Goal: Task Accomplishment & Management: Manage account settings

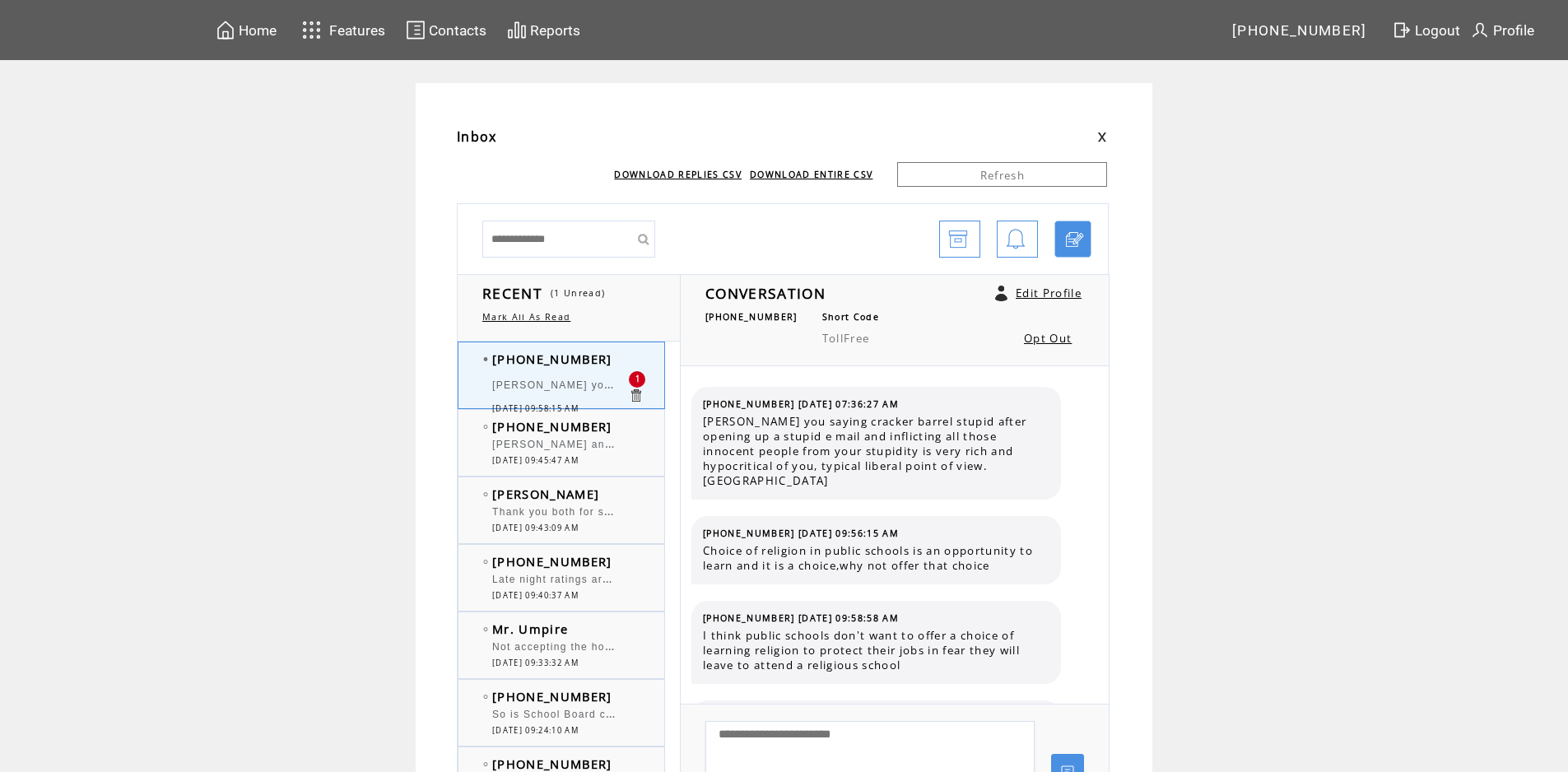
scroll to position [1928, 0]
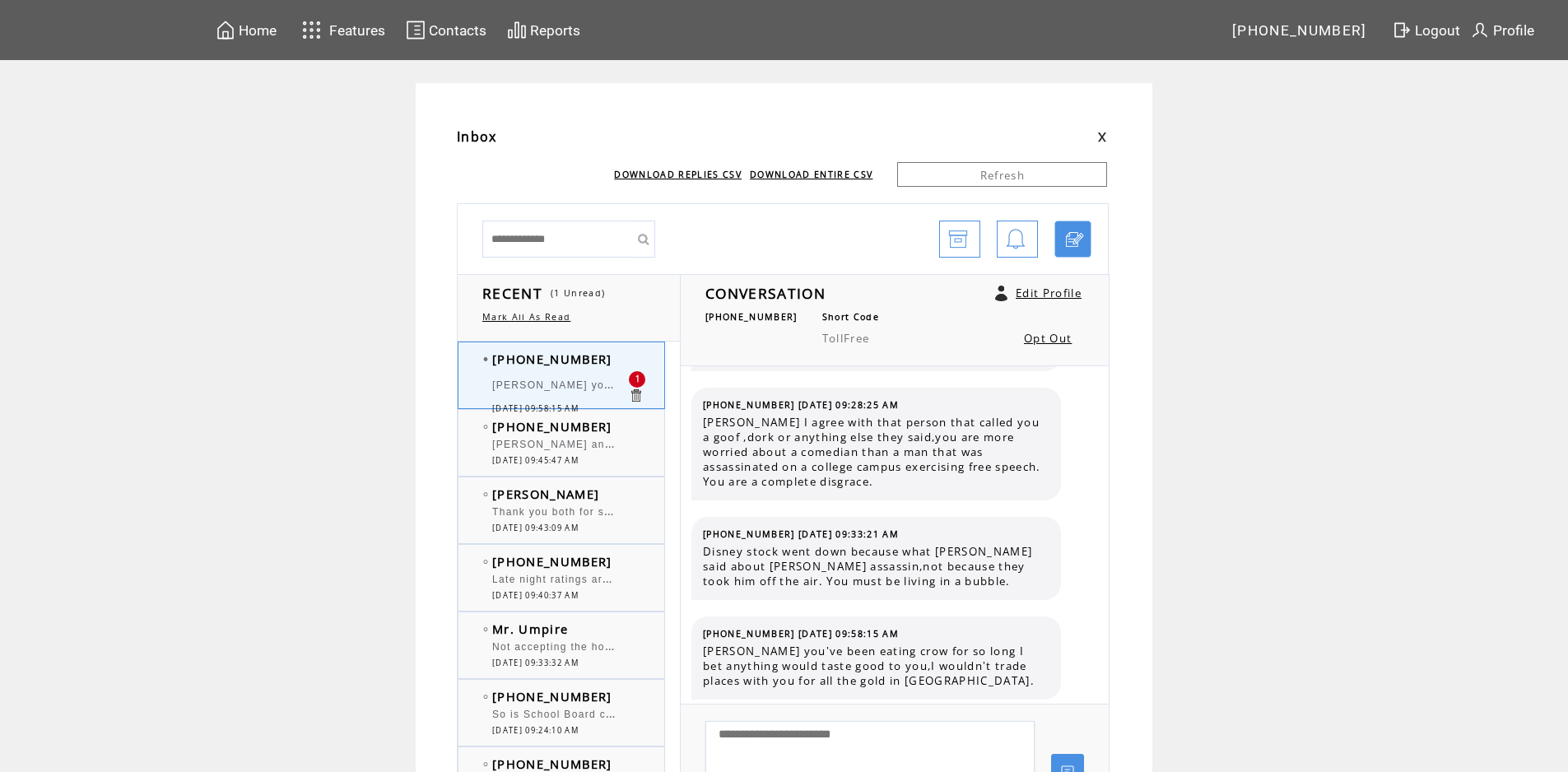
click at [642, 417] on div "(336) 986-0870 Howard and Bob. Howard, I think "Dippy Dork" is an endearing nam…" at bounding box center [577, 443] width 238 height 66
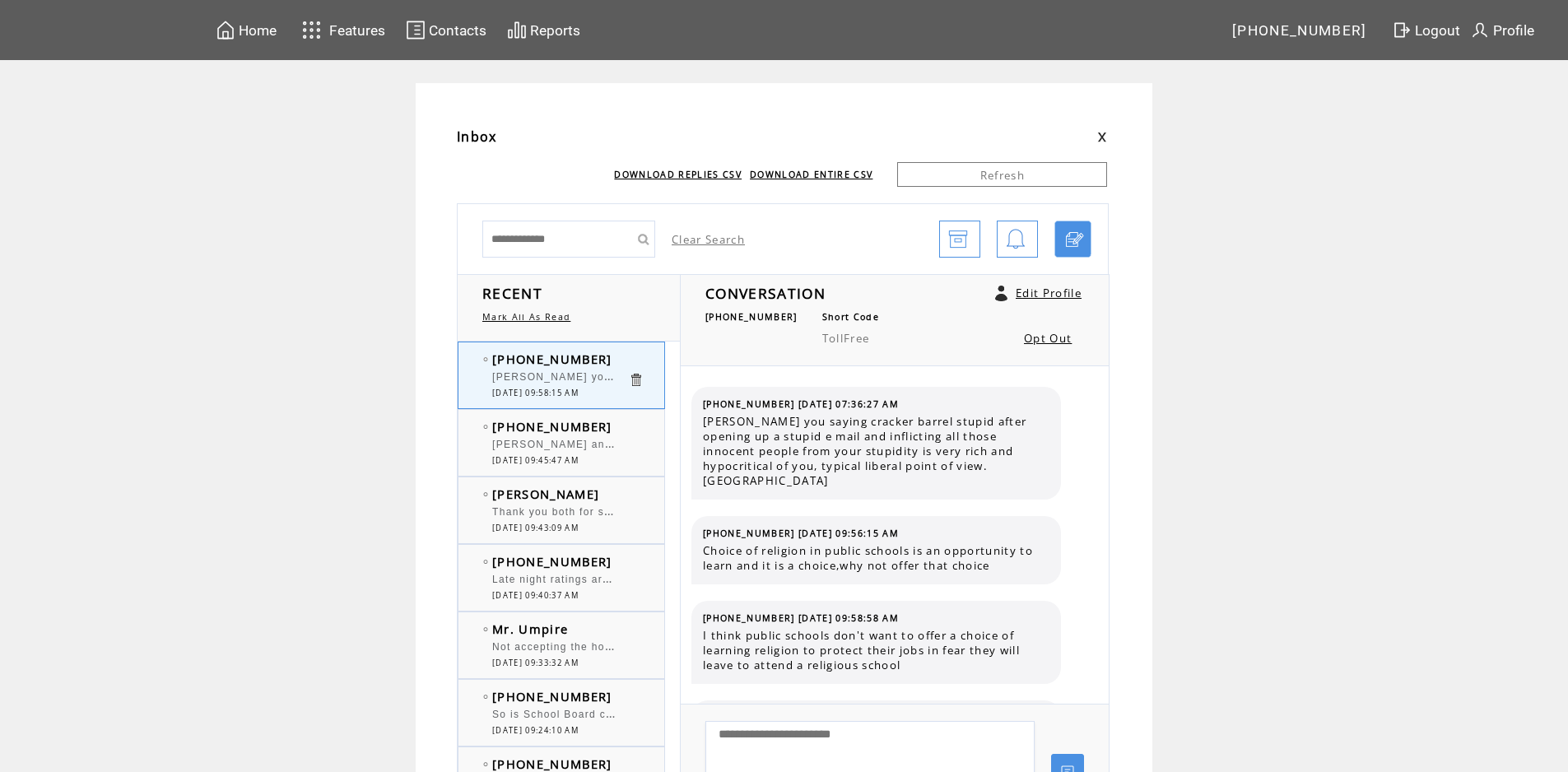
scroll to position [1928, 0]
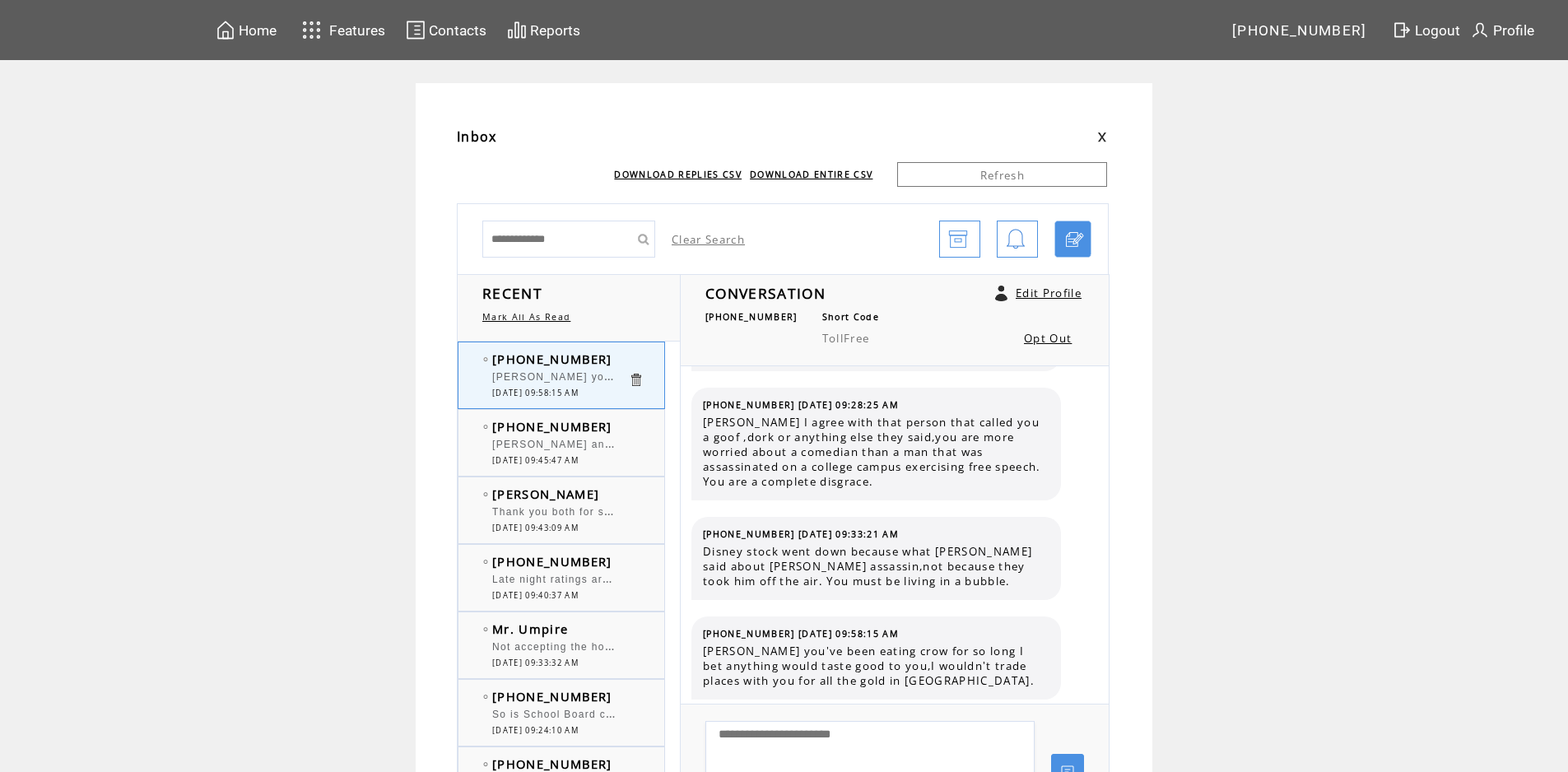
click at [627, 418] on td "[PHONE_NUMBER]" at bounding box center [560, 426] width 136 height 17
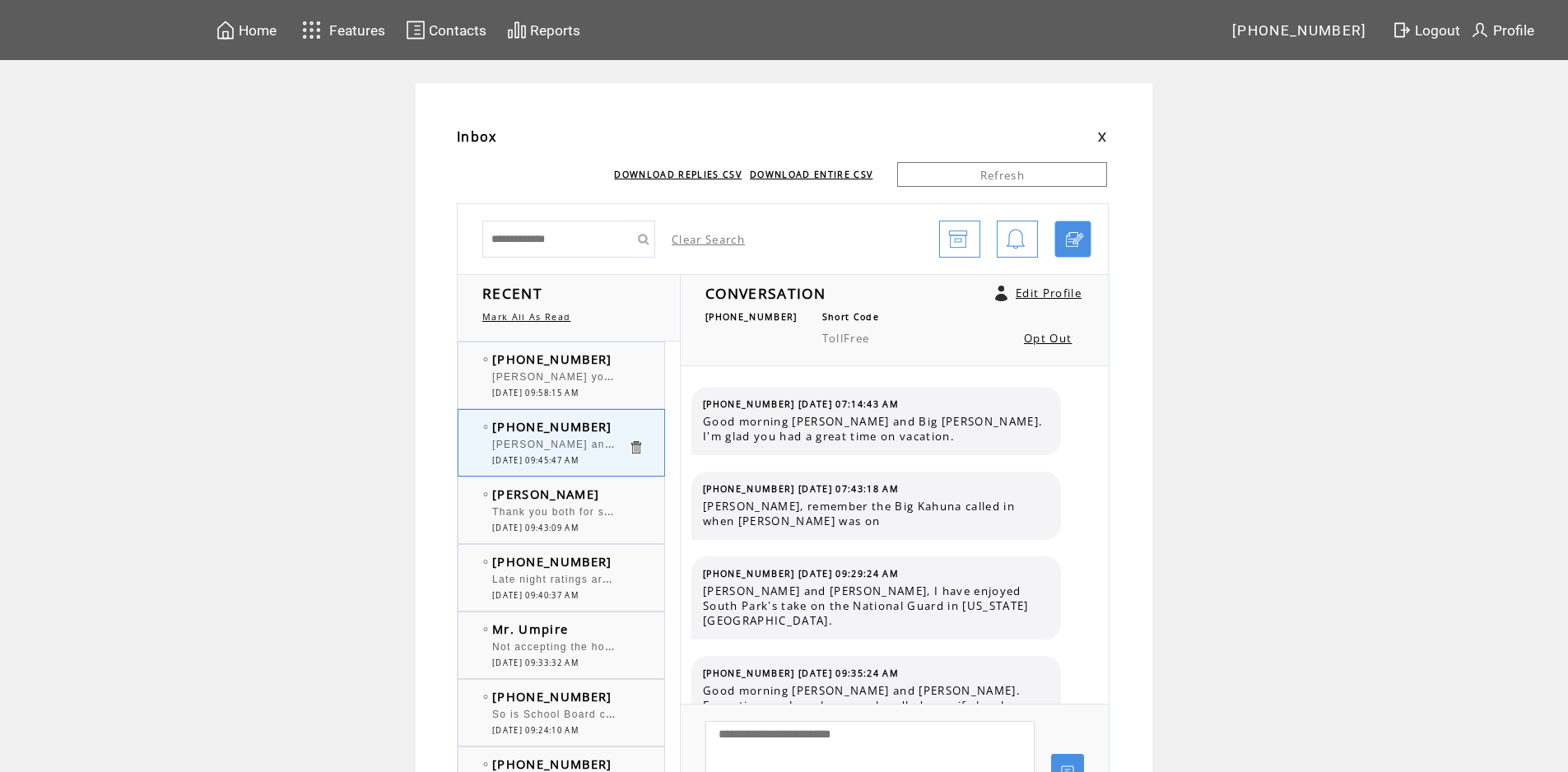
scroll to position [10054, 0]
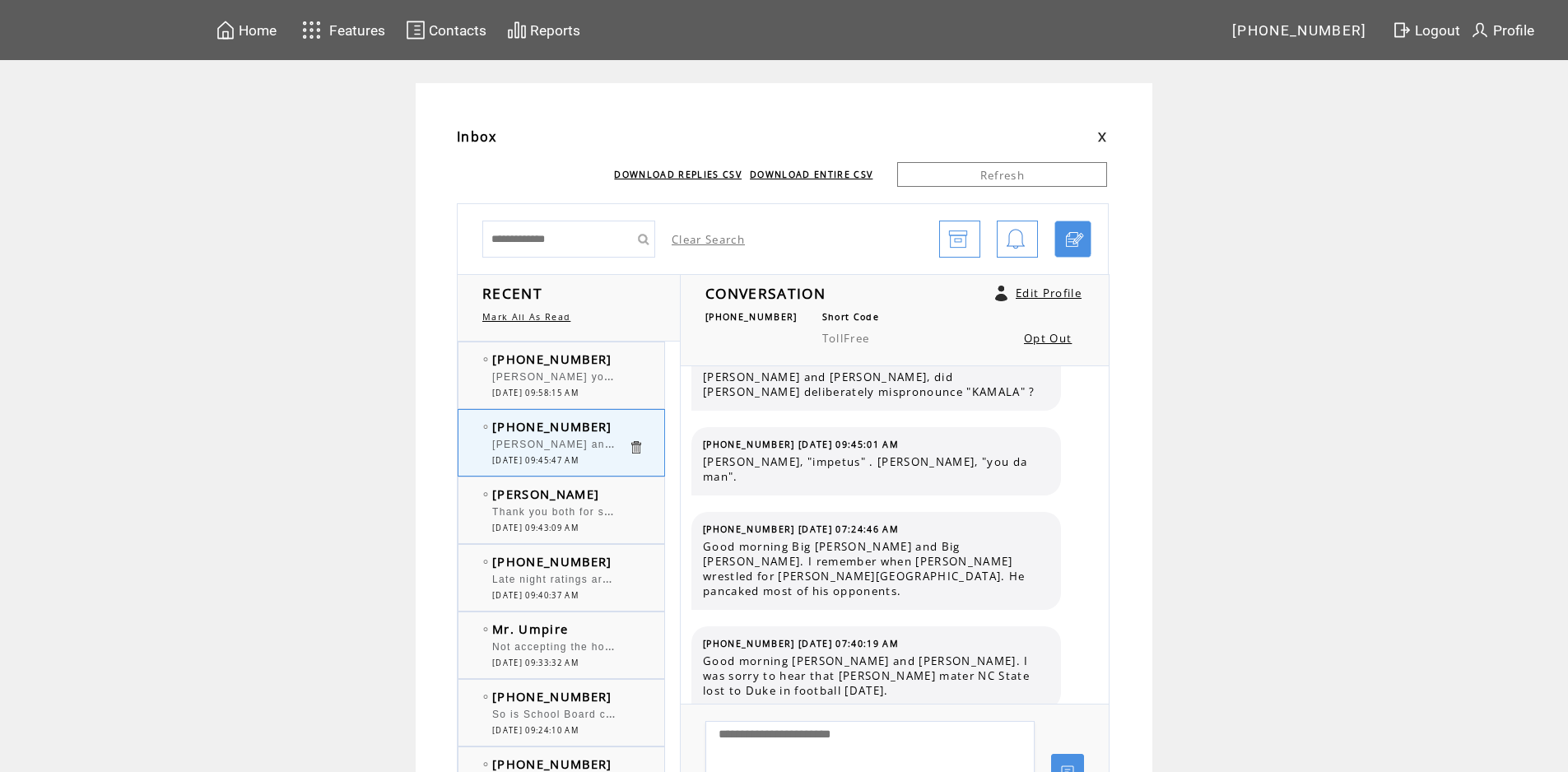
click at [613, 355] on td "[PHONE_NUMBER]" at bounding box center [560, 359] width 136 height 17
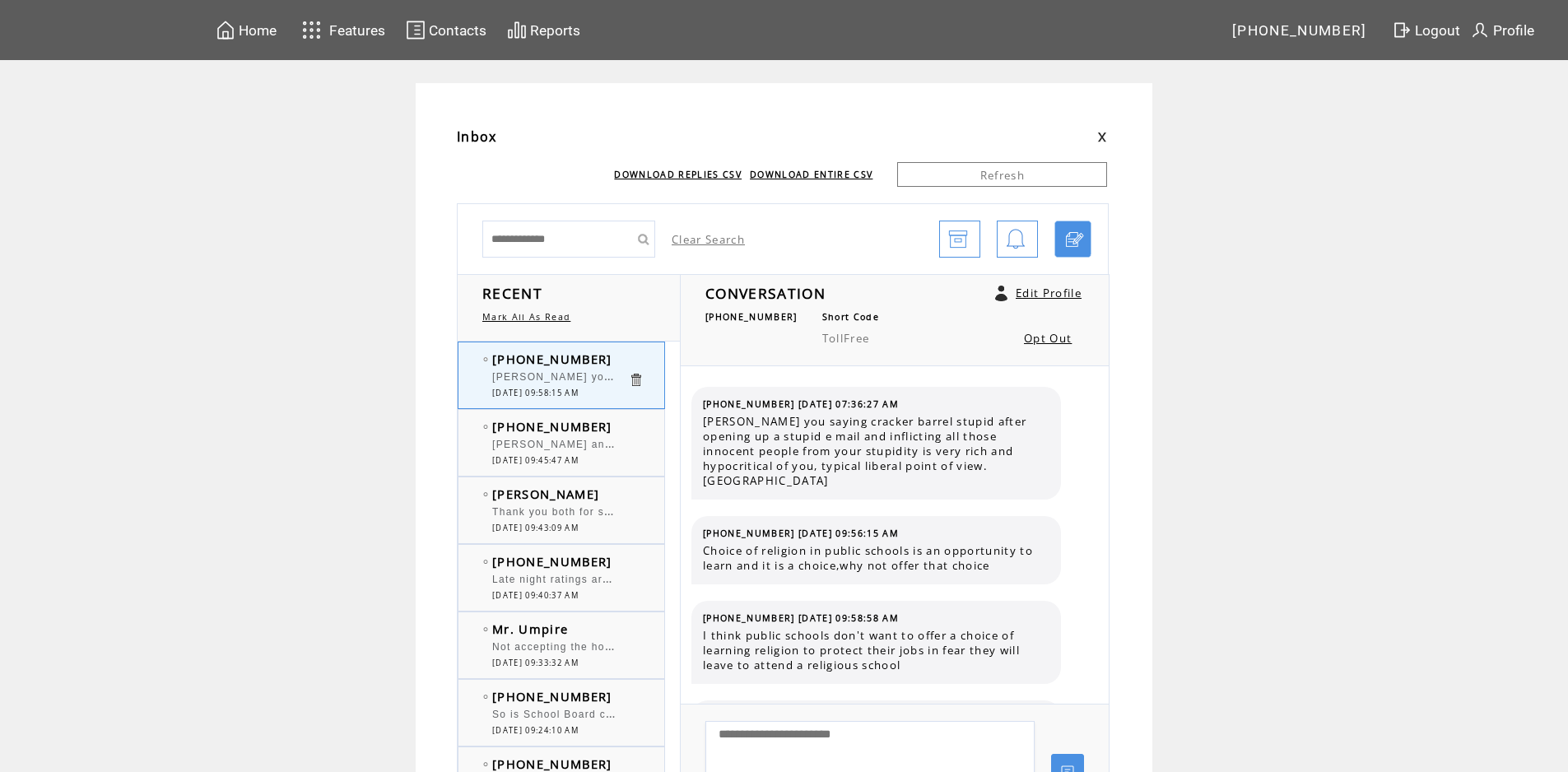
scroll to position [1928, 0]
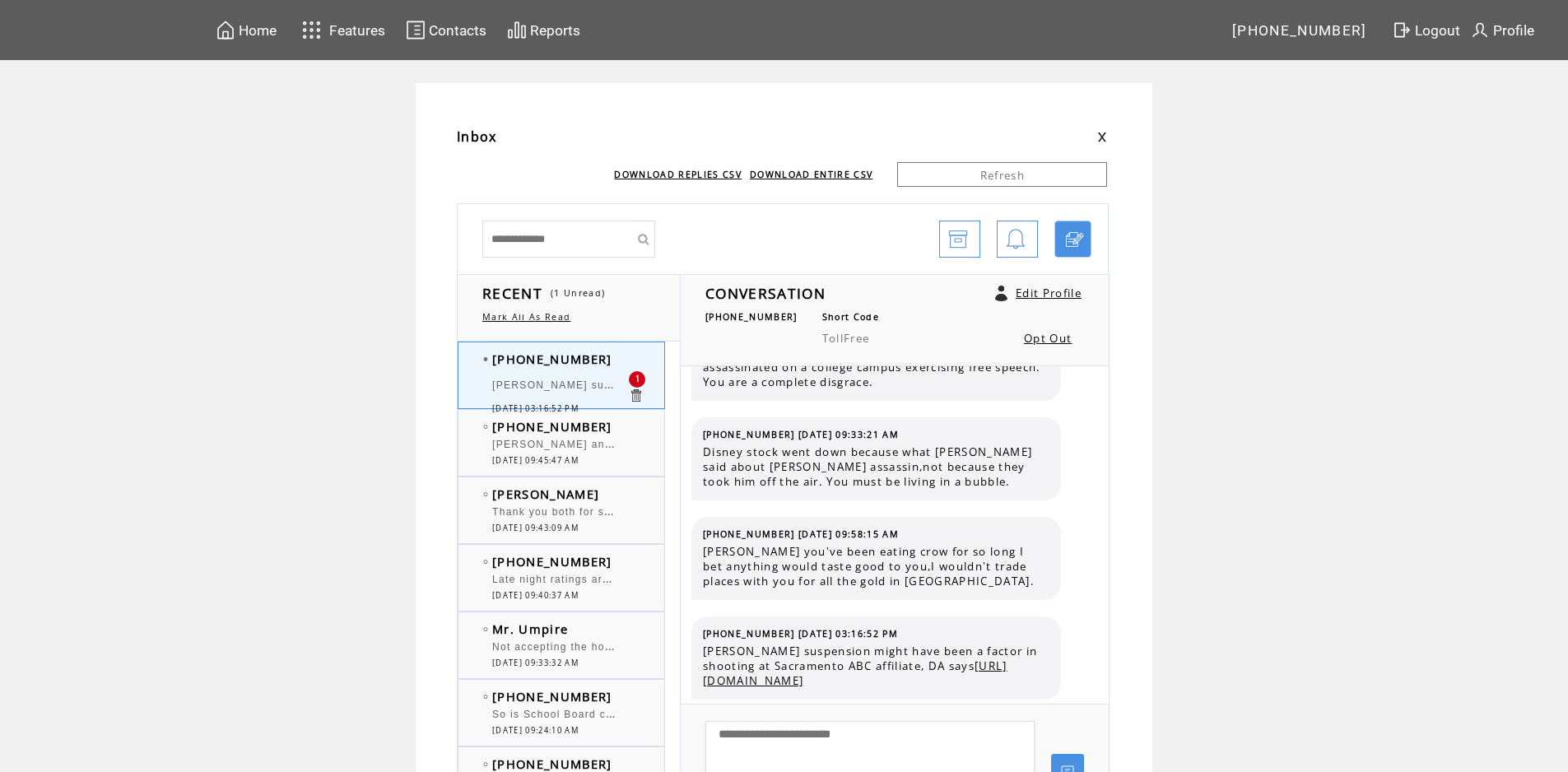
click at [617, 358] on td "[PHONE_NUMBER]" at bounding box center [560, 359] width 136 height 17
click at [625, 424] on td "[PHONE_NUMBER]" at bounding box center [560, 426] width 136 height 17
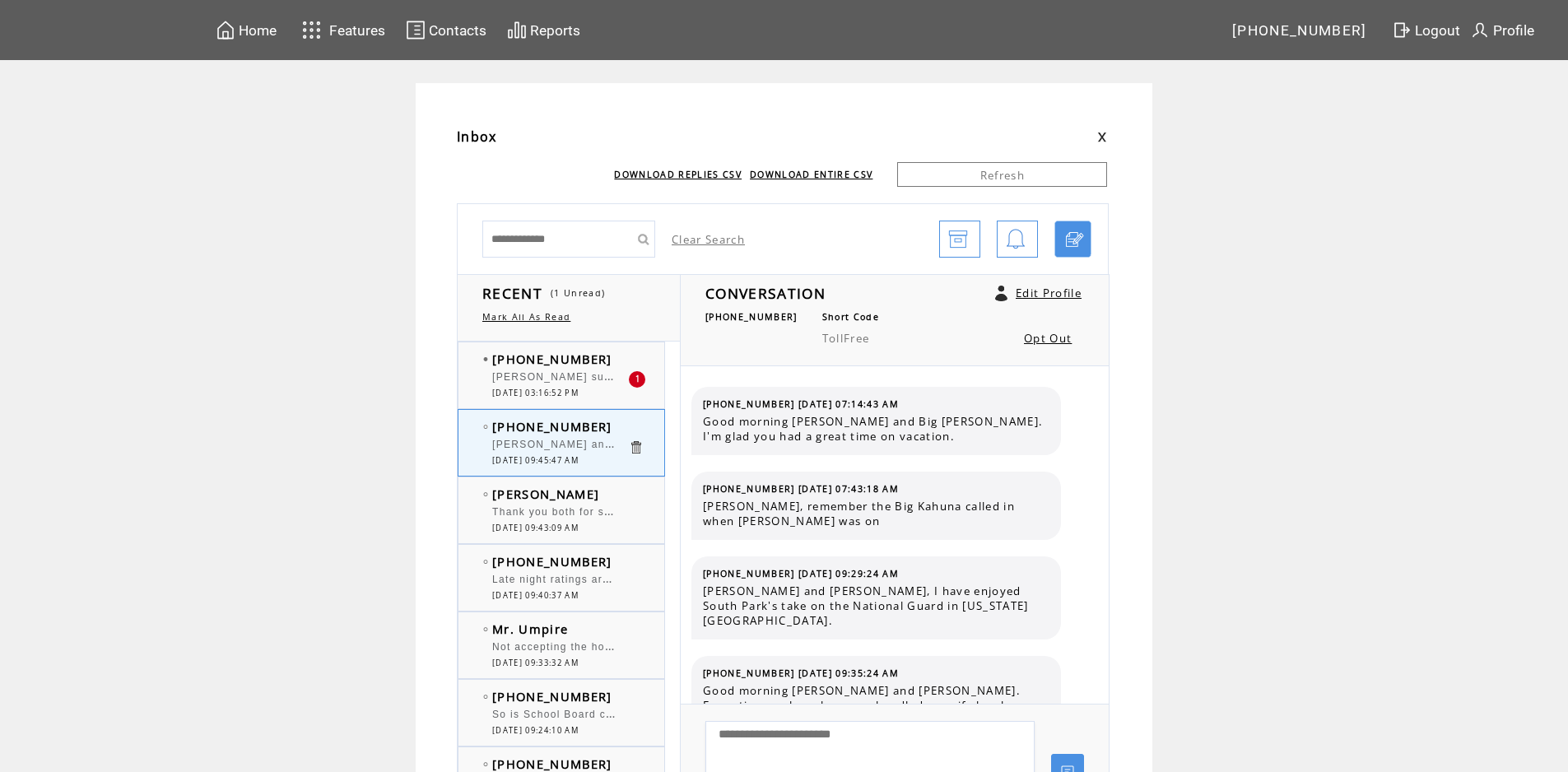
scroll to position [10084, 0]
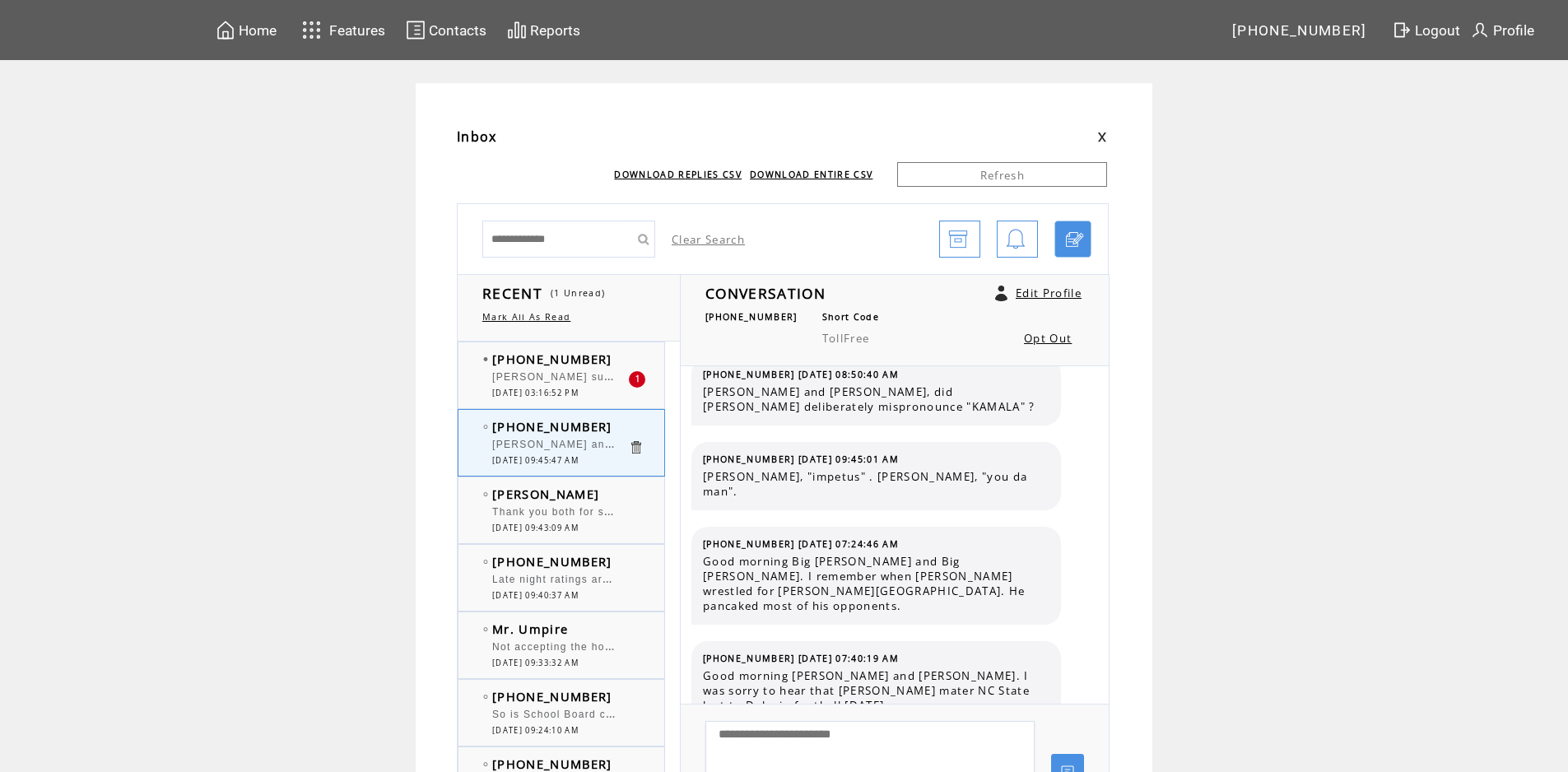
click at [620, 356] on td "[PHONE_NUMBER]" at bounding box center [560, 359] width 136 height 17
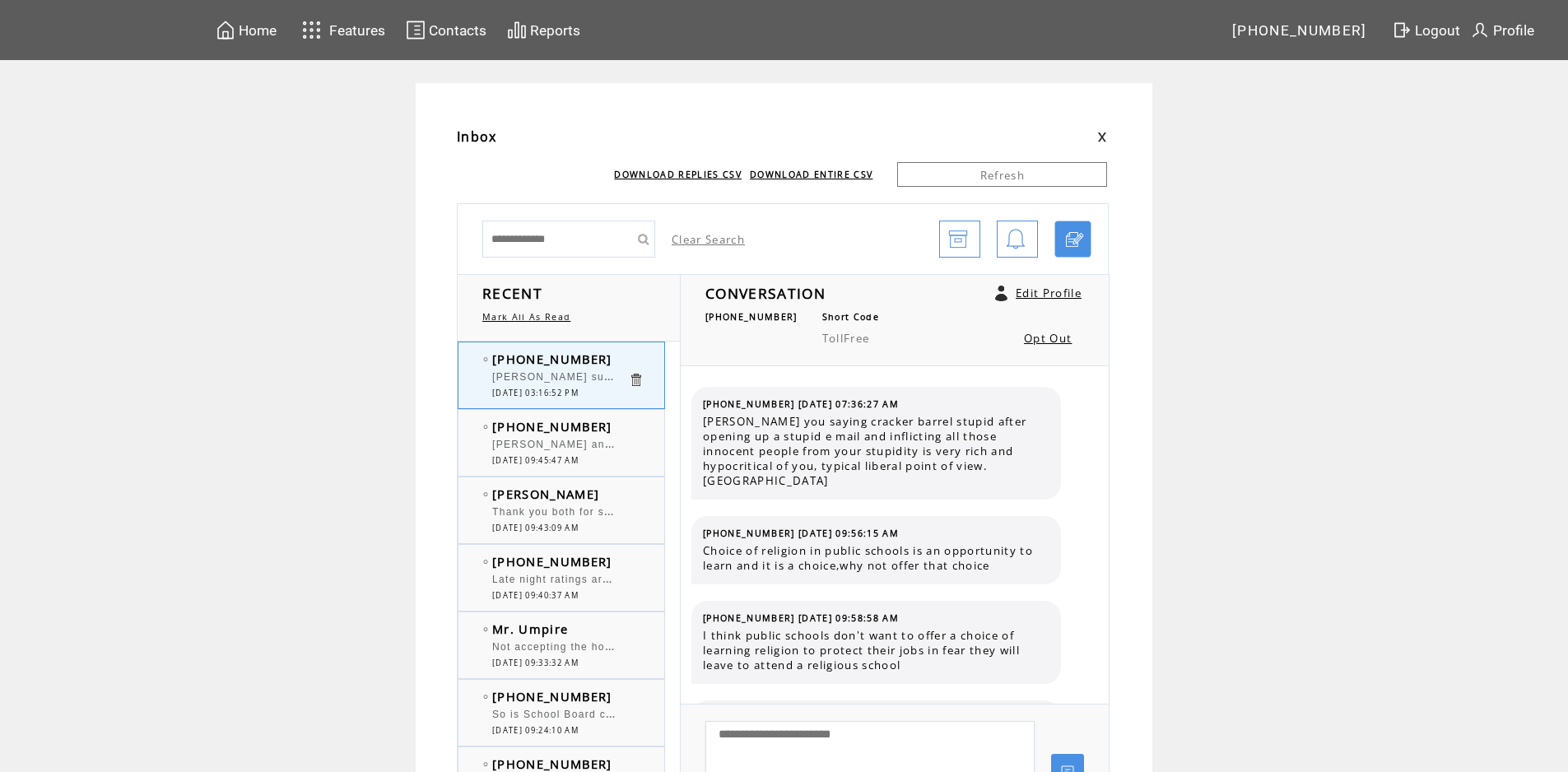
scroll to position [2028, 0]
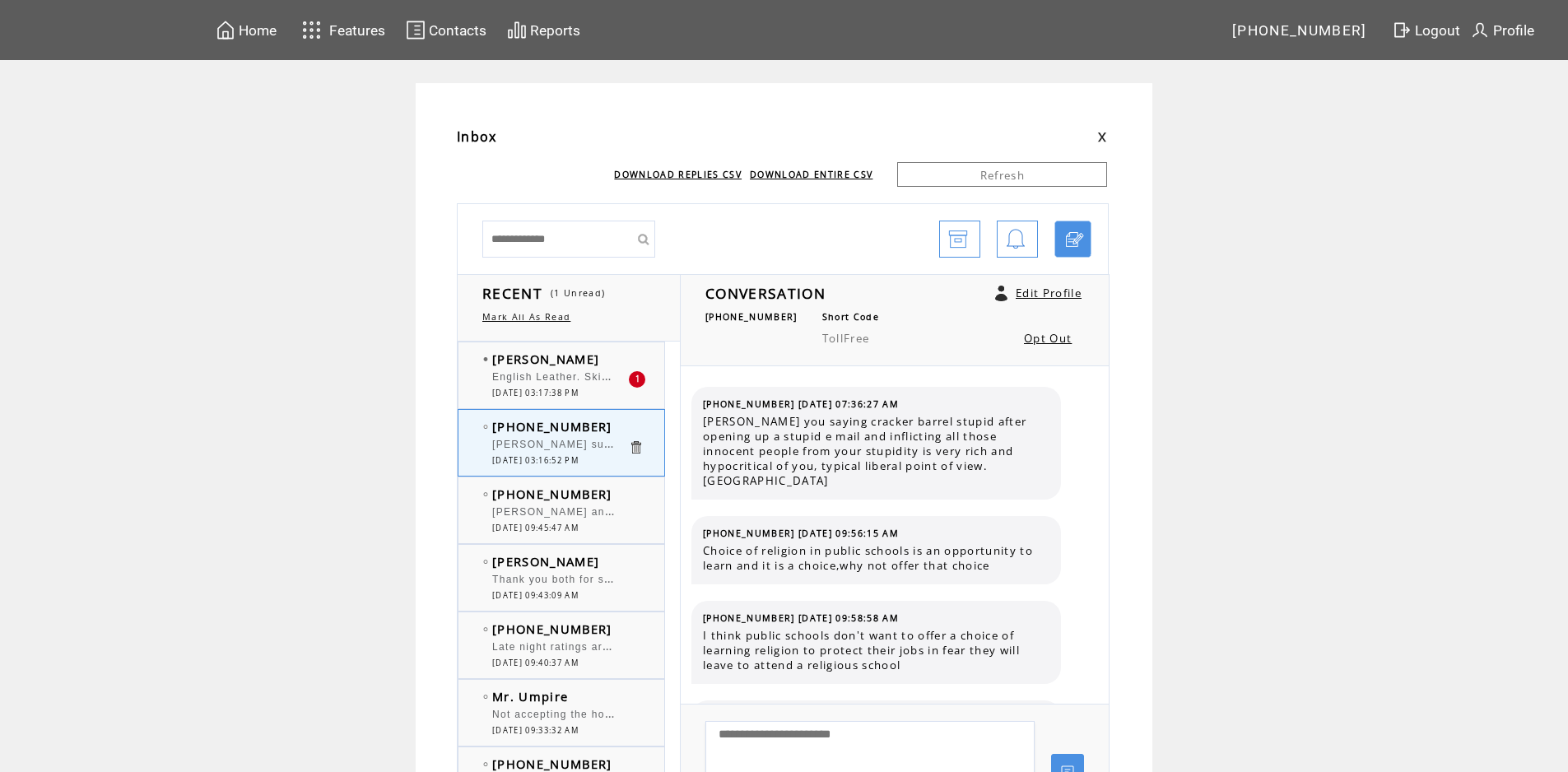
scroll to position [2028, 0]
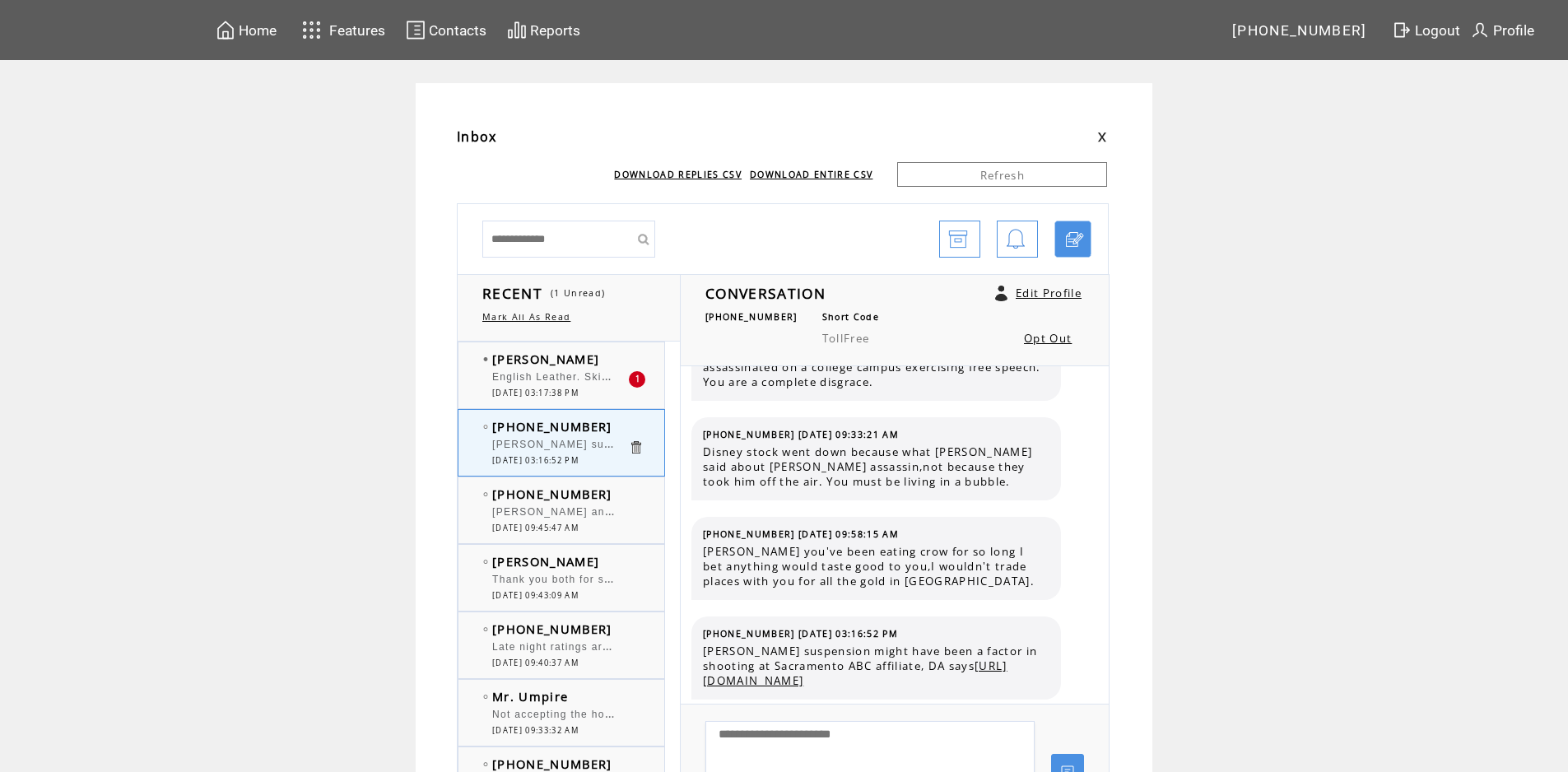
click at [576, 360] on td "[PERSON_NAME]" at bounding box center [560, 359] width 136 height 17
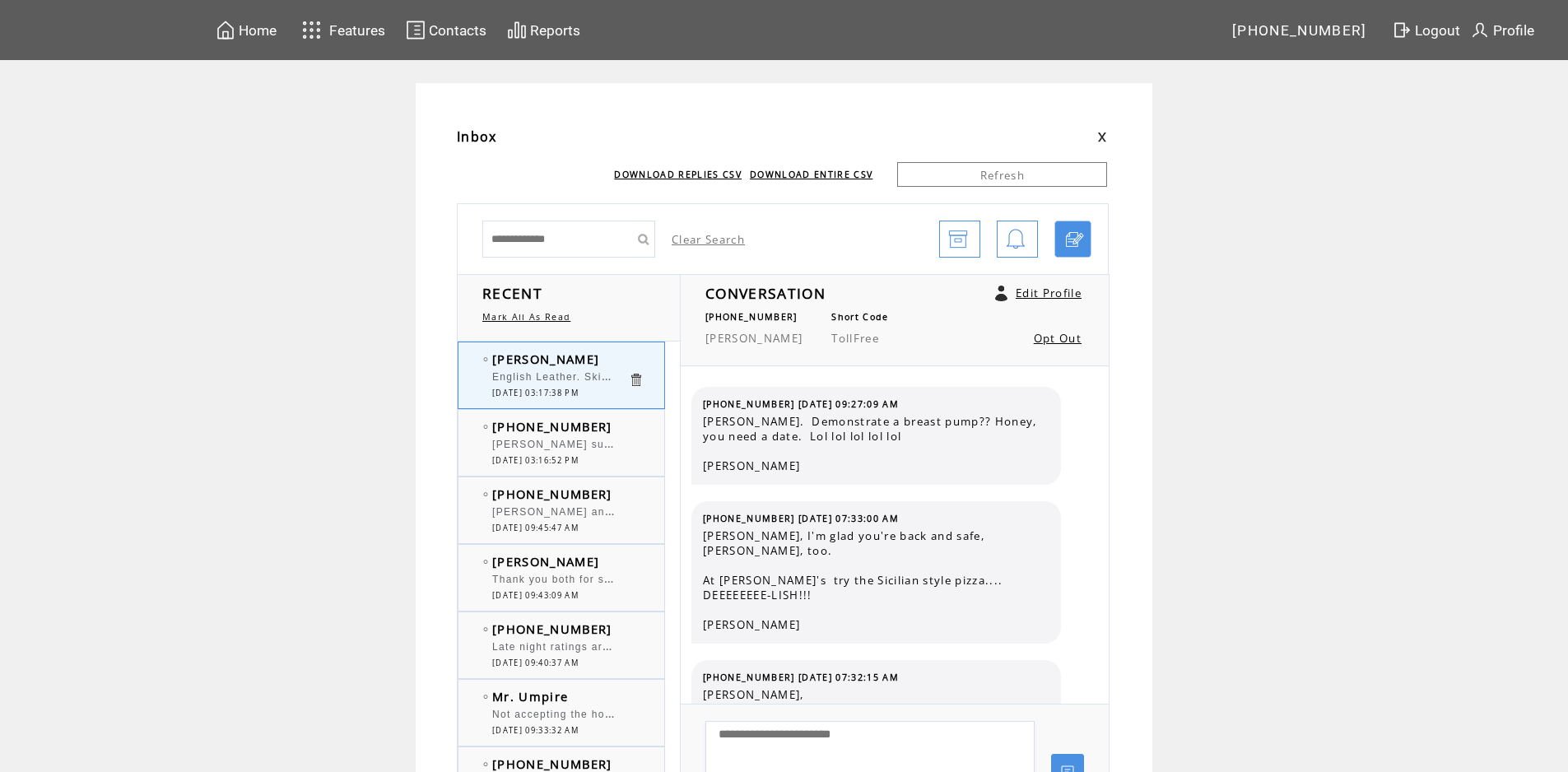
scroll to position [2597, 0]
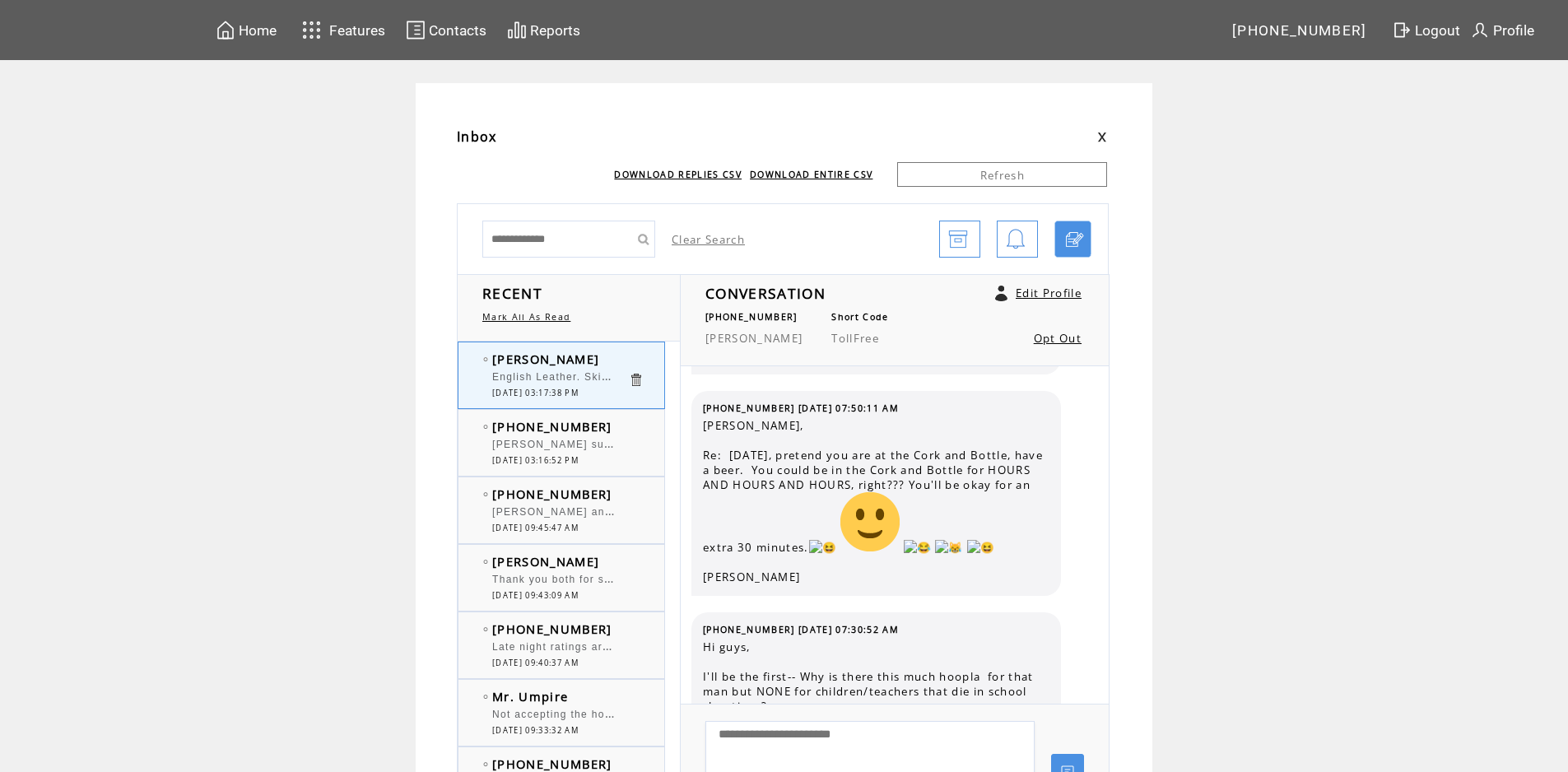
click at [626, 358] on td "[PERSON_NAME]" at bounding box center [560, 359] width 136 height 17
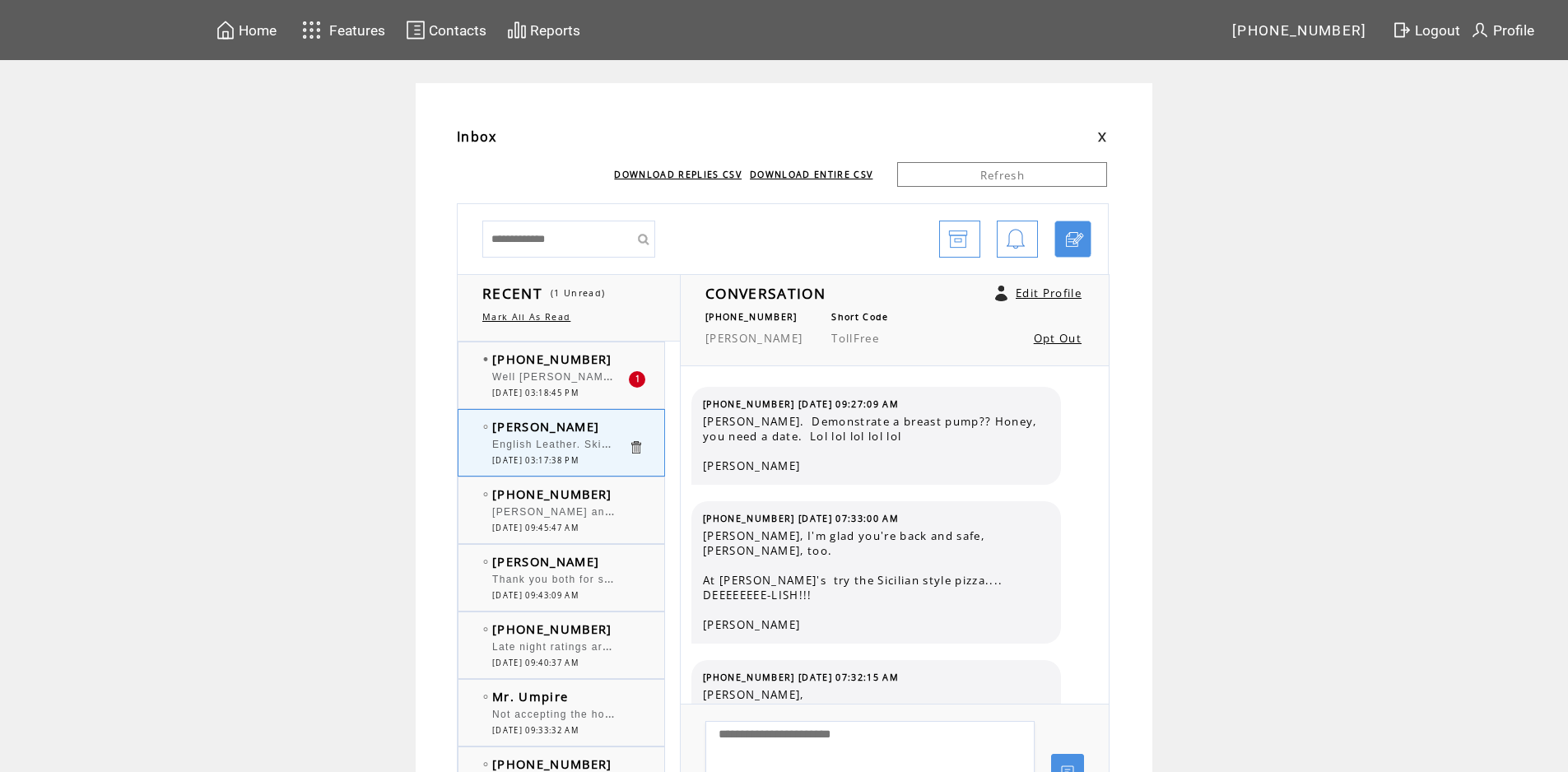
scroll to position [2597, 0]
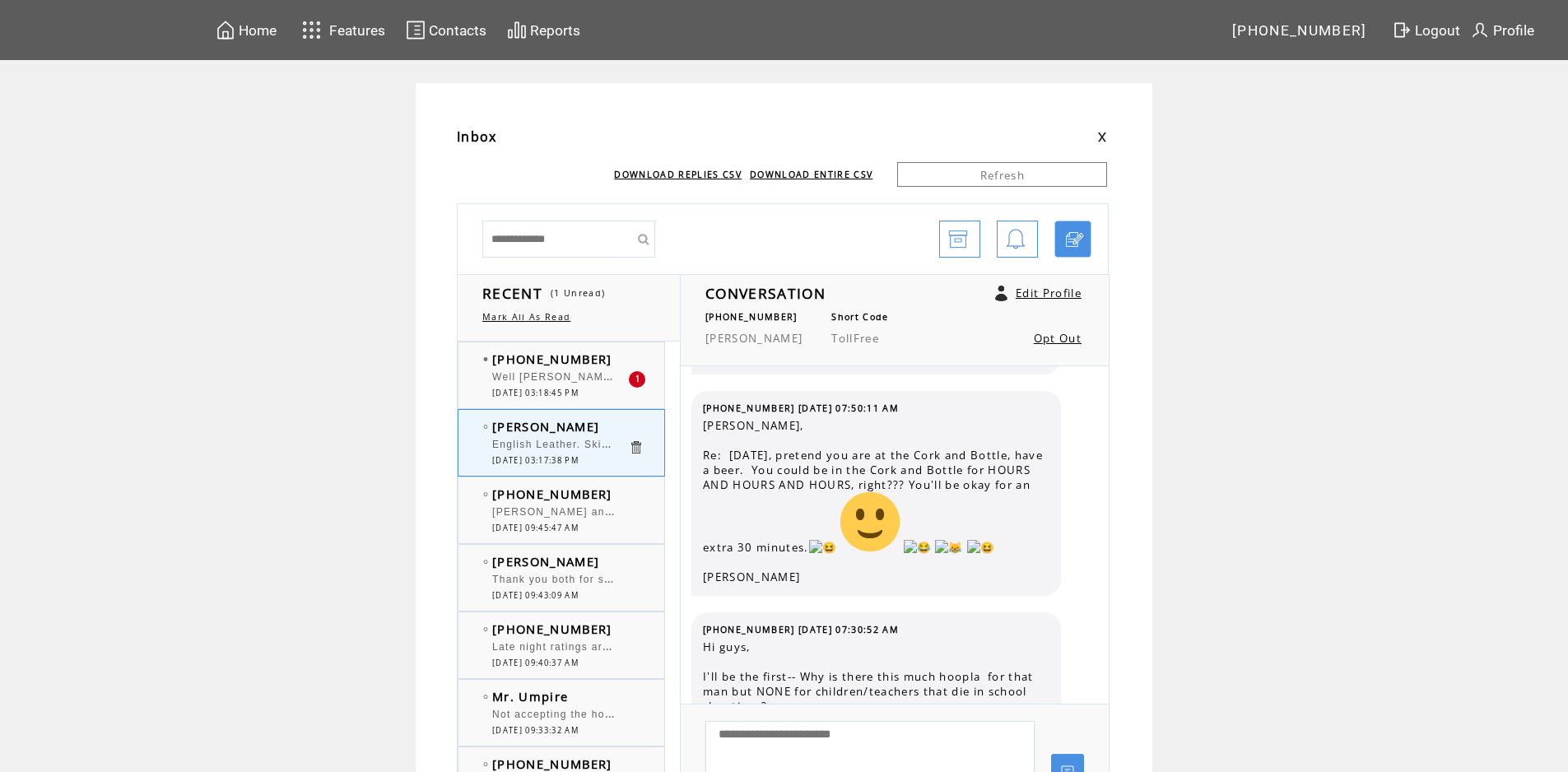
click at [621, 359] on td "[PHONE_NUMBER]" at bounding box center [560, 359] width 136 height 17
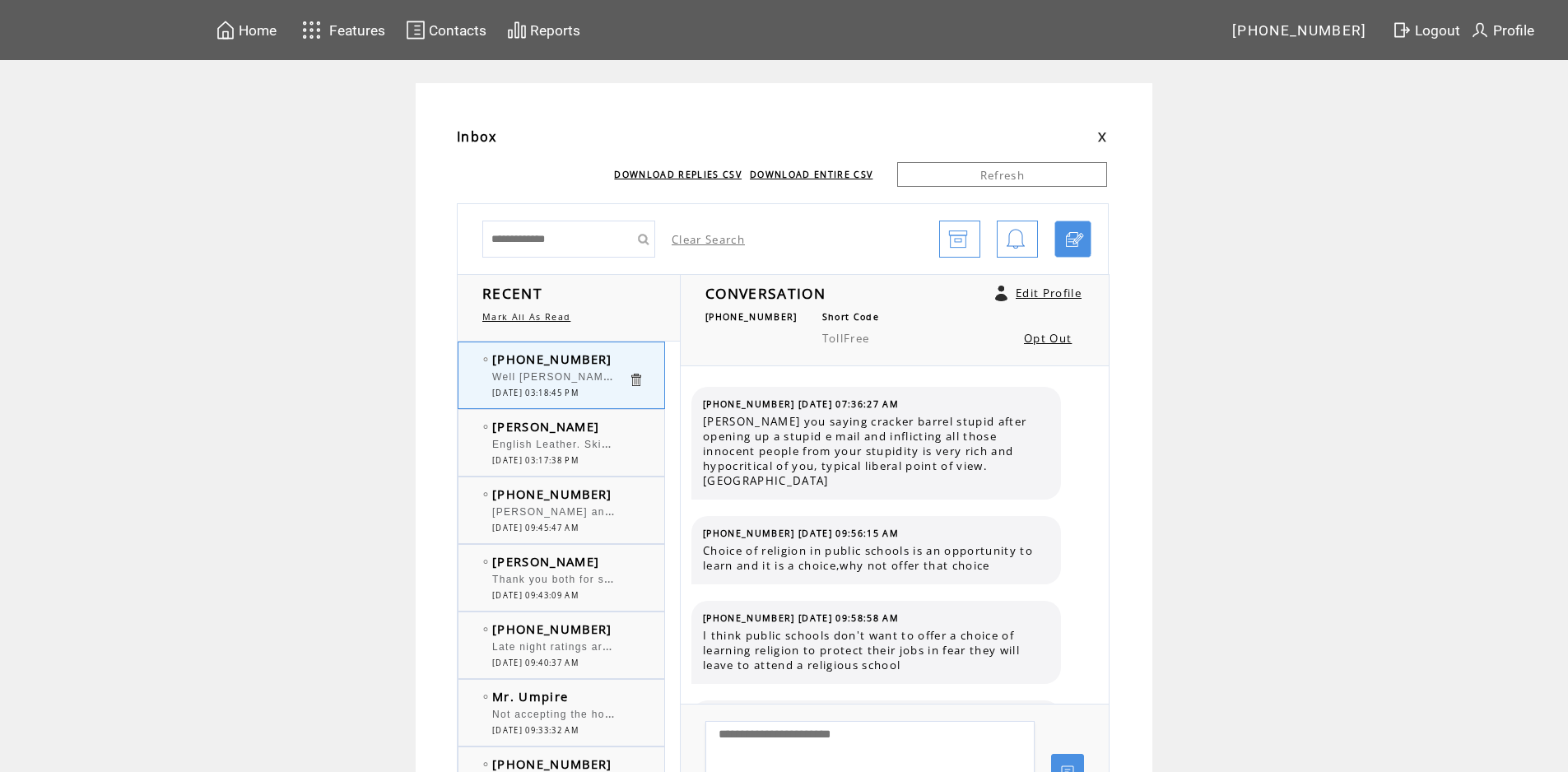
scroll to position [2127, 0]
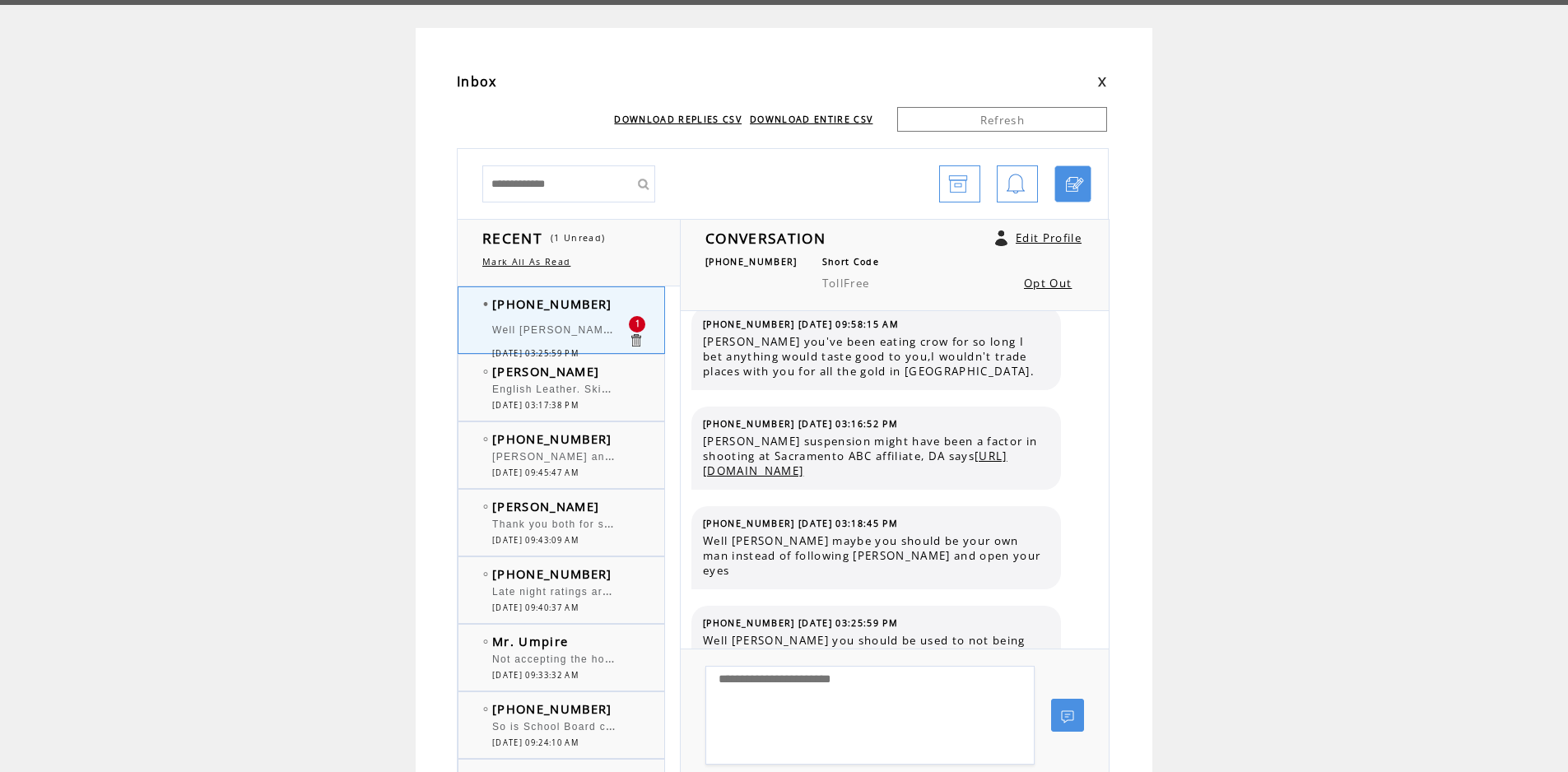
scroll to position [167, 0]
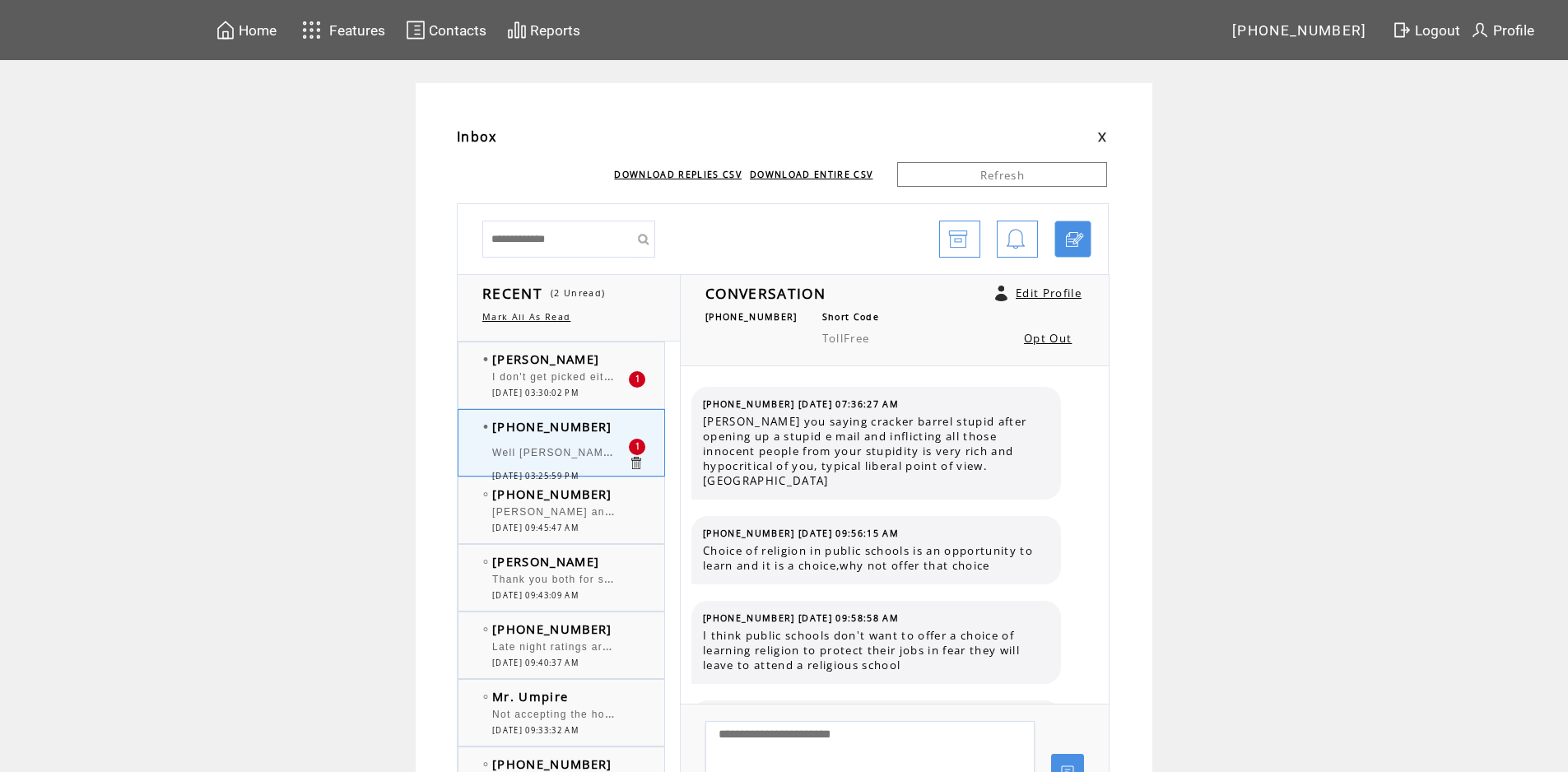
scroll to position [2212, 0]
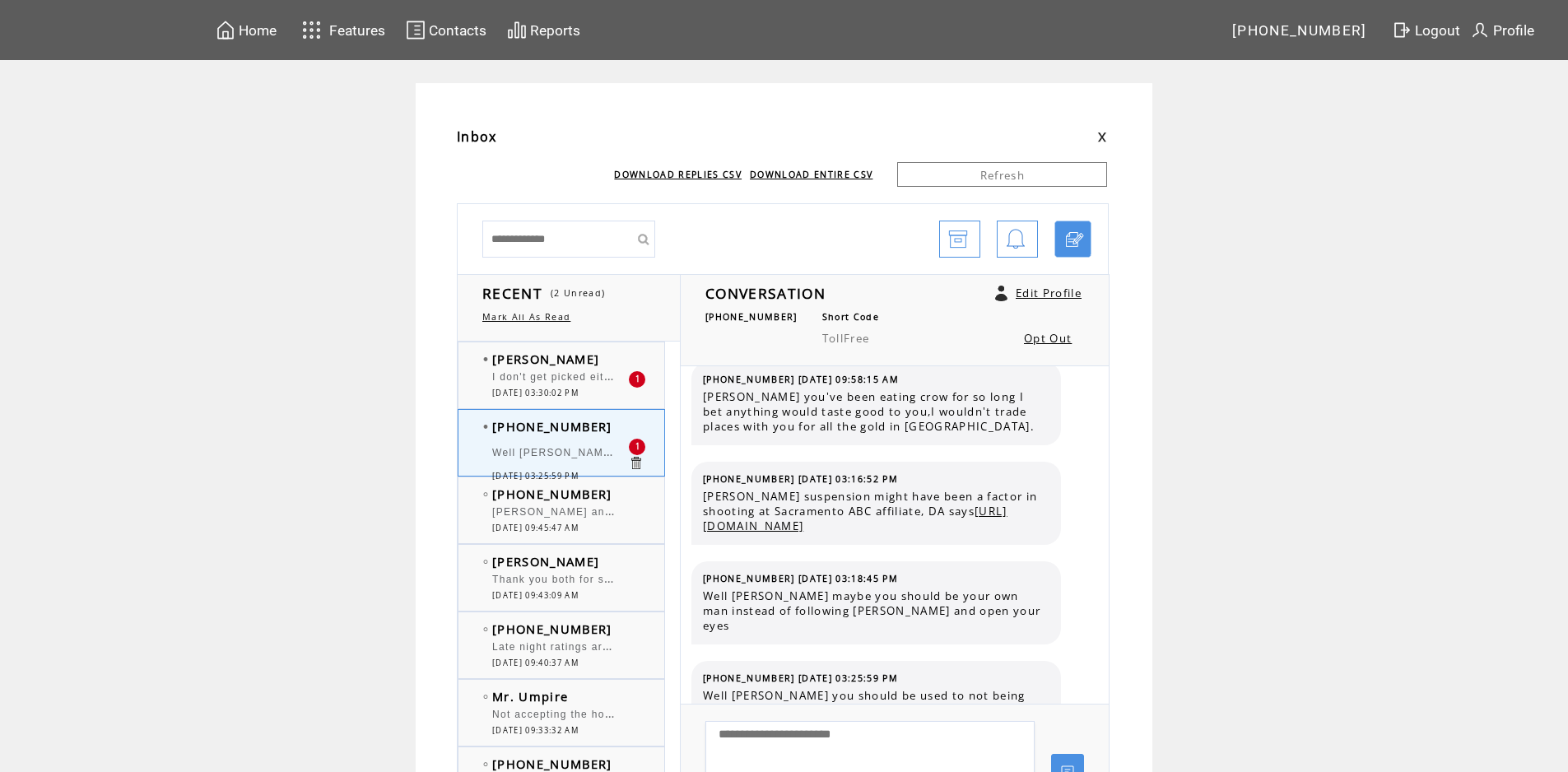
click at [549, 354] on td "[PERSON_NAME]" at bounding box center [560, 359] width 136 height 17
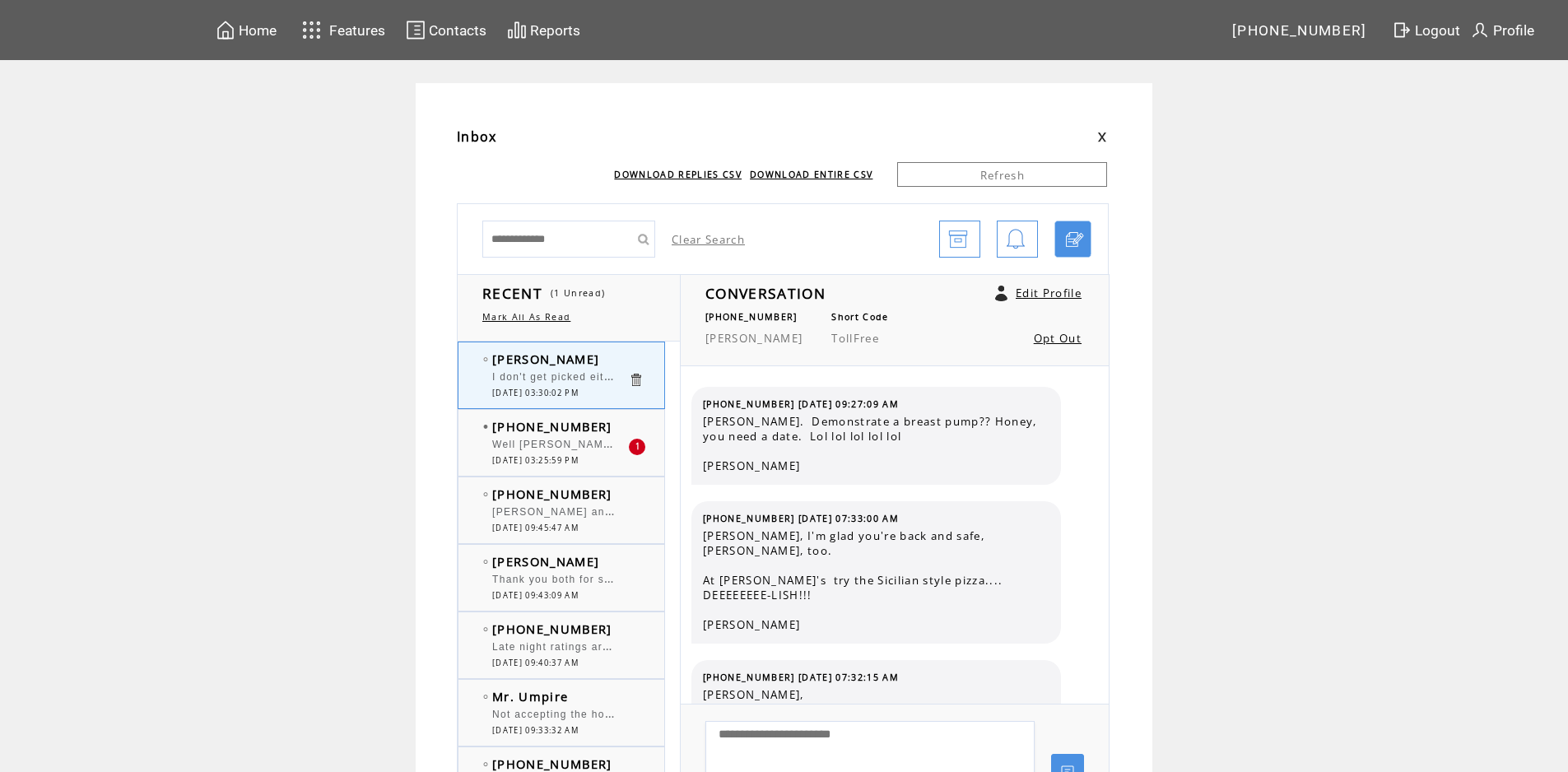
scroll to position [2597, 0]
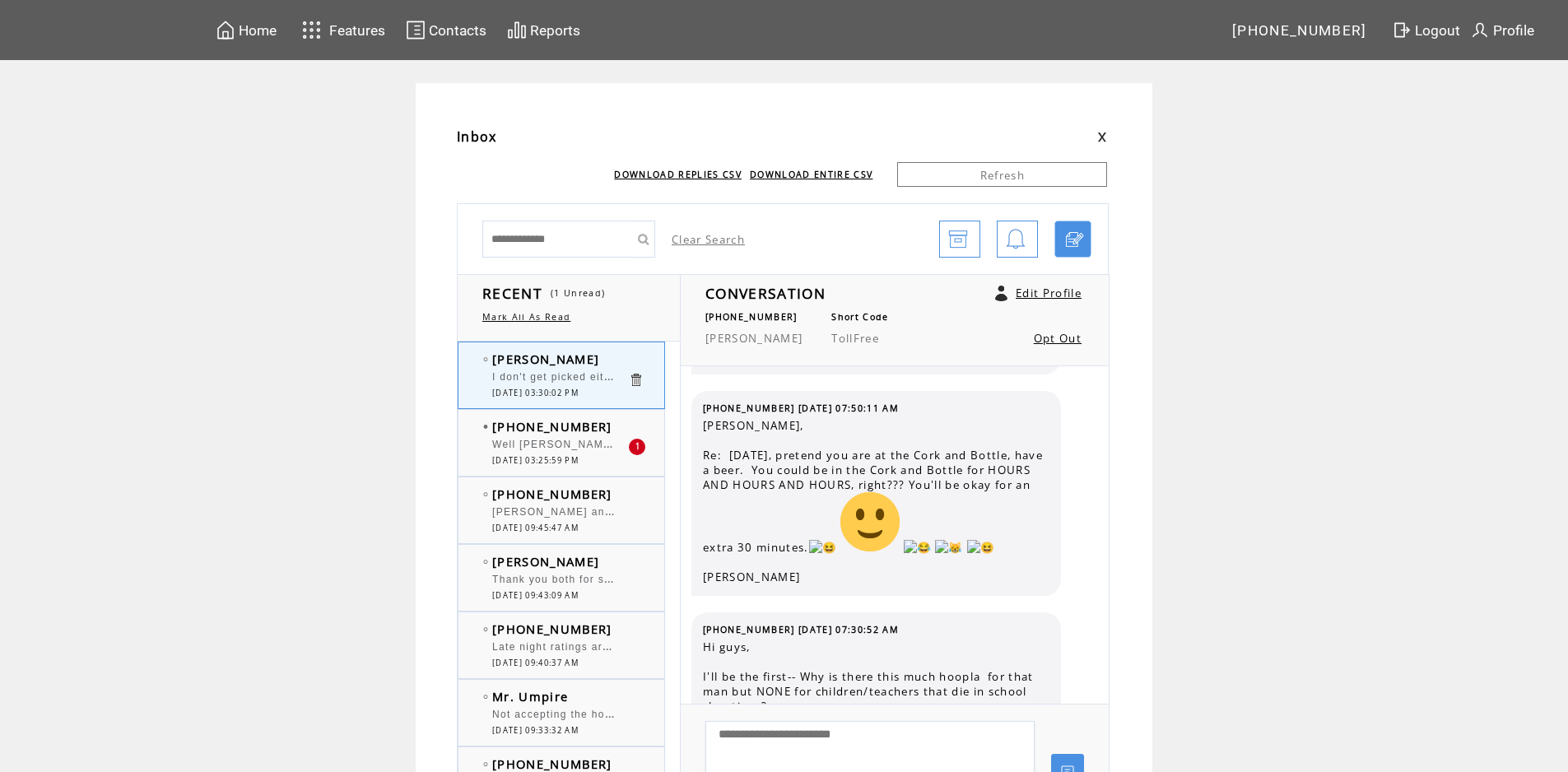
click at [628, 427] on td "[PHONE_NUMBER]" at bounding box center [560, 426] width 136 height 17
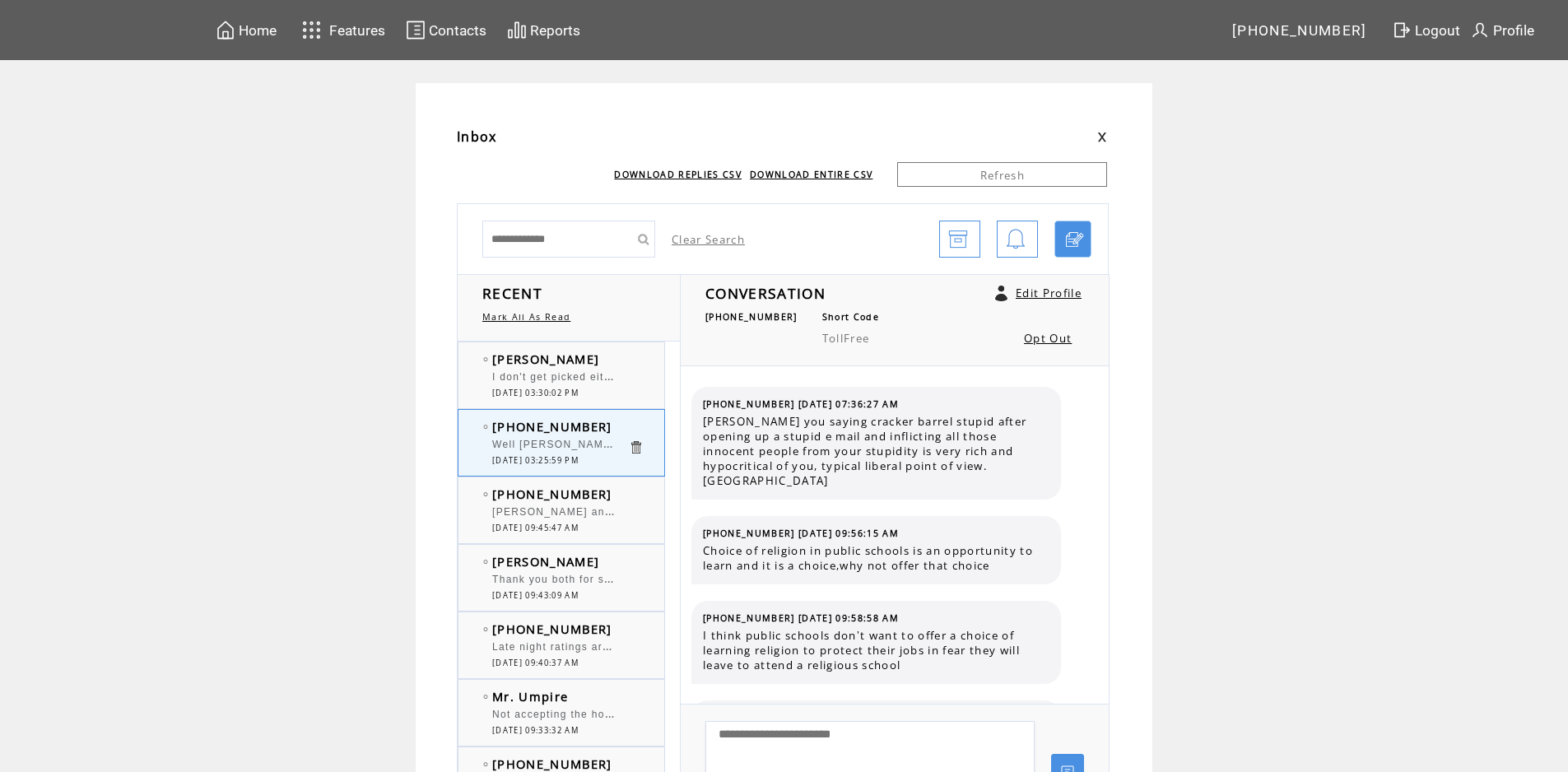
scroll to position [2212, 0]
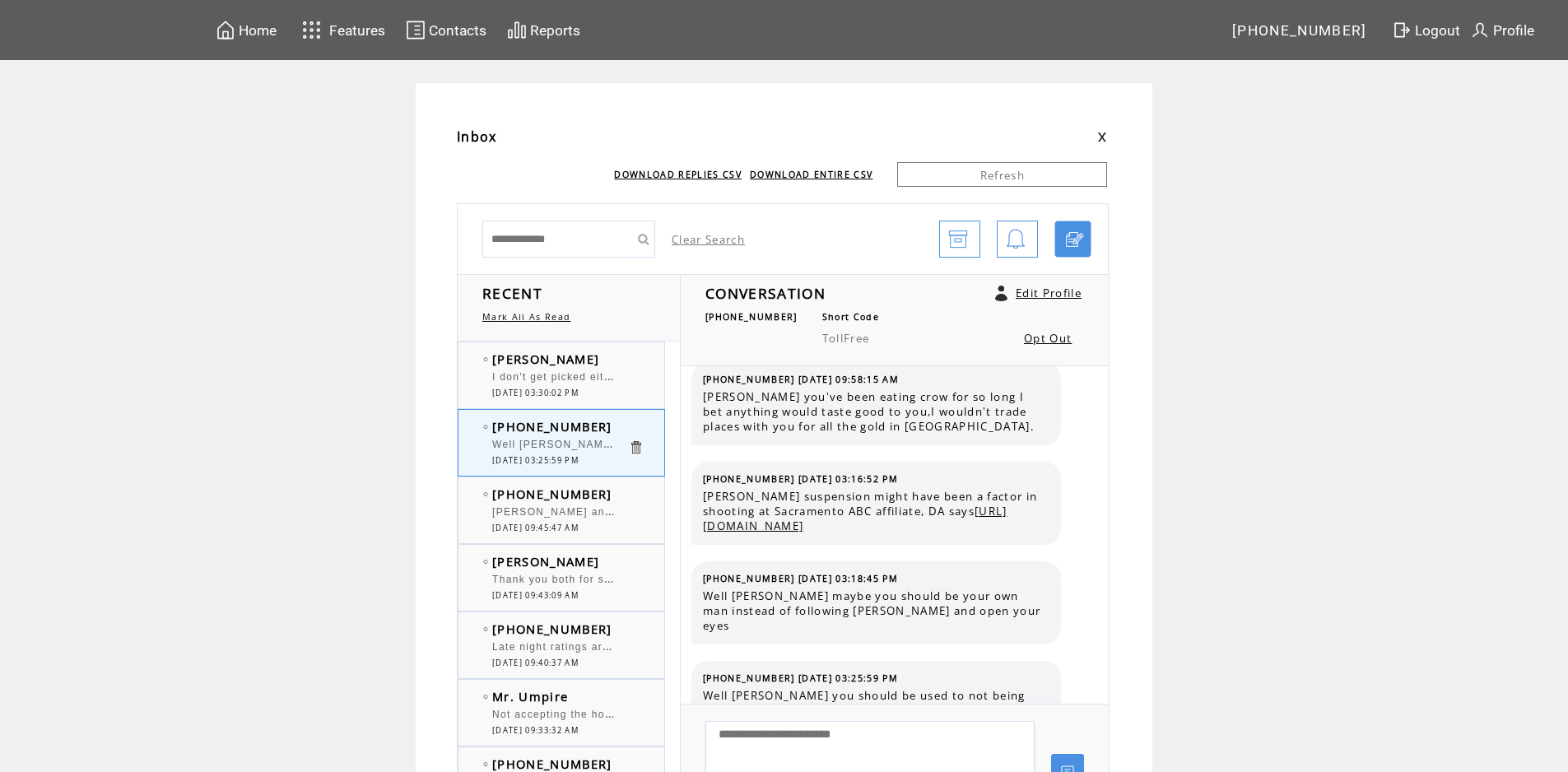
click at [577, 352] on td "[PERSON_NAME]" at bounding box center [560, 359] width 136 height 17
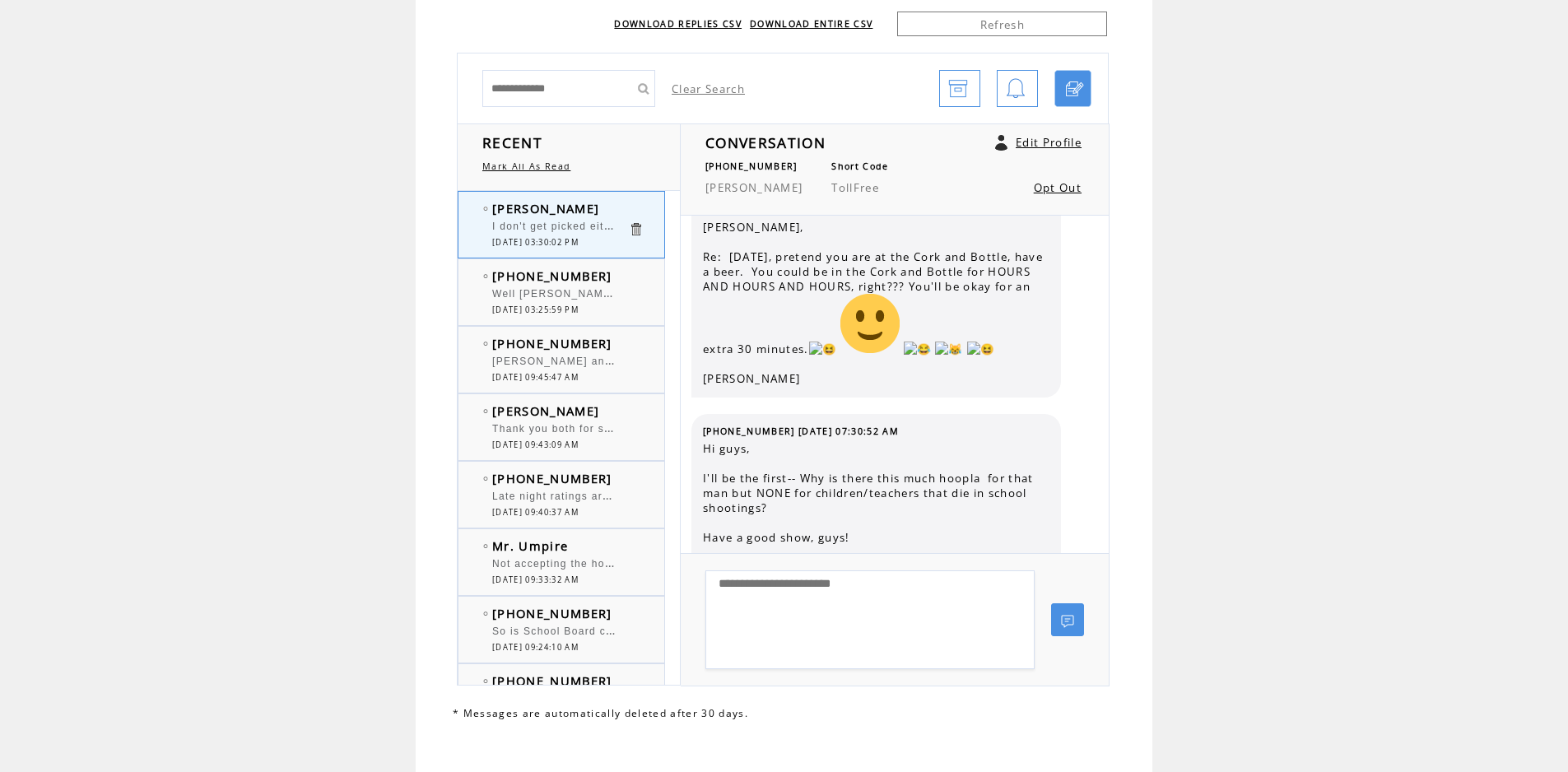
scroll to position [167, 0]
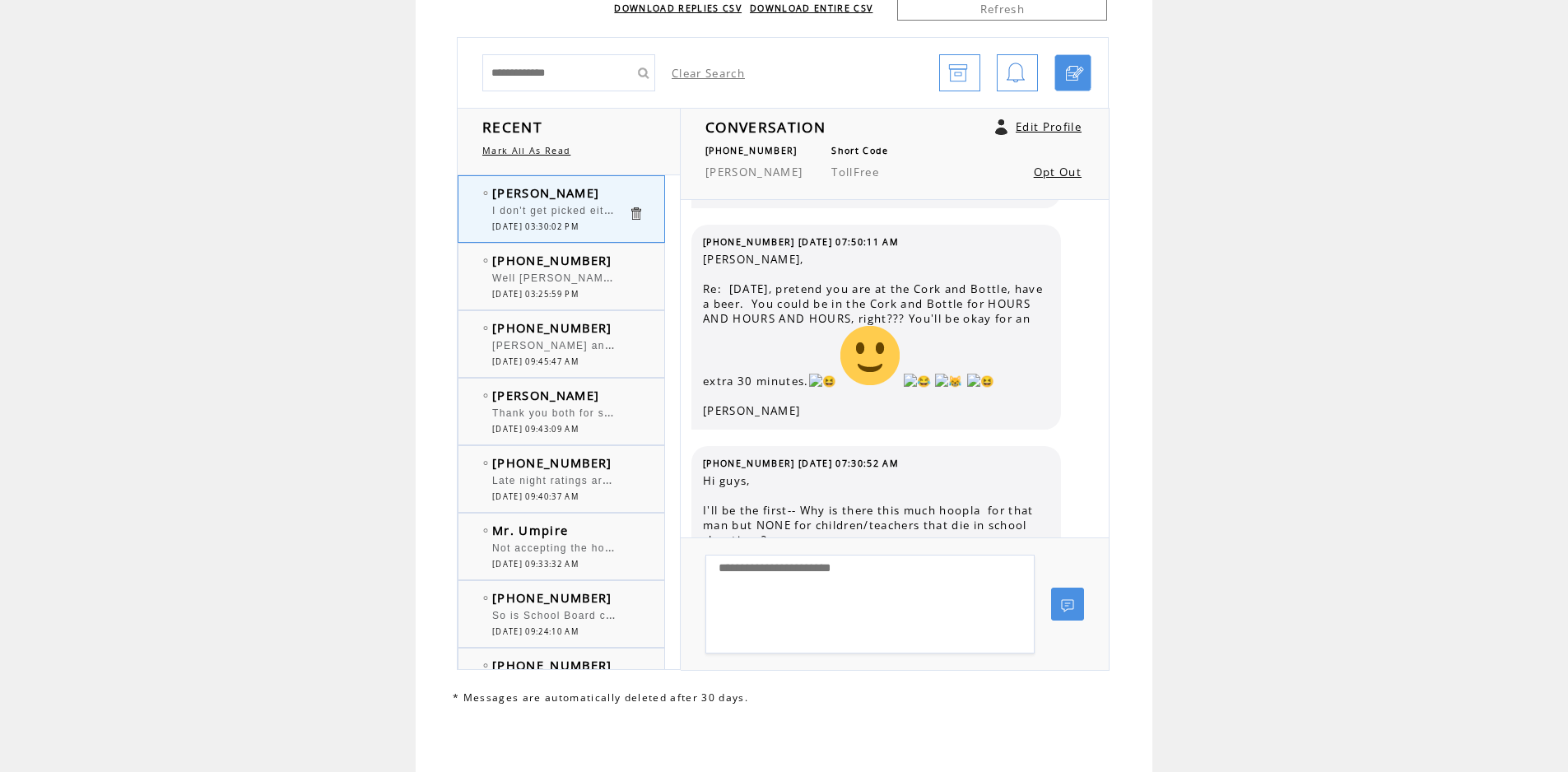
click at [586, 194] on td "[PERSON_NAME]" at bounding box center [560, 193] width 136 height 17
click at [628, 269] on div at bounding box center [560, 270] width 136 height 4
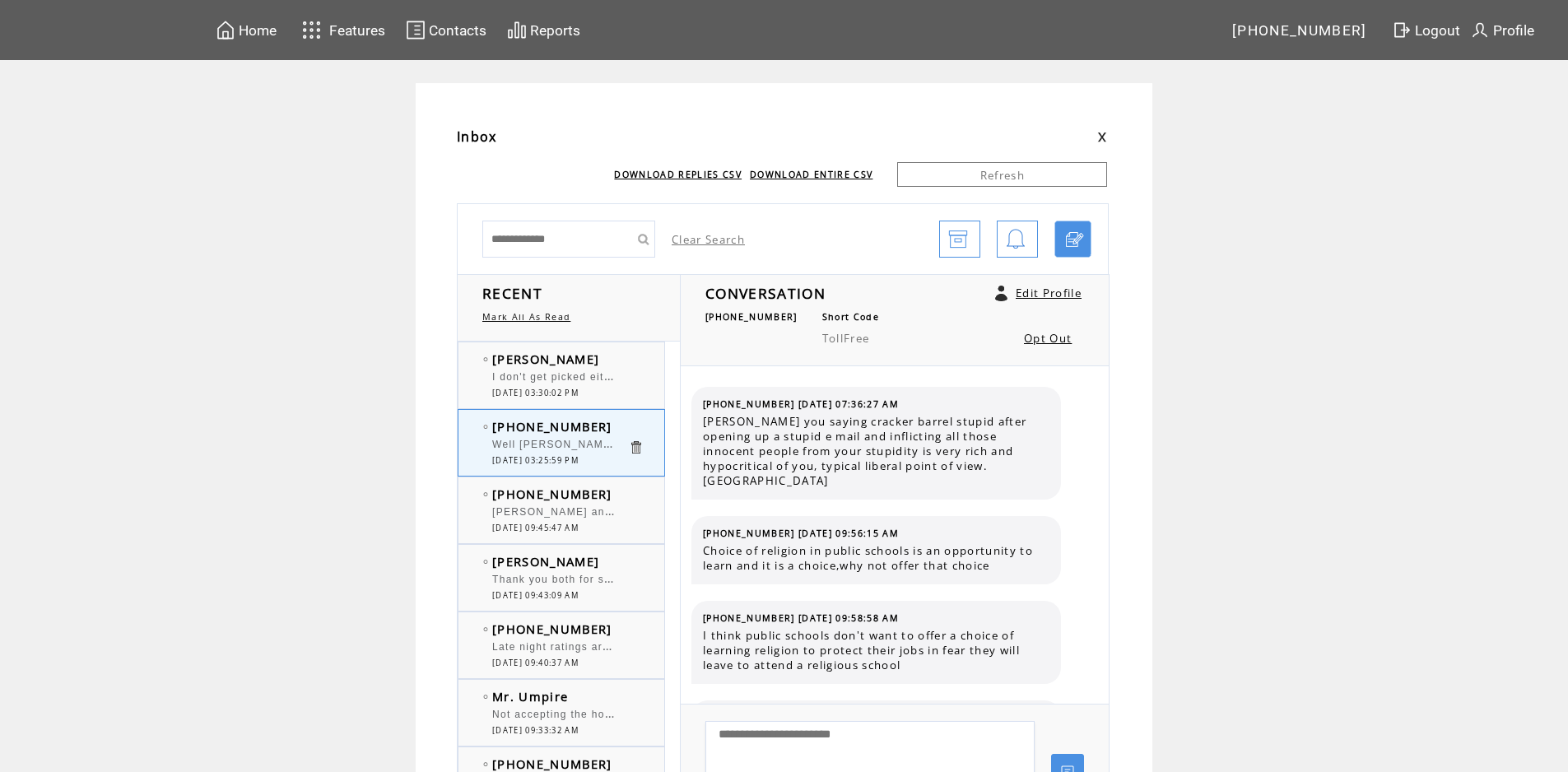
scroll to position [2212, 0]
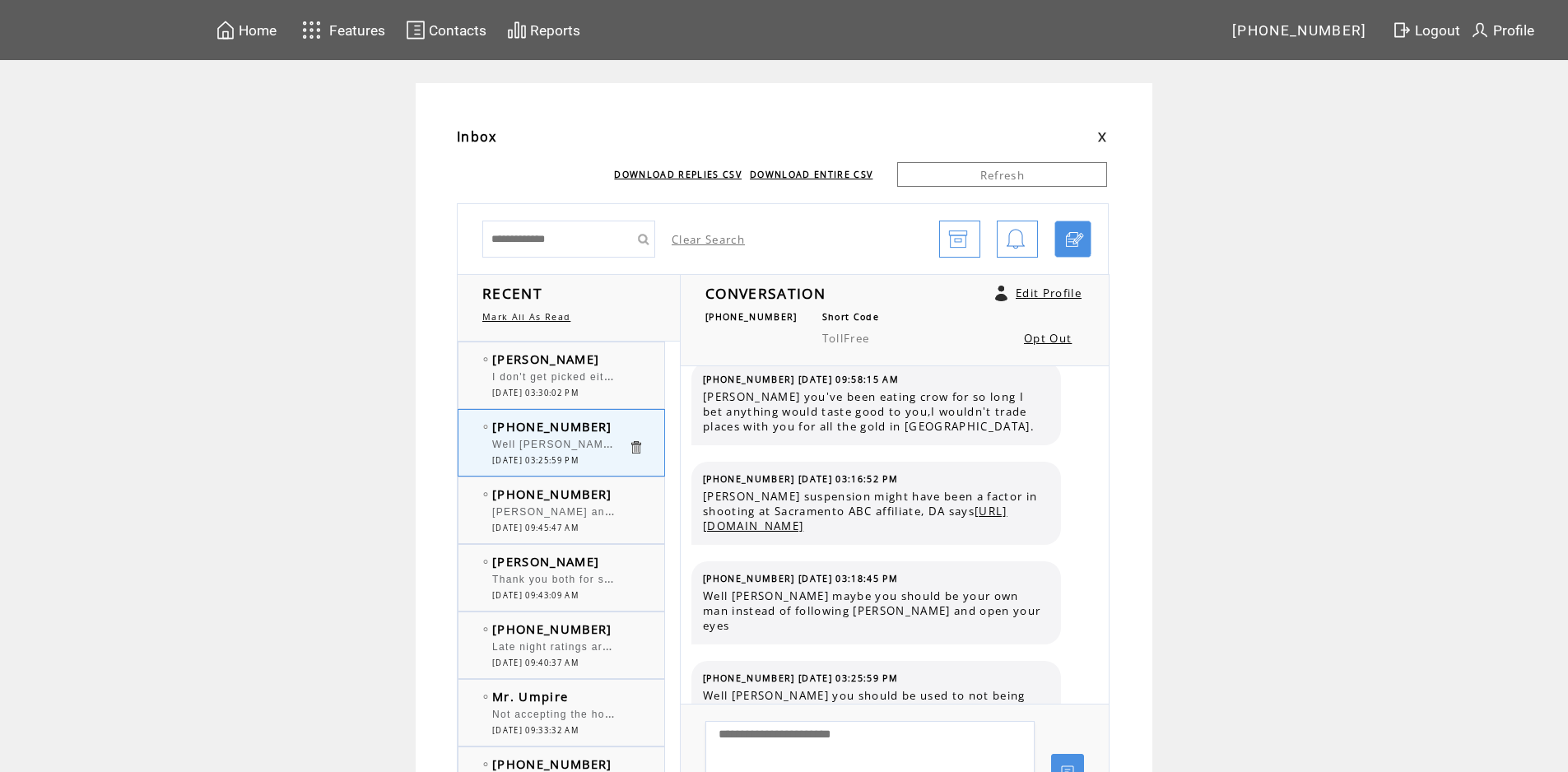
click at [620, 496] on td "[PHONE_NUMBER]" at bounding box center [560, 494] width 136 height 17
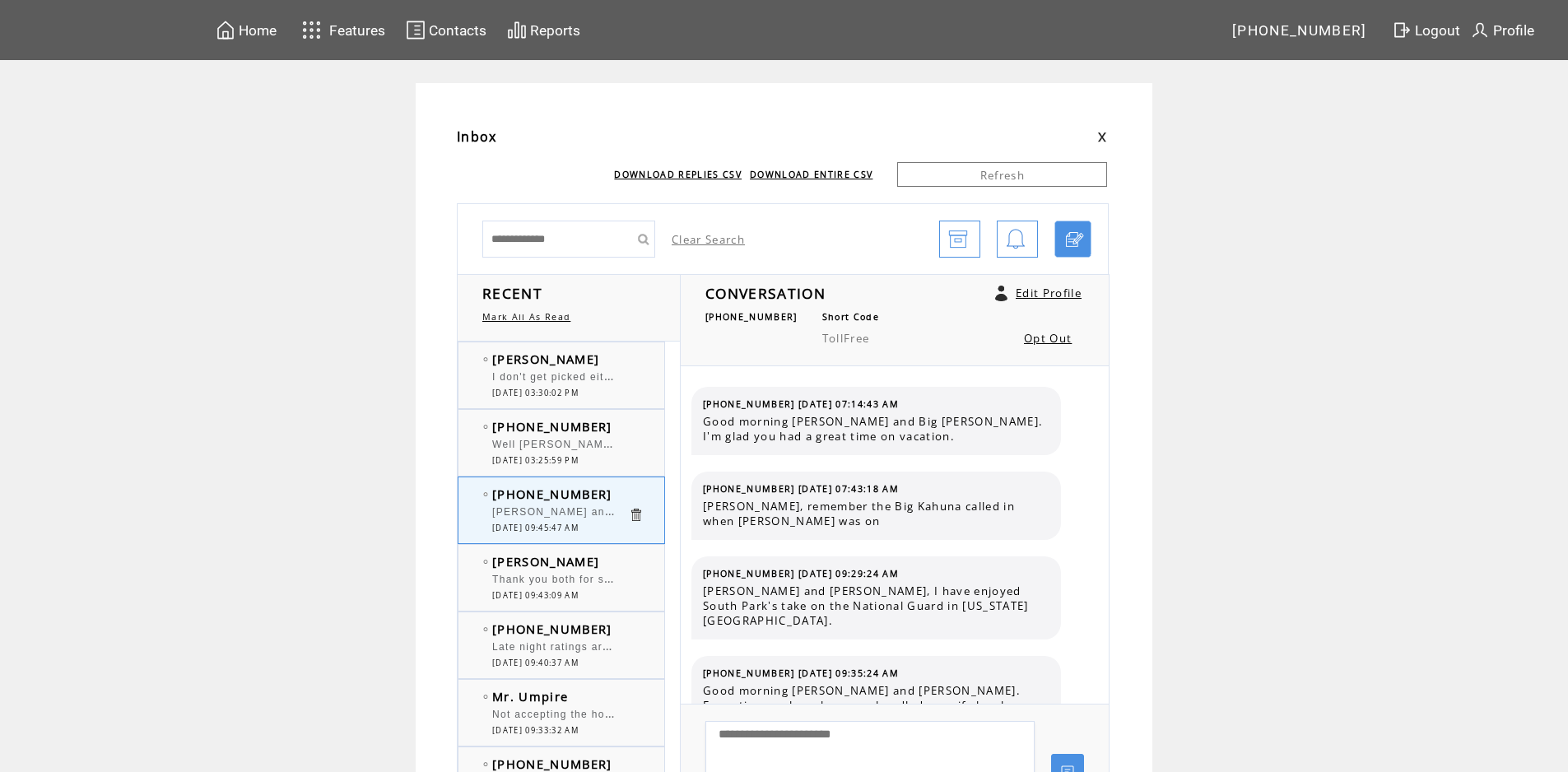
scroll to position [10098, 0]
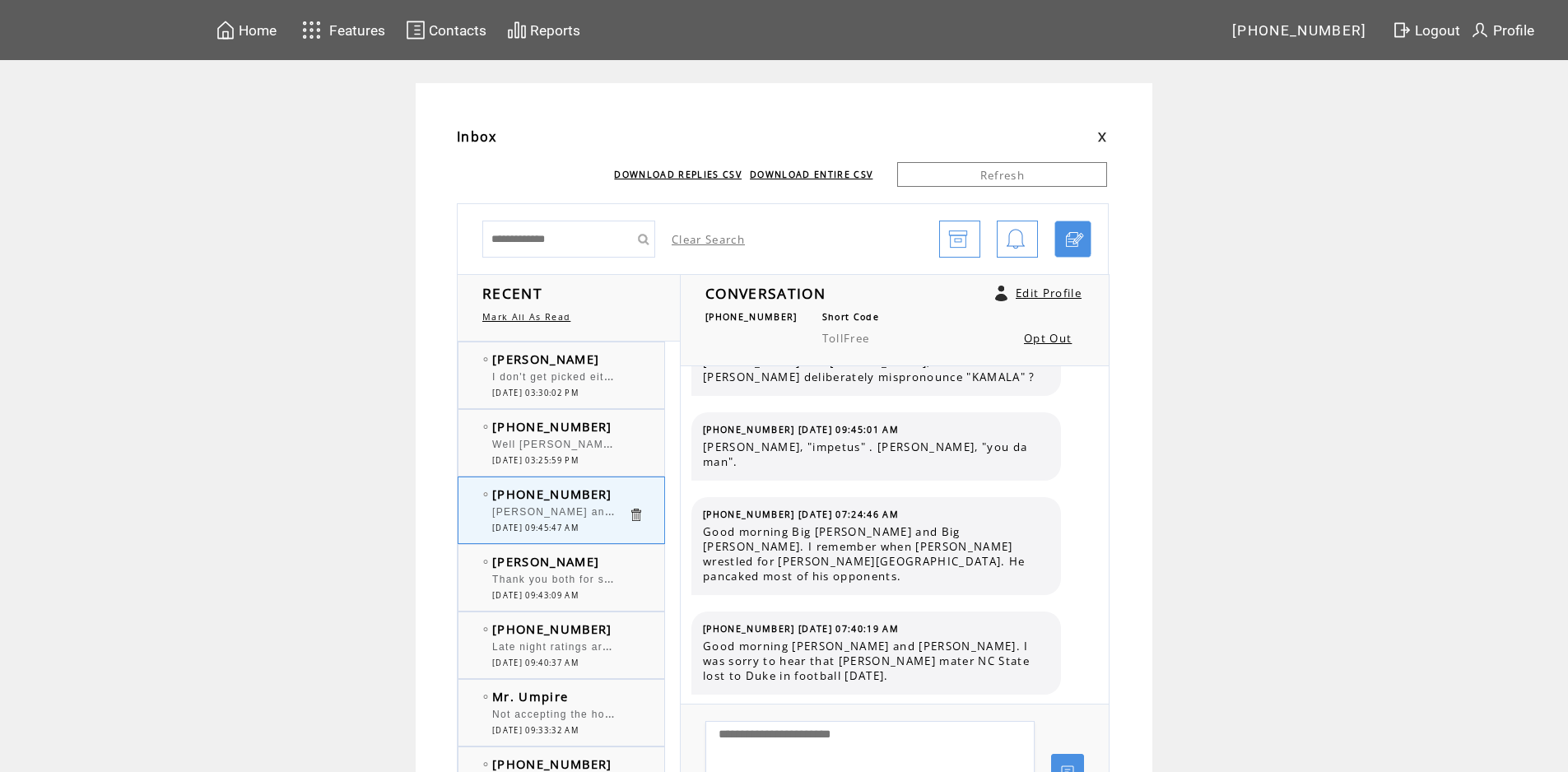
click at [602, 359] on td "[PERSON_NAME]" at bounding box center [560, 359] width 136 height 17
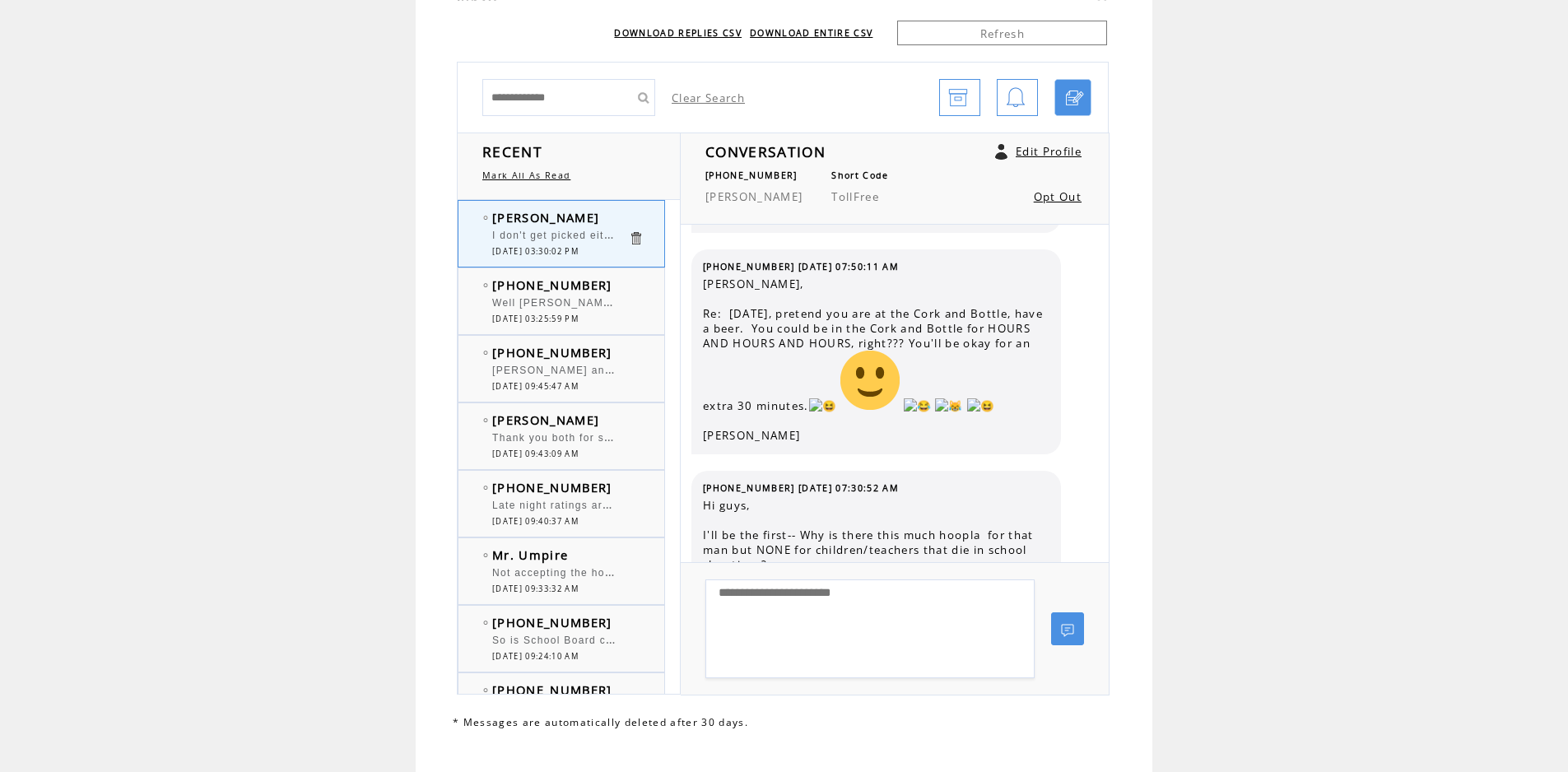
scroll to position [165, 0]
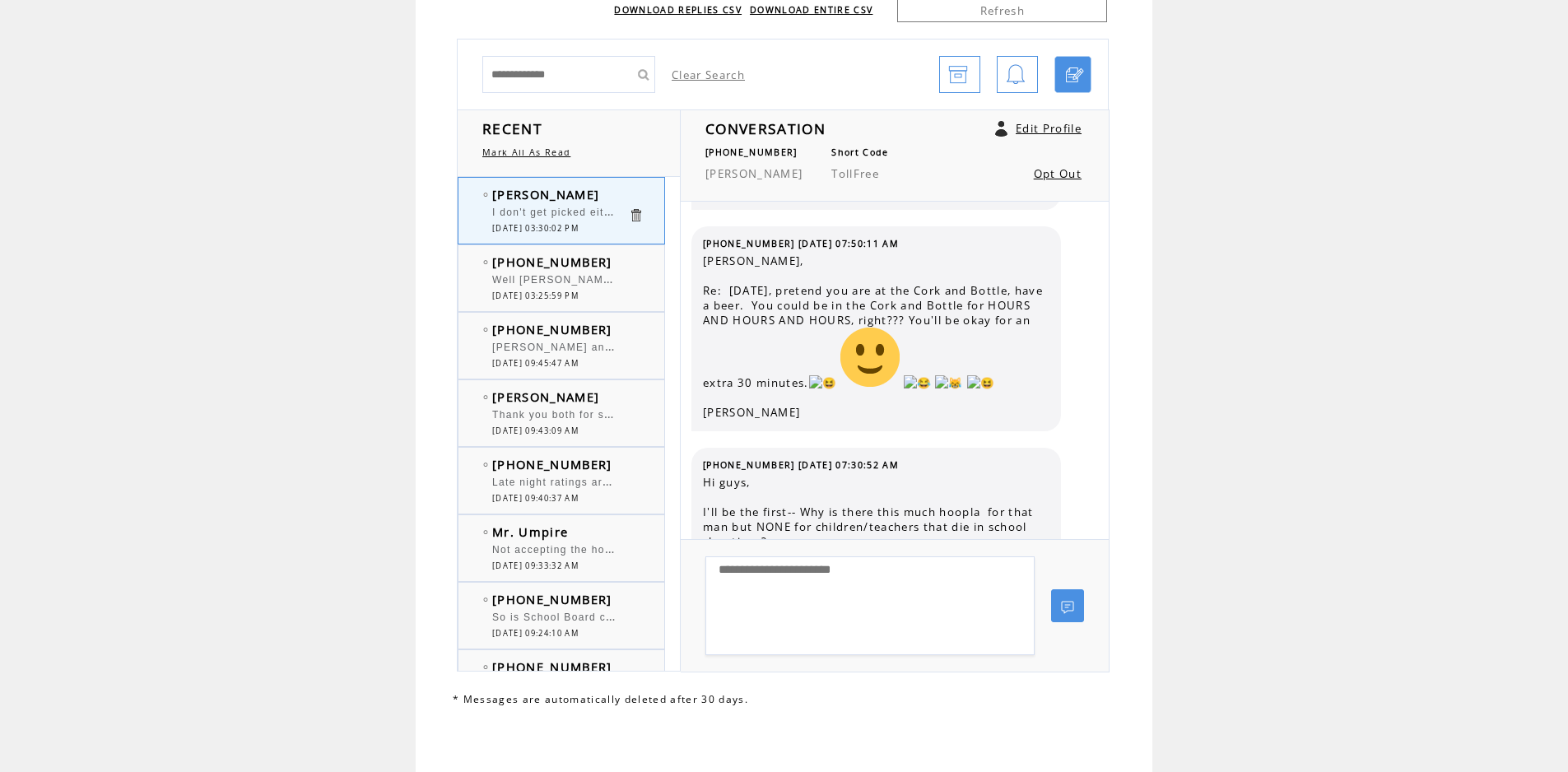
click at [565, 259] on span "[PHONE_NUMBER]" at bounding box center [552, 262] width 120 height 17
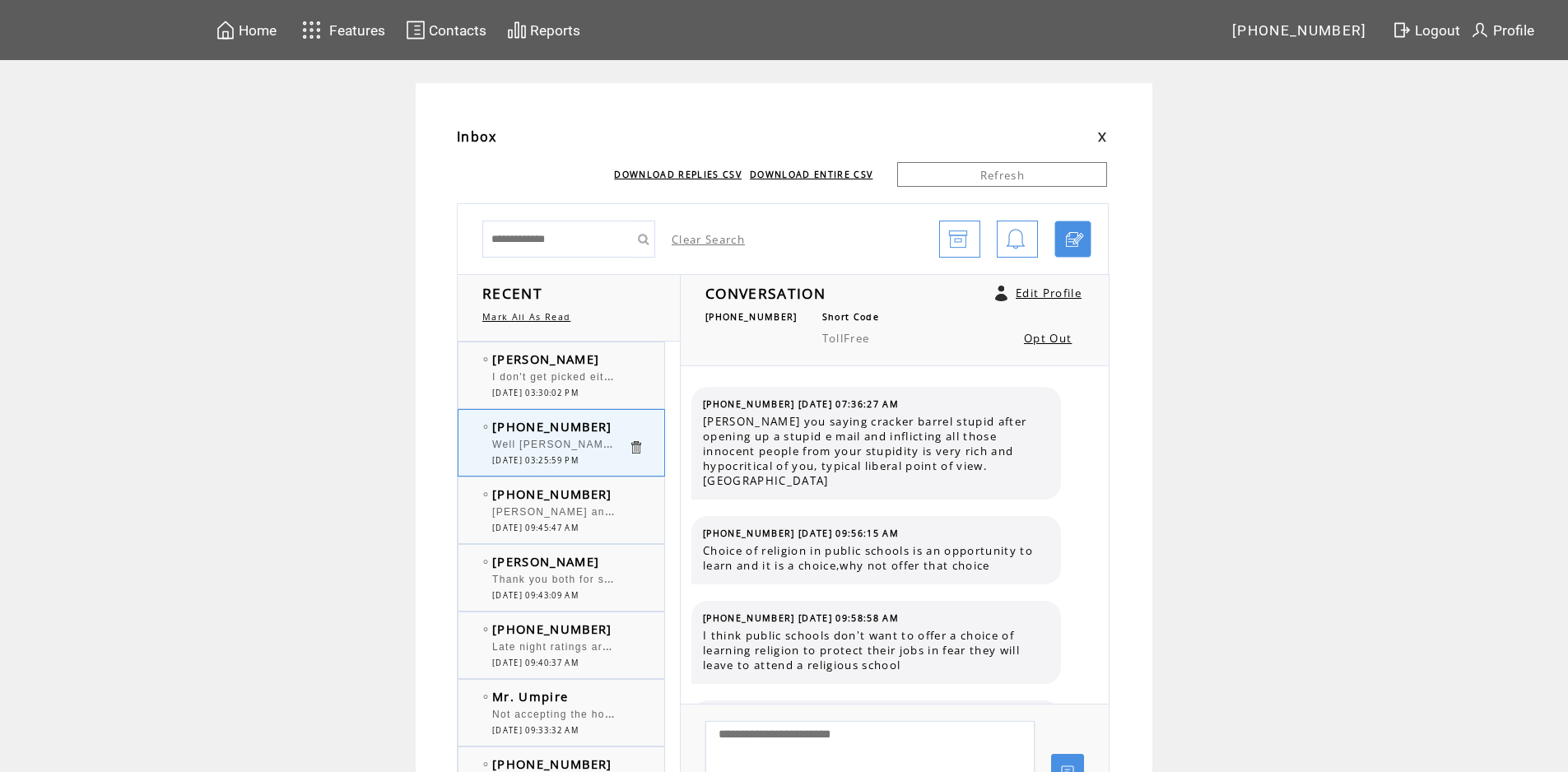
scroll to position [2212, 0]
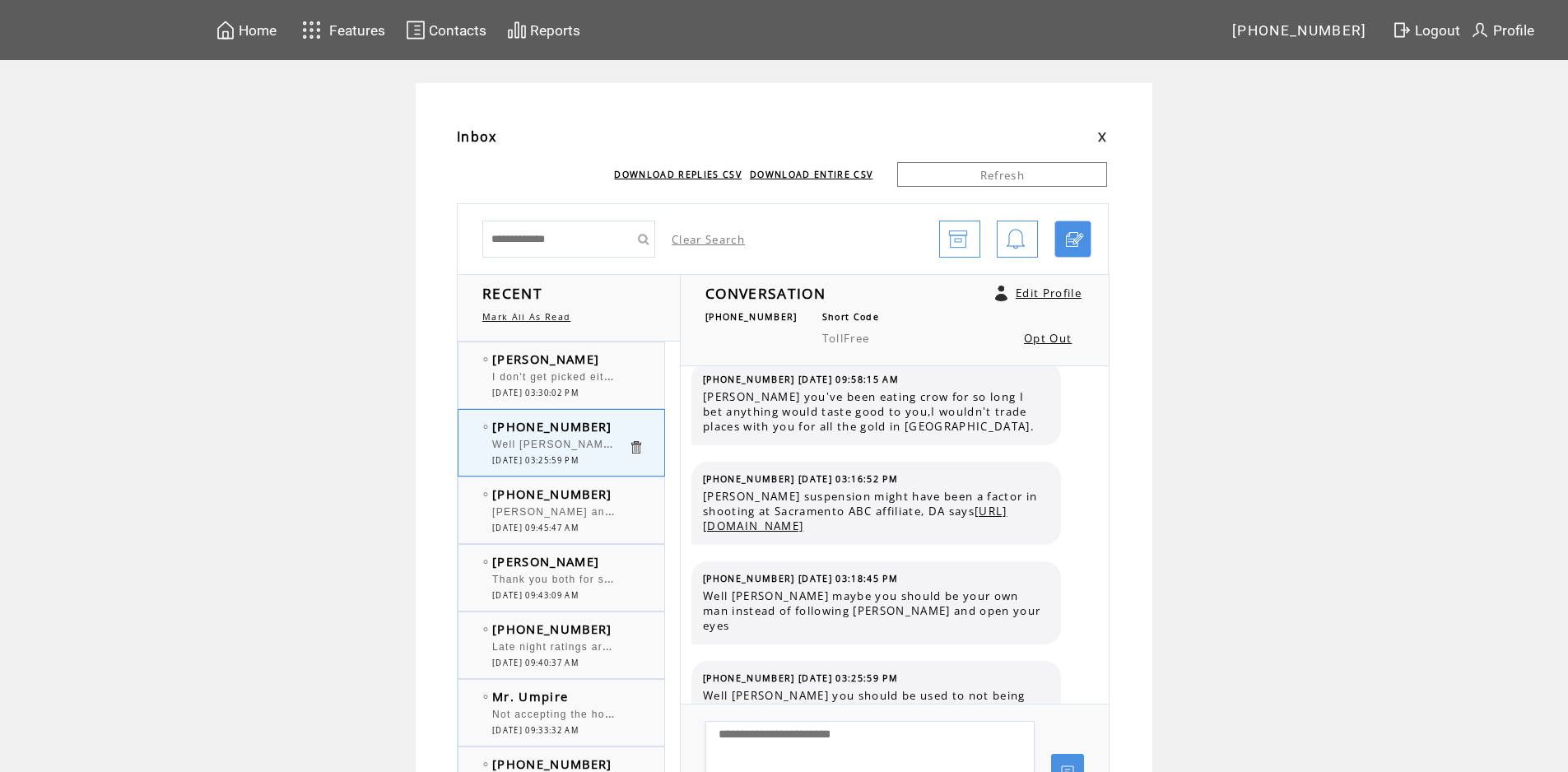
click at [620, 355] on td "[PERSON_NAME]" at bounding box center [560, 359] width 136 height 17
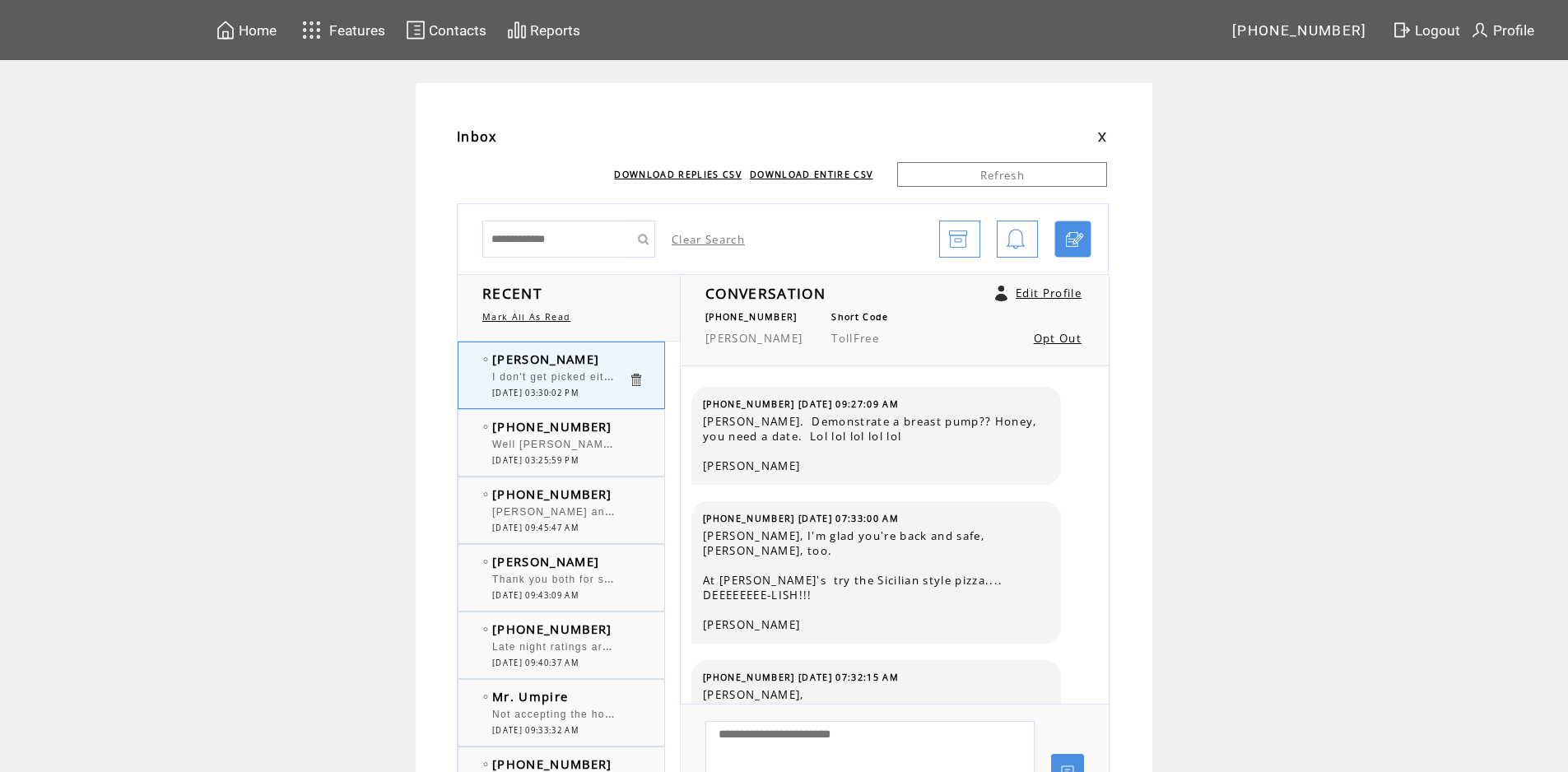
scroll to position [2597, 0]
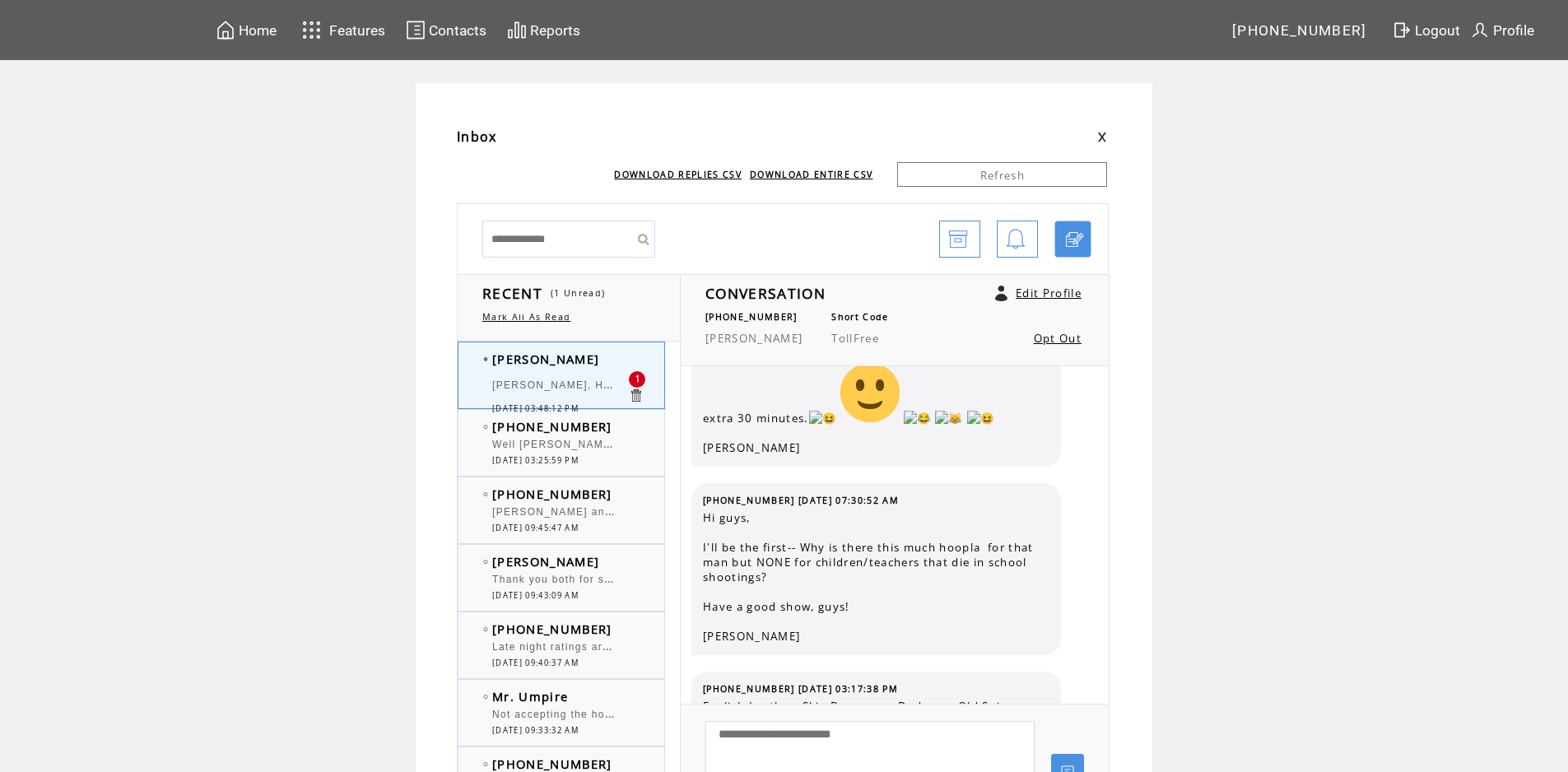
click at [628, 436] on div at bounding box center [560, 436] width 136 height 4
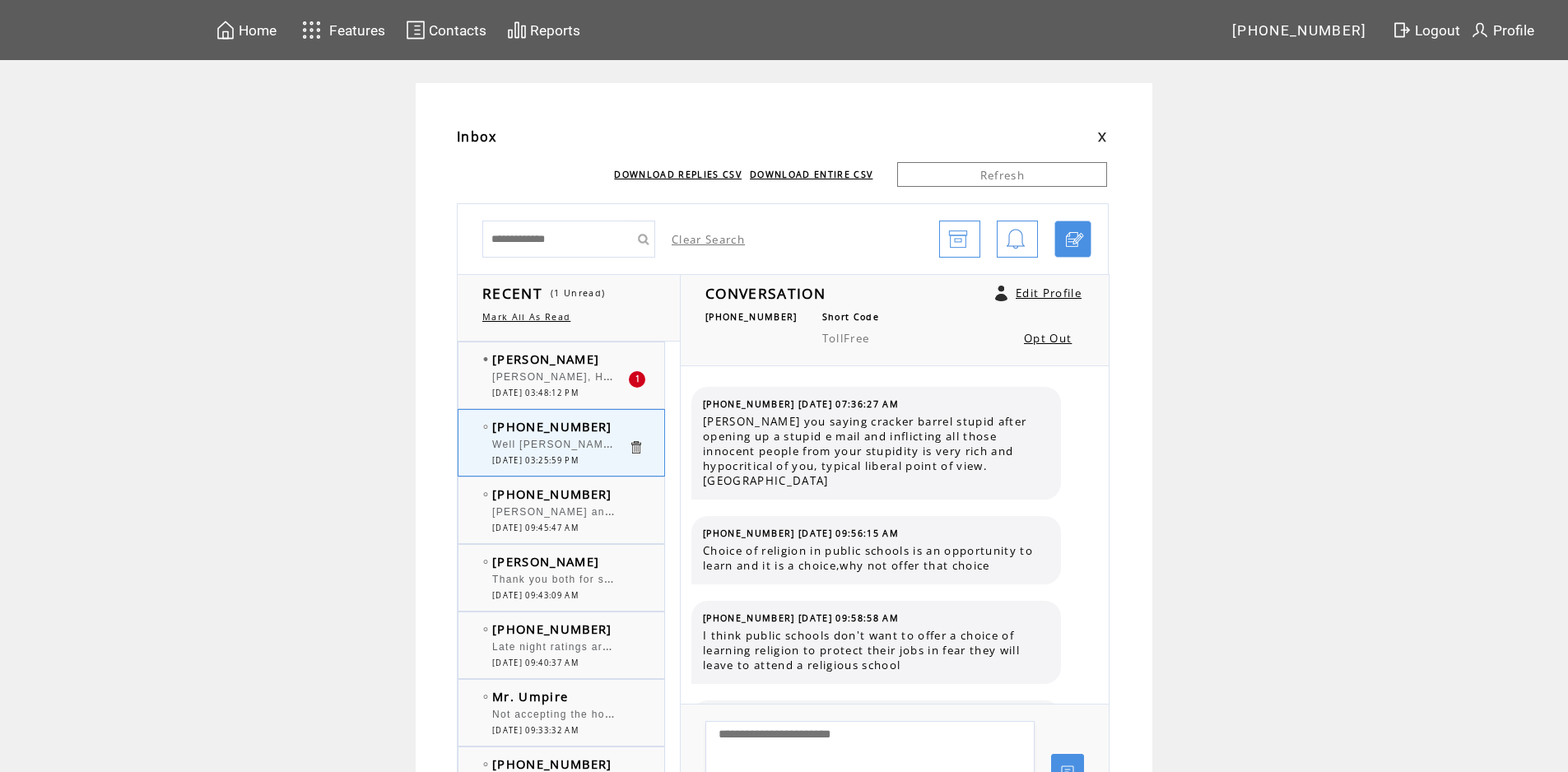
scroll to position [2256, 0]
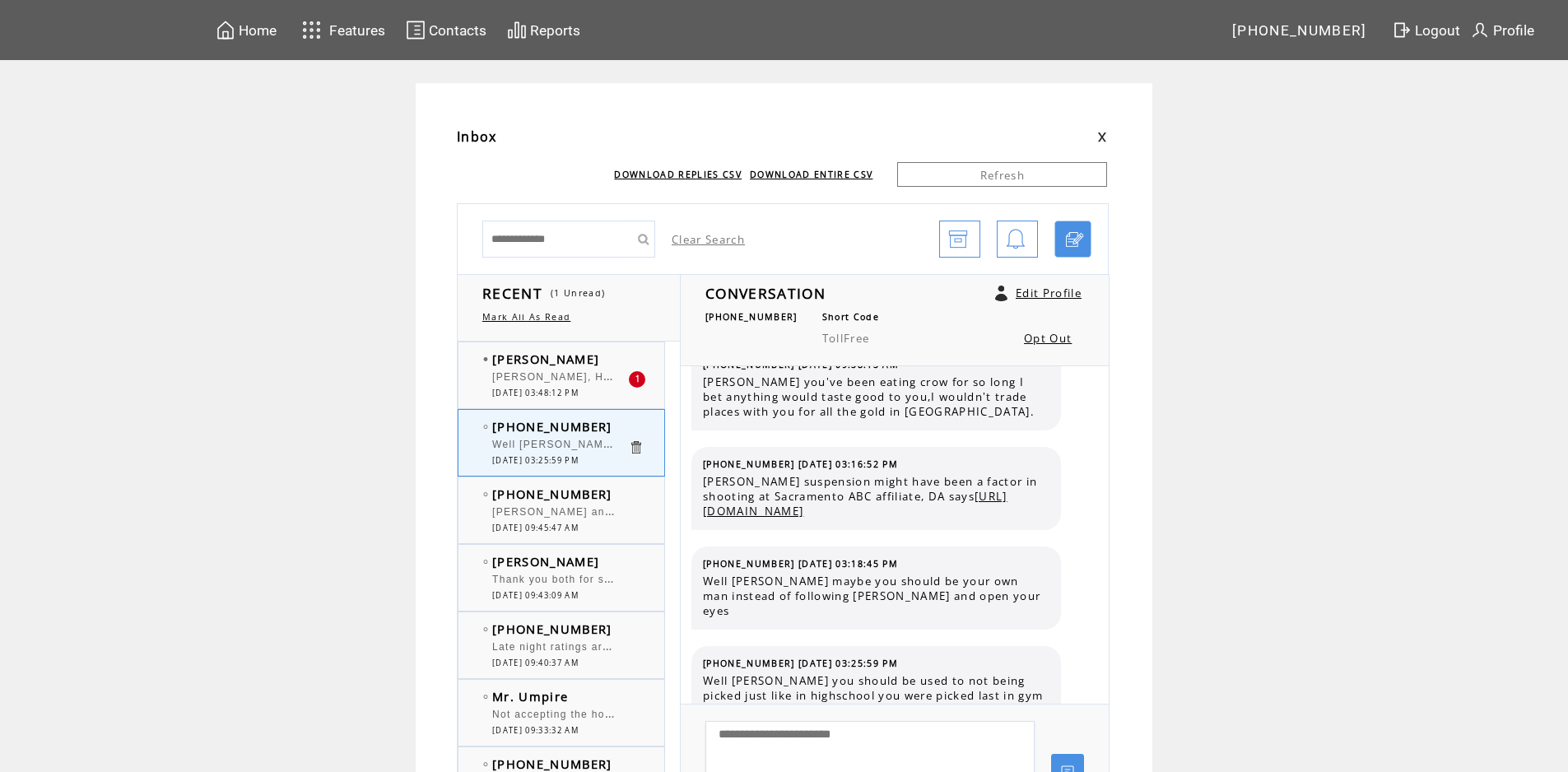
click at [590, 366] on td "[PERSON_NAME]" at bounding box center [560, 359] width 136 height 17
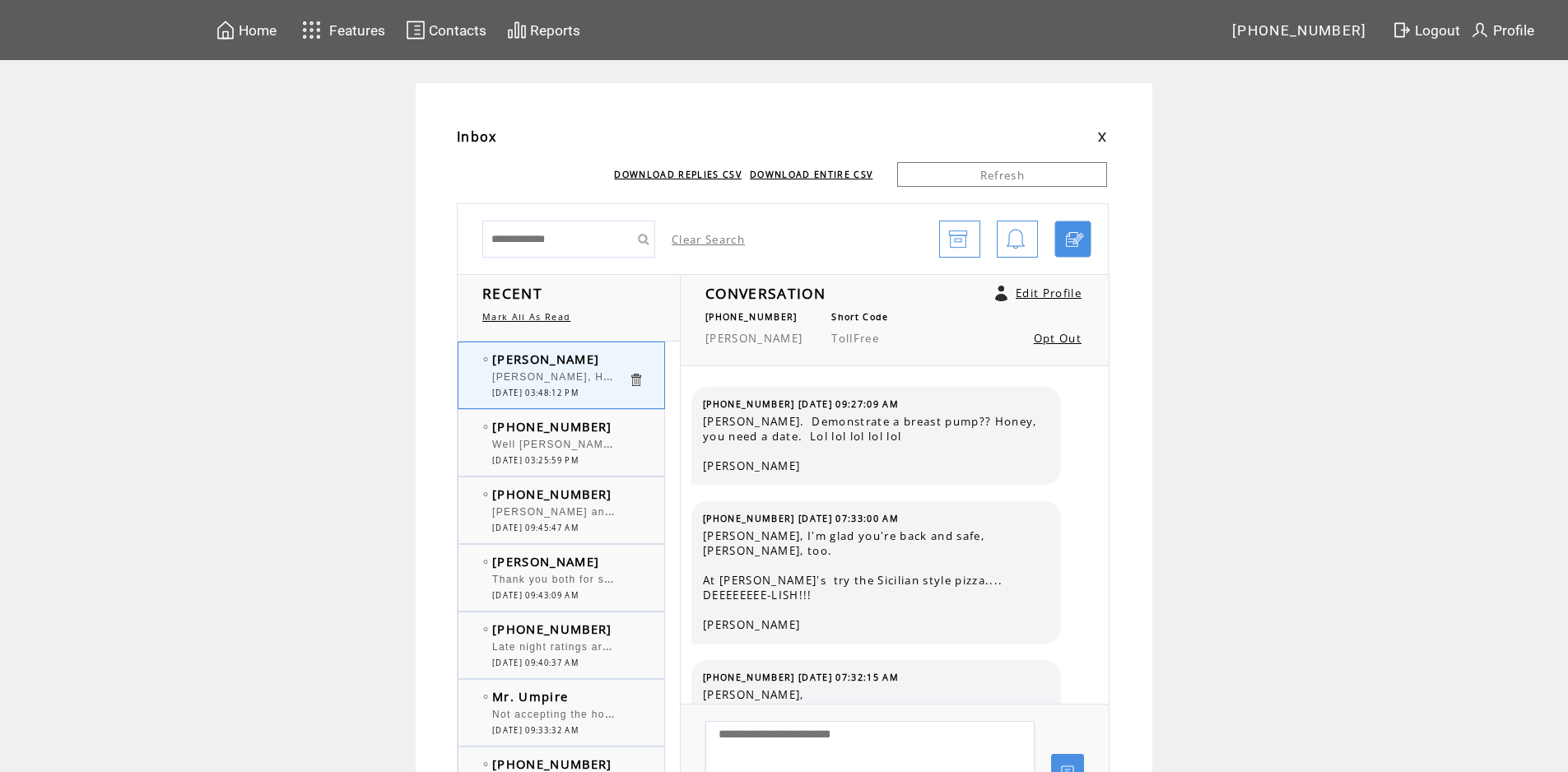
scroll to position [2726, 0]
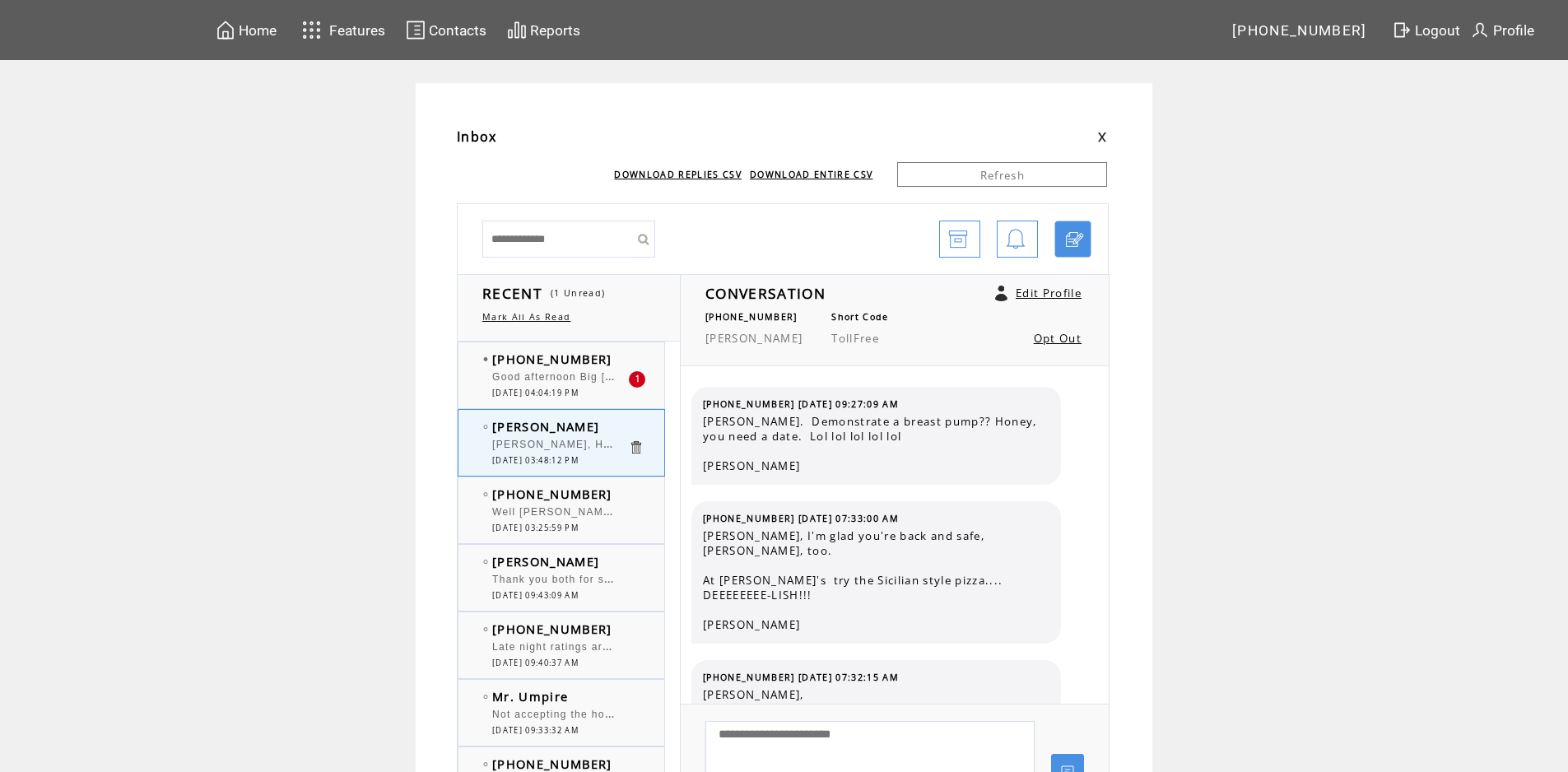
scroll to position [2726, 0]
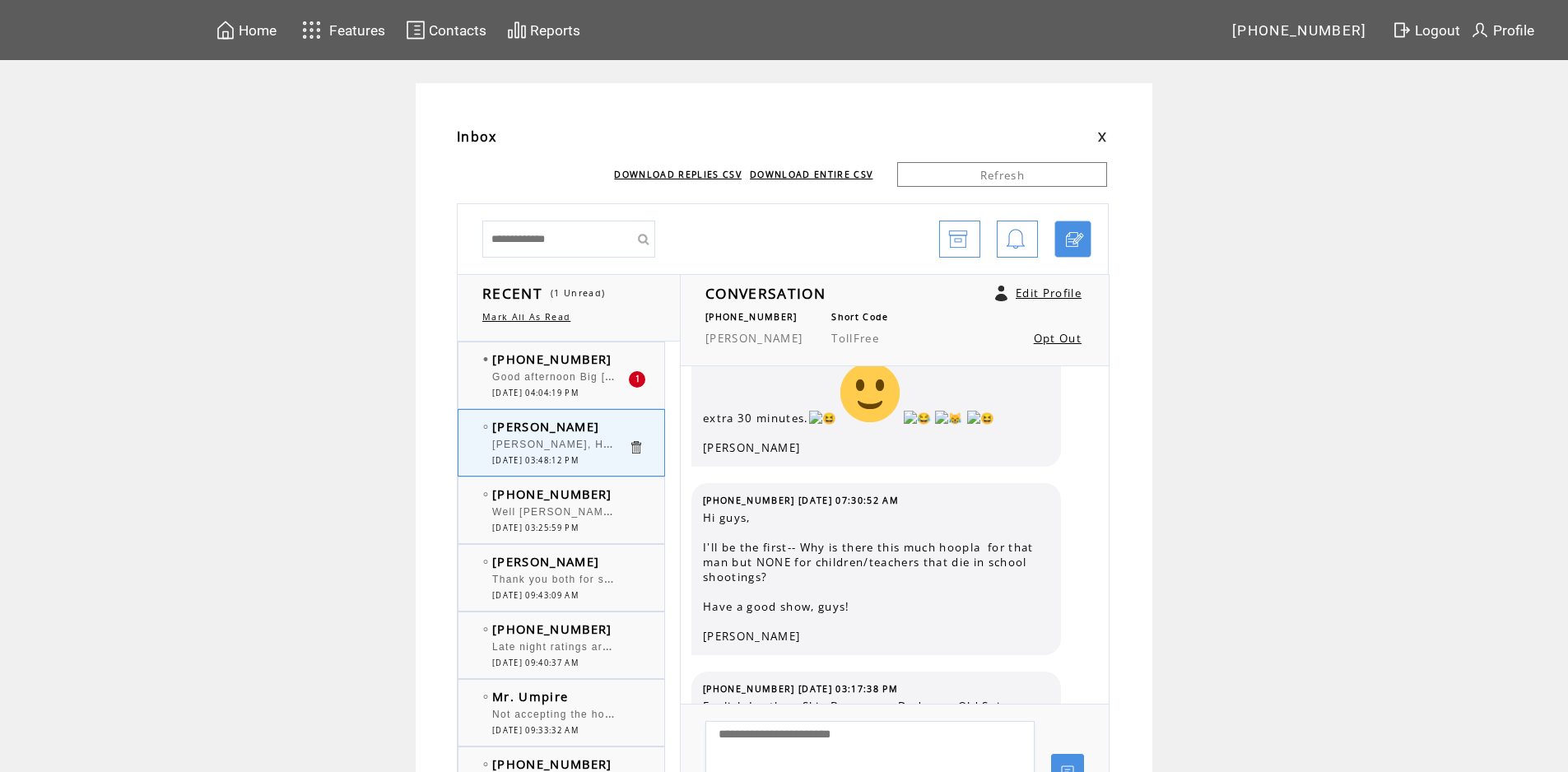
click at [628, 356] on td "[PHONE_NUMBER]" at bounding box center [560, 359] width 136 height 17
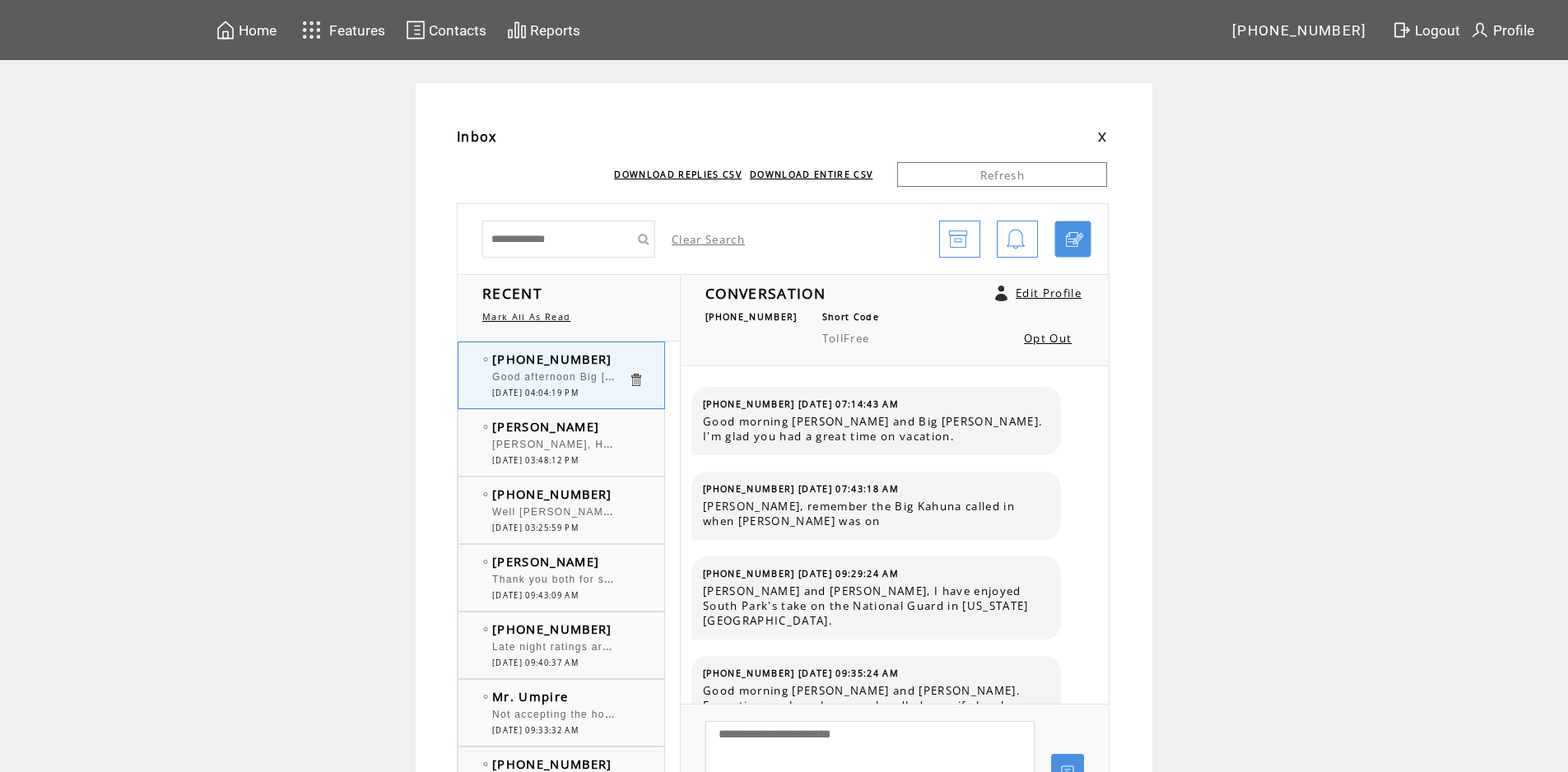
scroll to position [10139, 0]
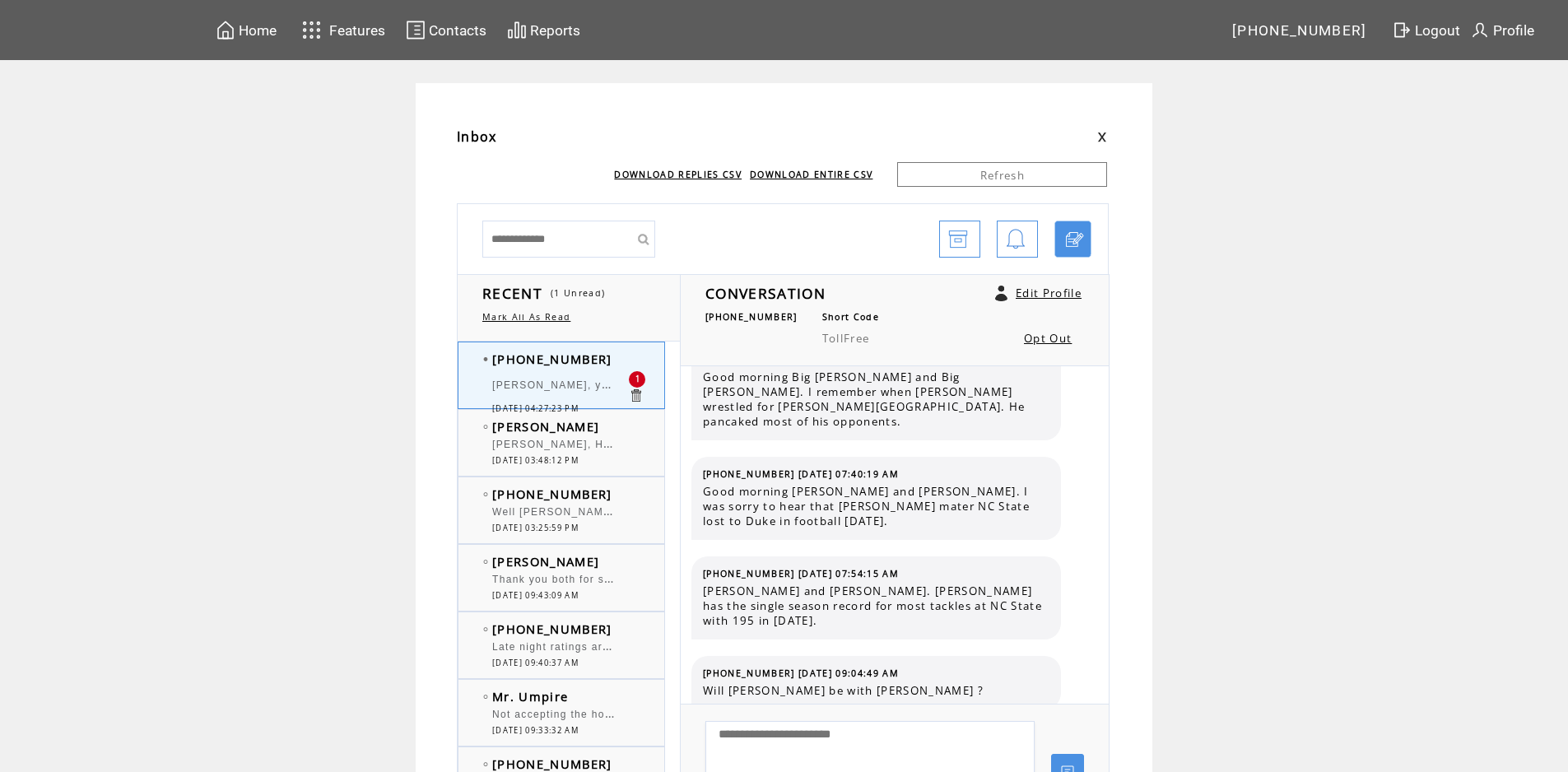
click at [610, 439] on span "[PERSON_NAME], How about a 1943 COPPER [PERSON_NAME]? --[PERSON_NAME]" at bounding box center [726, 443] width 467 height 17
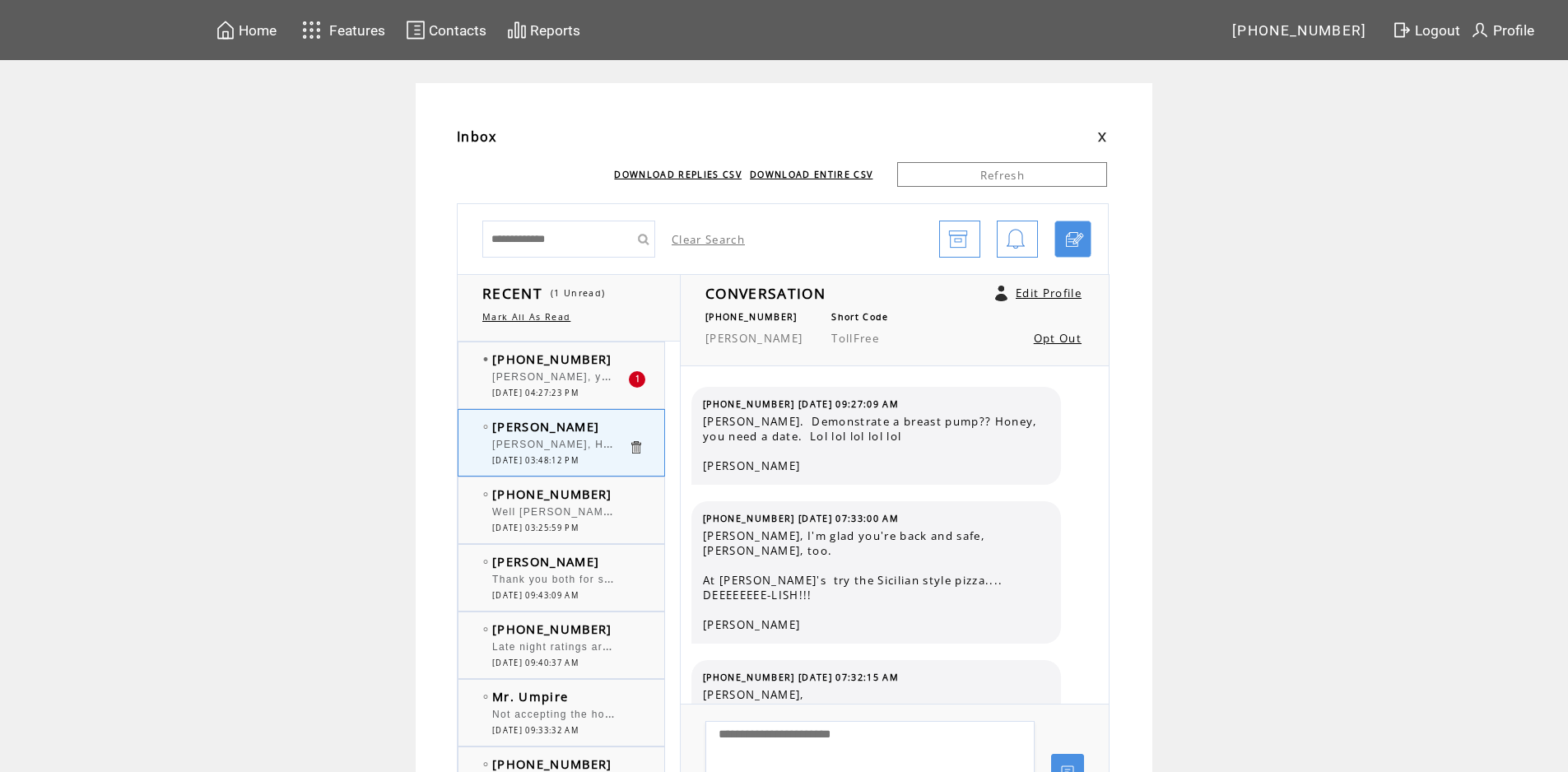
scroll to position [2726, 0]
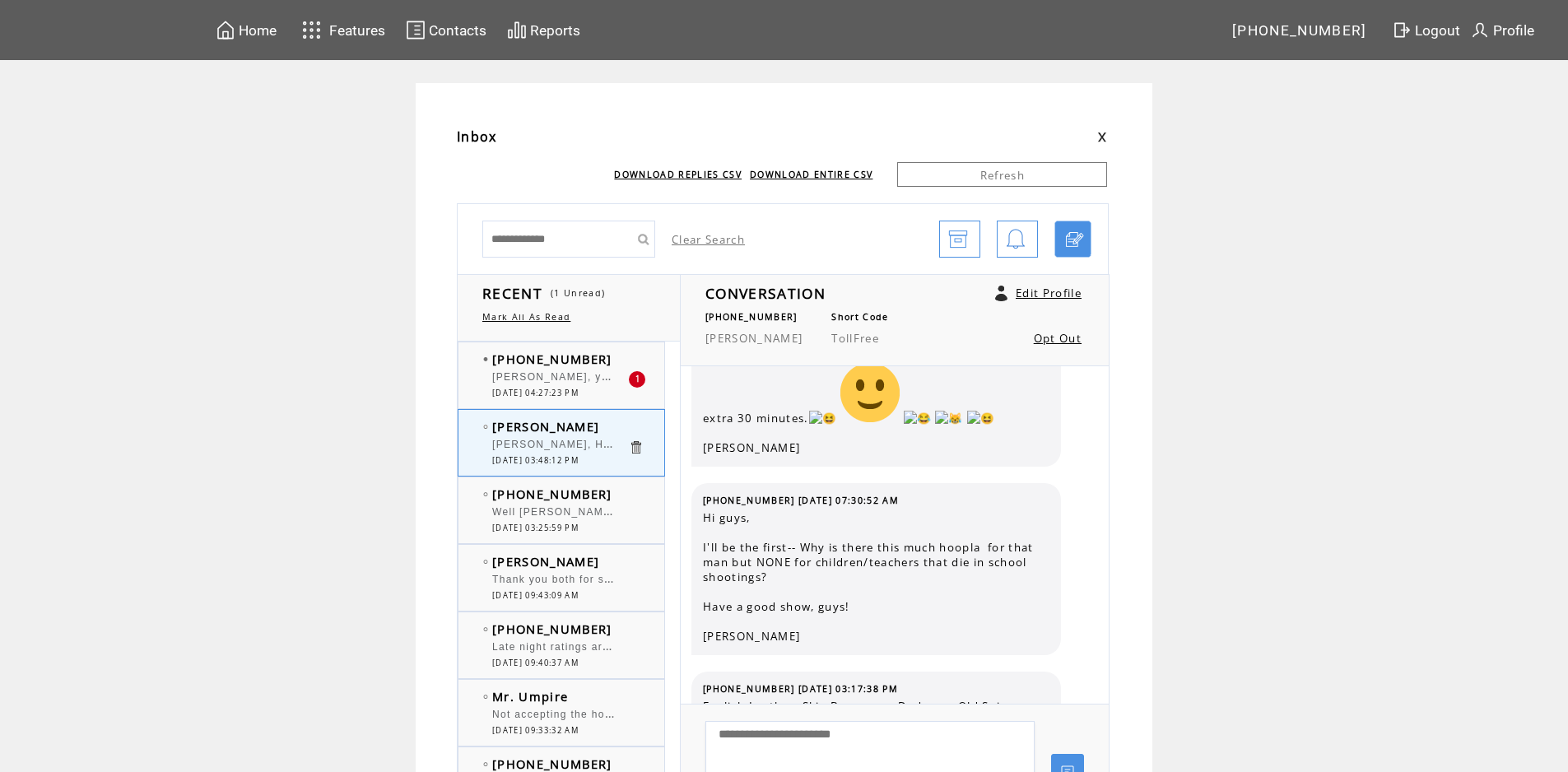
click at [614, 372] on span "Shane, you were spot on. Archivist. aar-kuh-vist." at bounding box center [655, 375] width 326 height 17
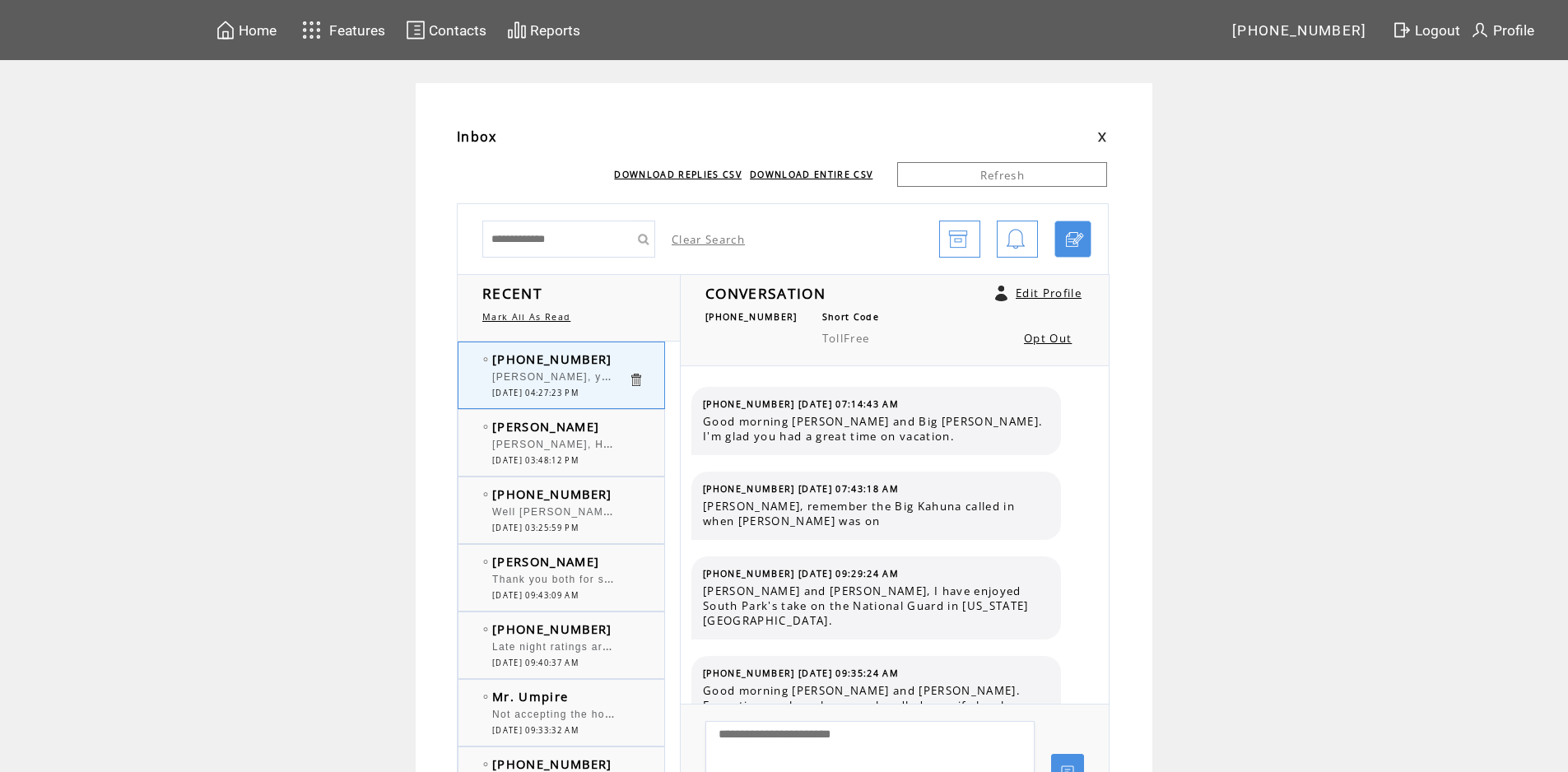
scroll to position [10209, 0]
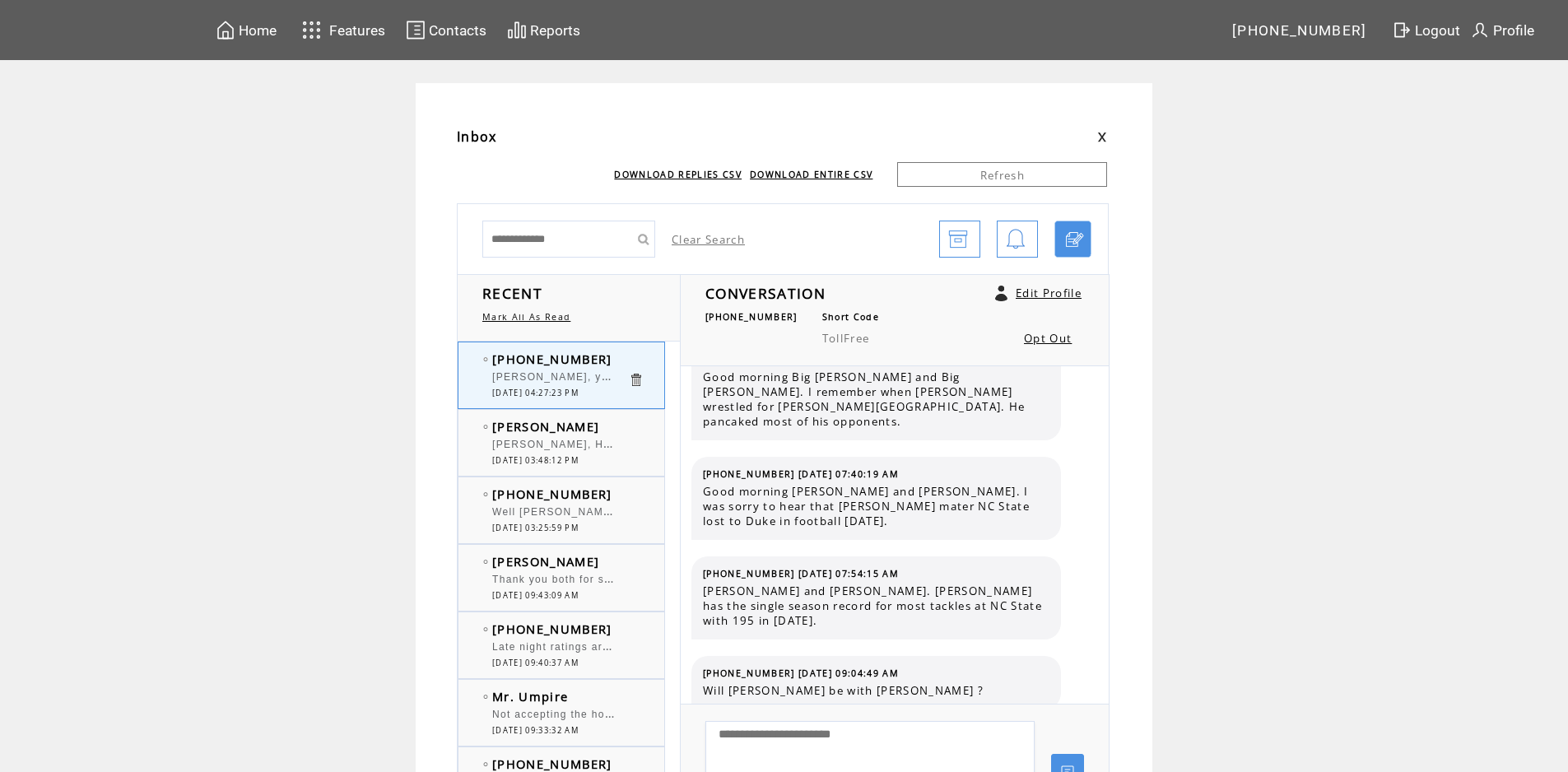
click at [585, 417] on div "[PERSON_NAME], How about a 1943 COPPER [PERSON_NAME]? --[PERSON_NAME] 0 [DATE] …" at bounding box center [577, 443] width 238 height 66
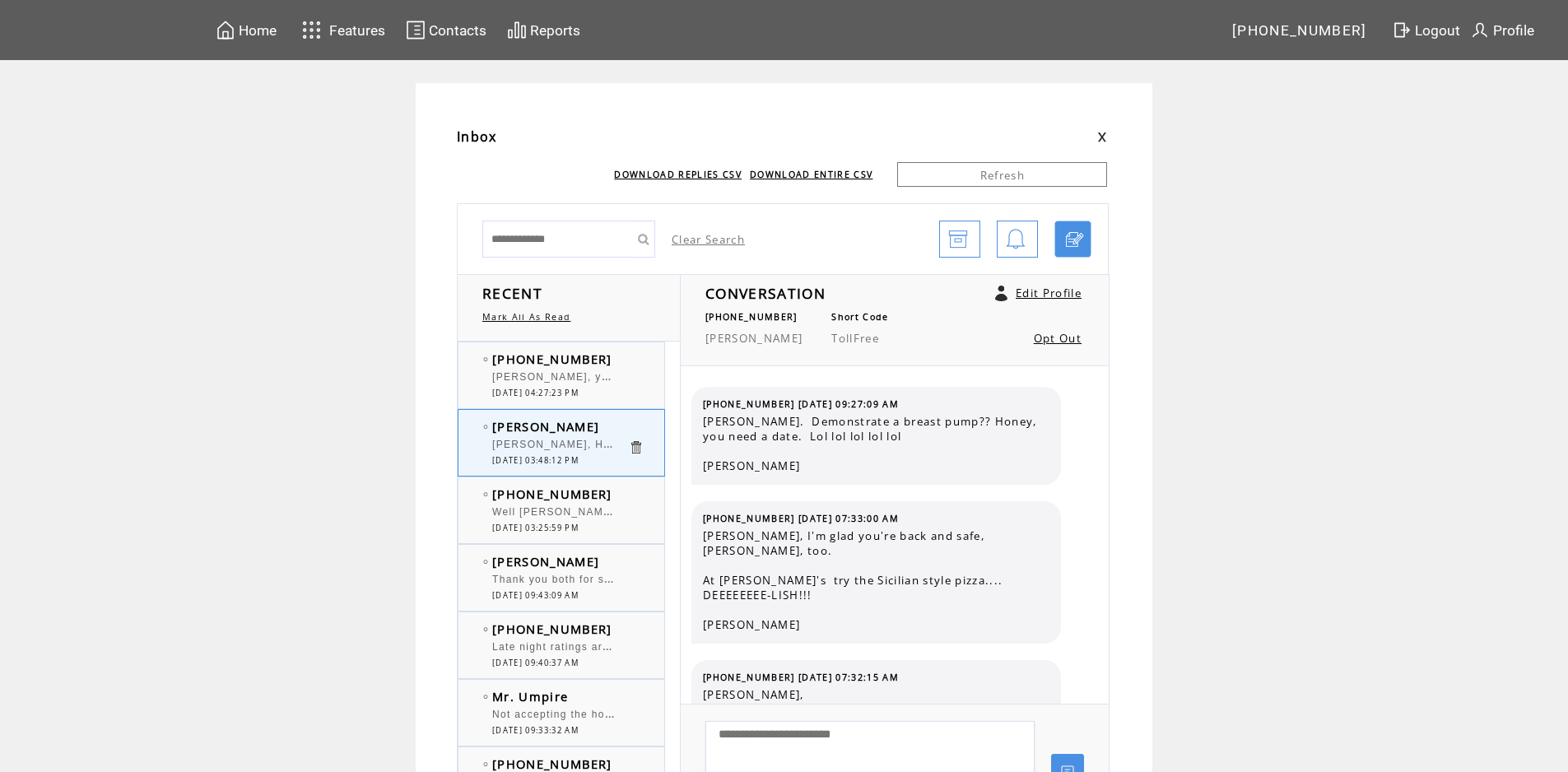
scroll to position [2726, 0]
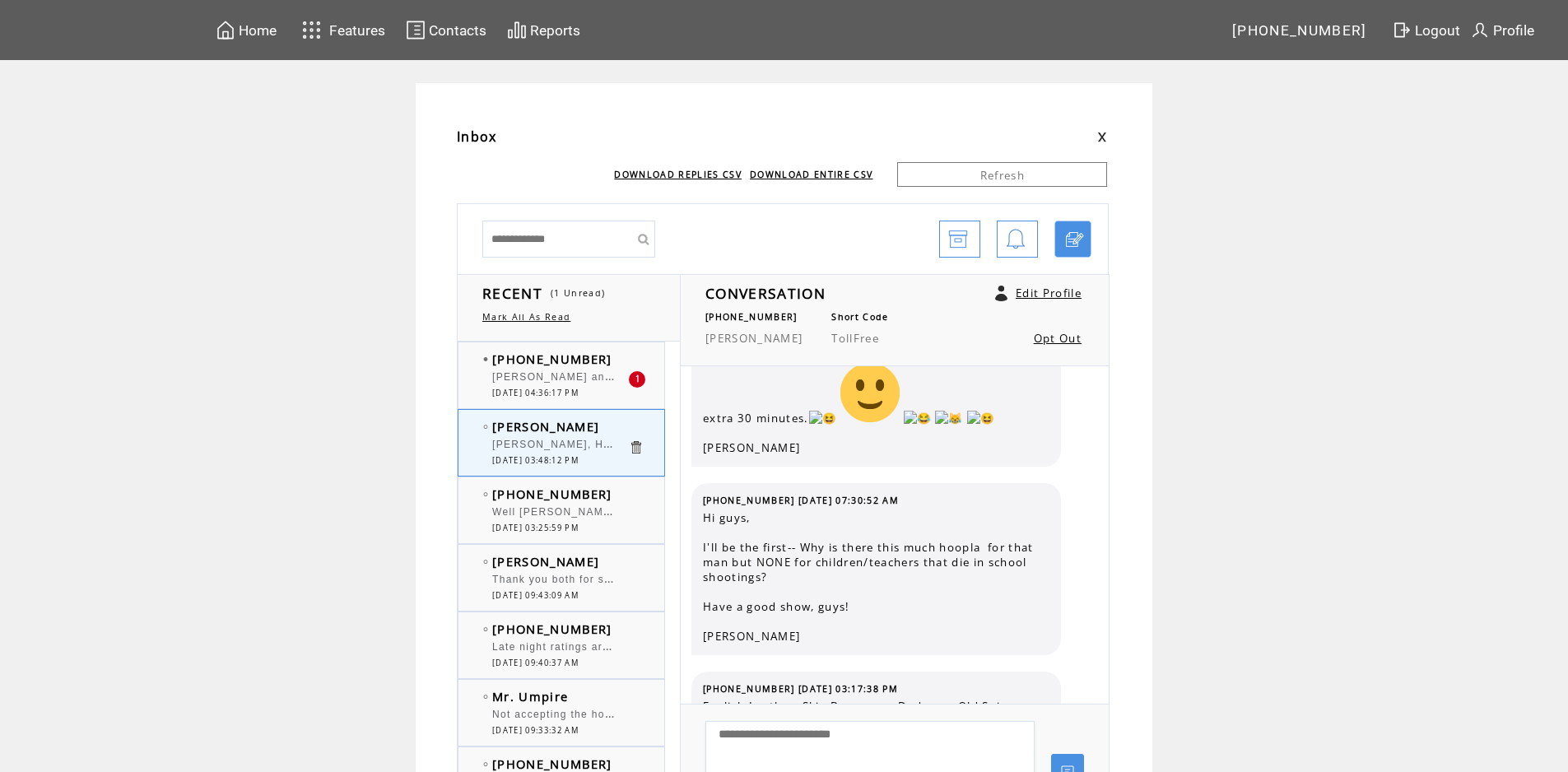
click at [625, 358] on td "[PHONE_NUMBER]" at bounding box center [560, 359] width 136 height 17
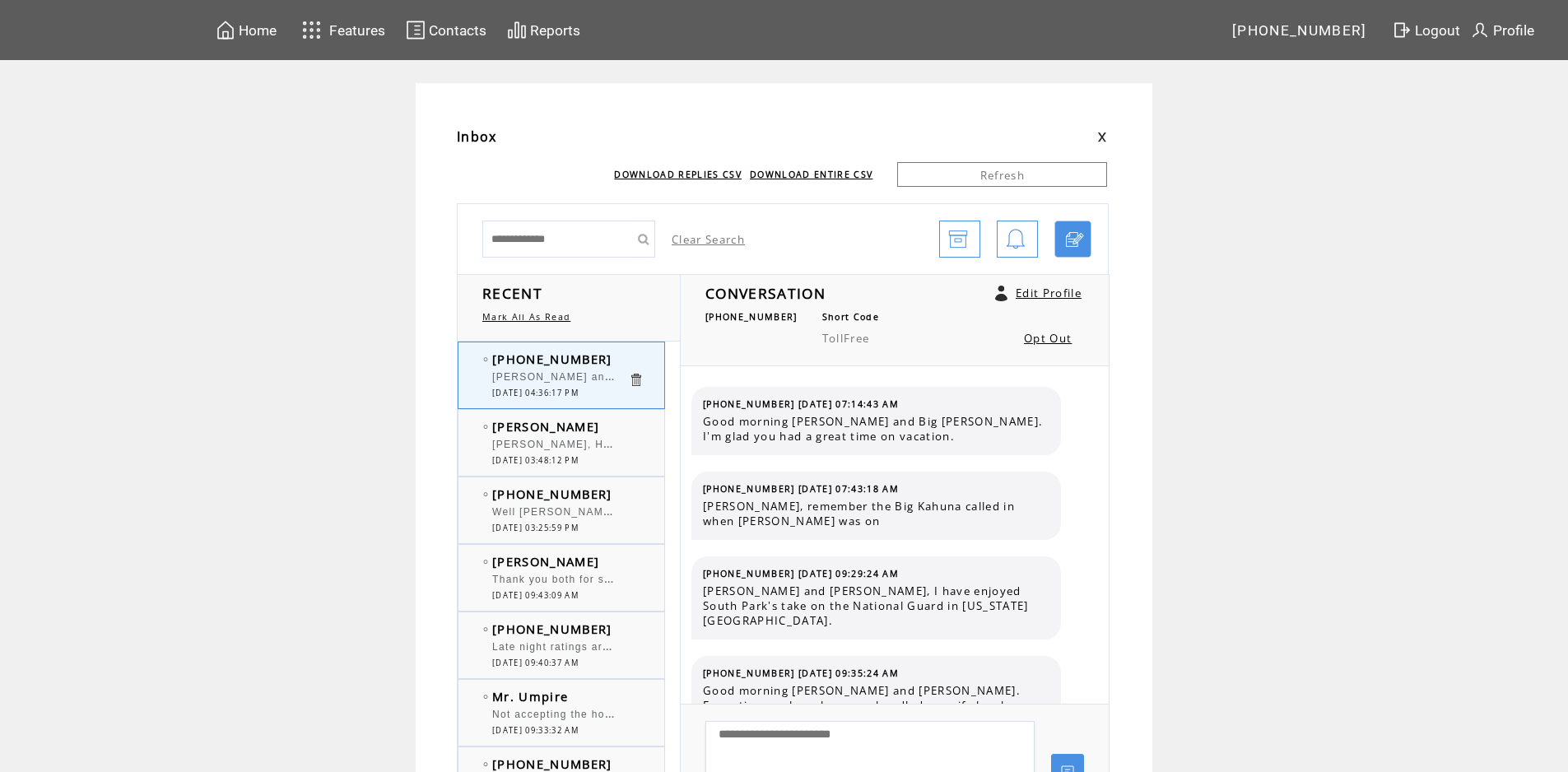
scroll to position [10294, 0]
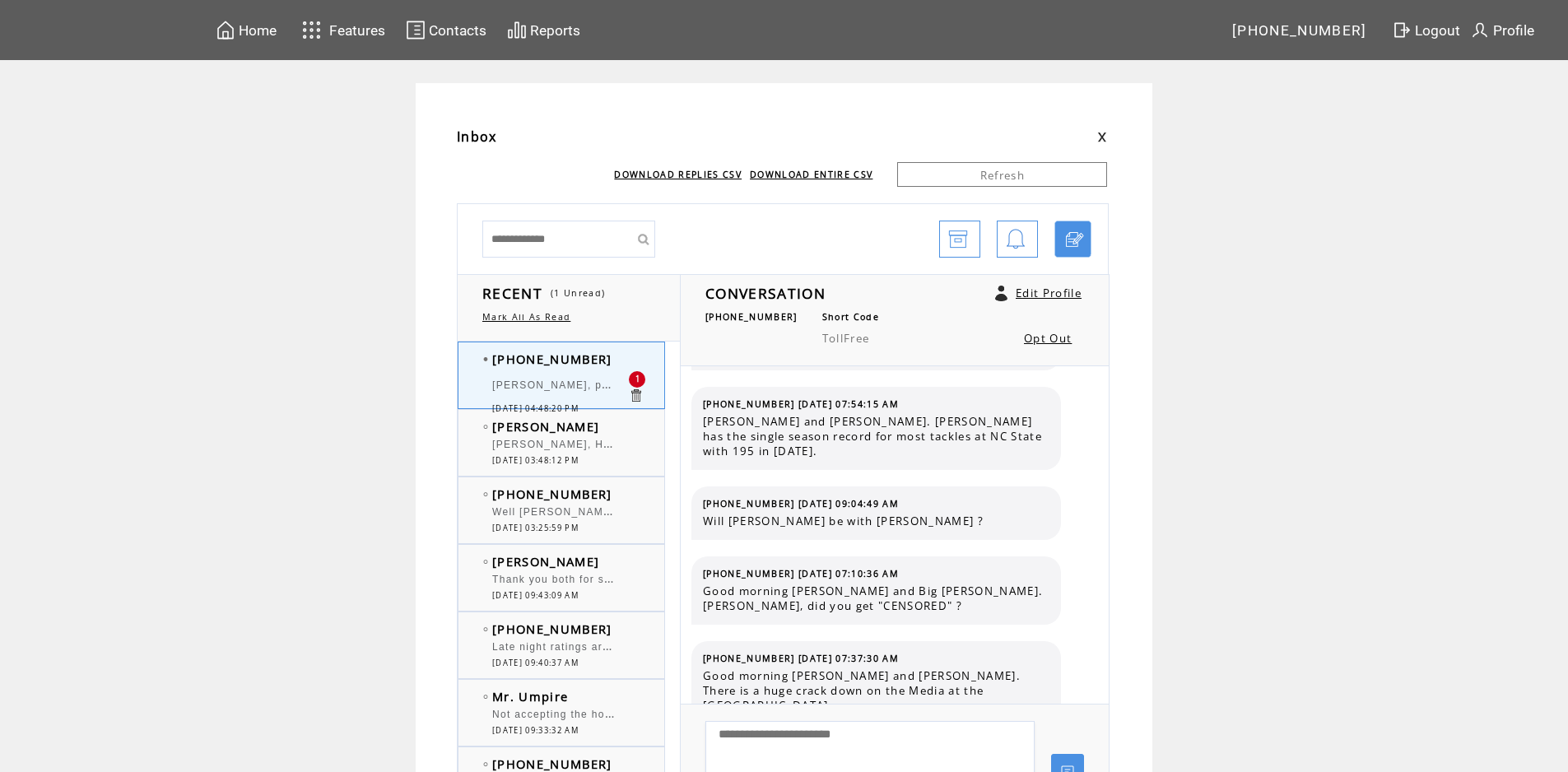
click at [568, 432] on td "[PERSON_NAME]" at bounding box center [560, 426] width 136 height 17
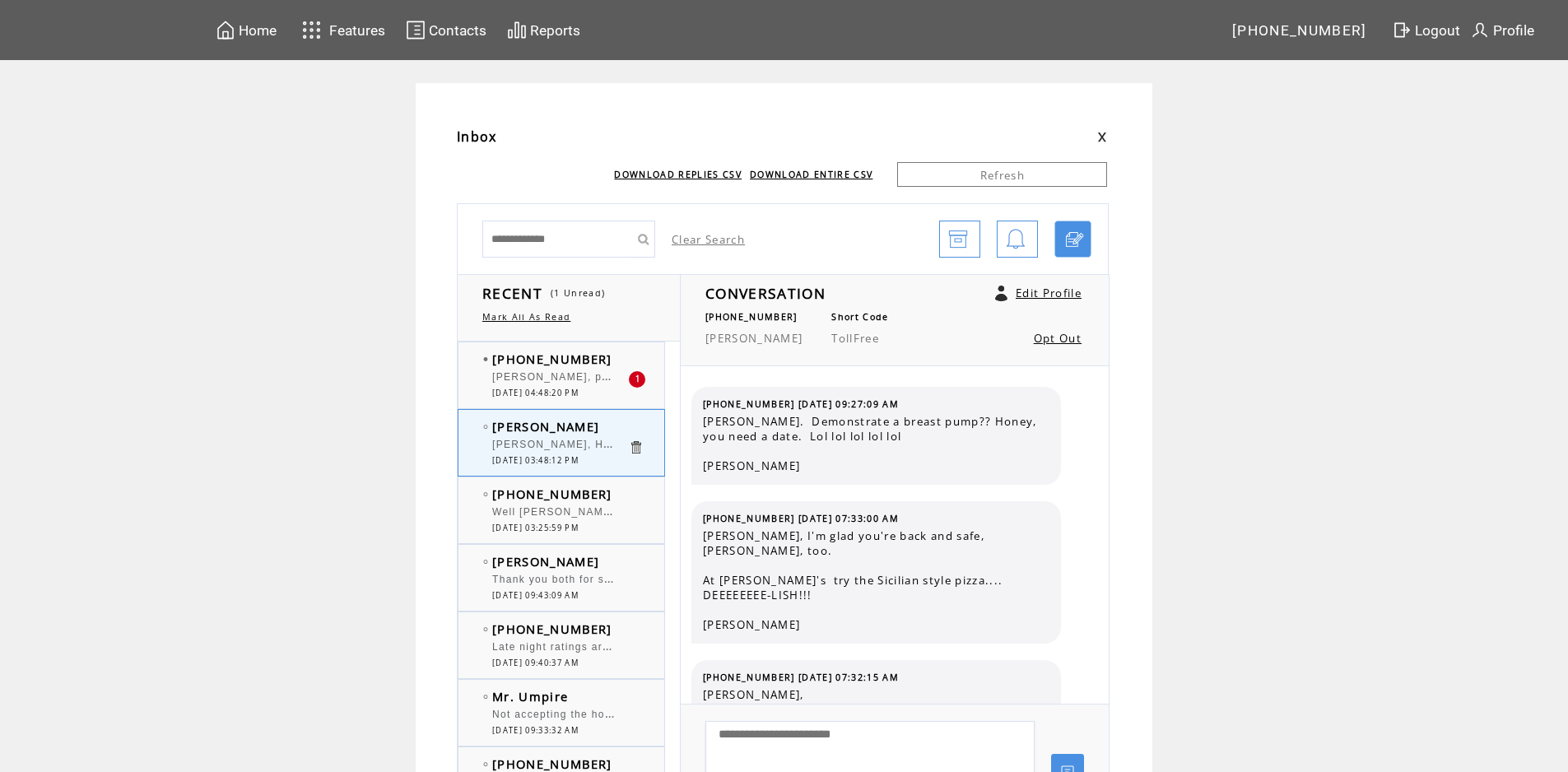
scroll to position [2726, 0]
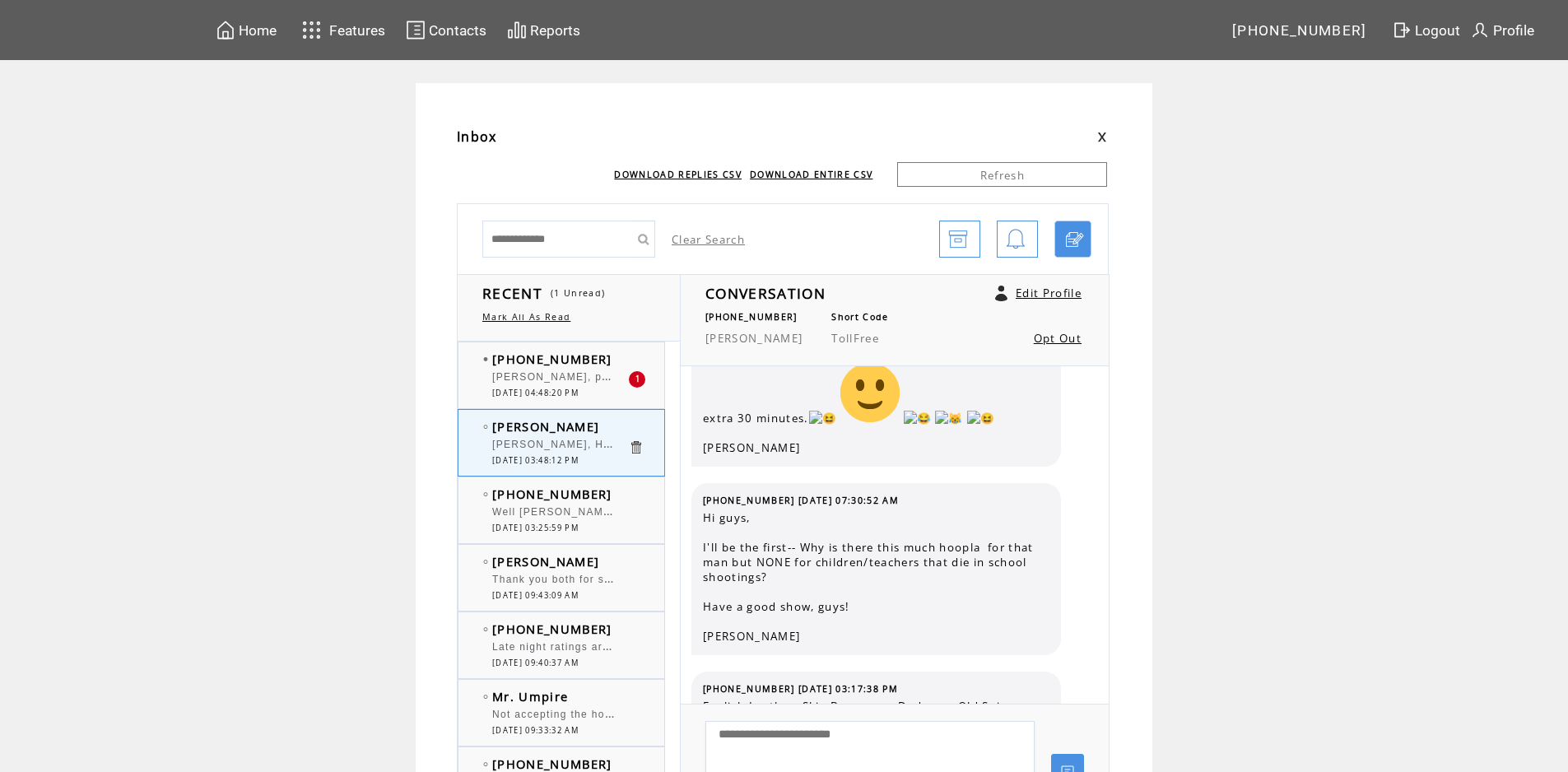
click at [625, 350] on div "[PHONE_NUMBER] [PERSON_NAME], people need to get their face out of social media…" at bounding box center [577, 376] width 238 height 66
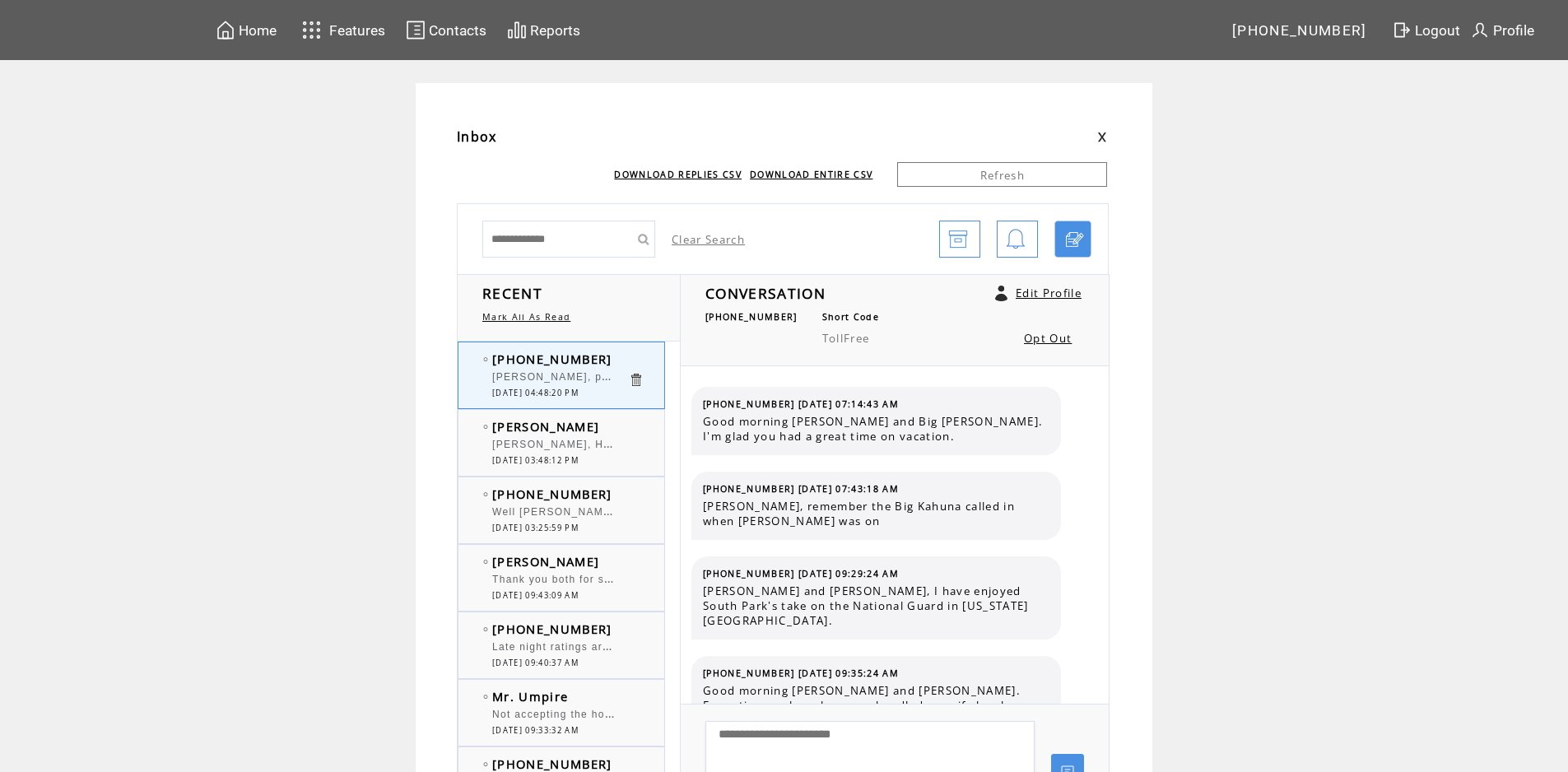
scroll to position [10379, 0]
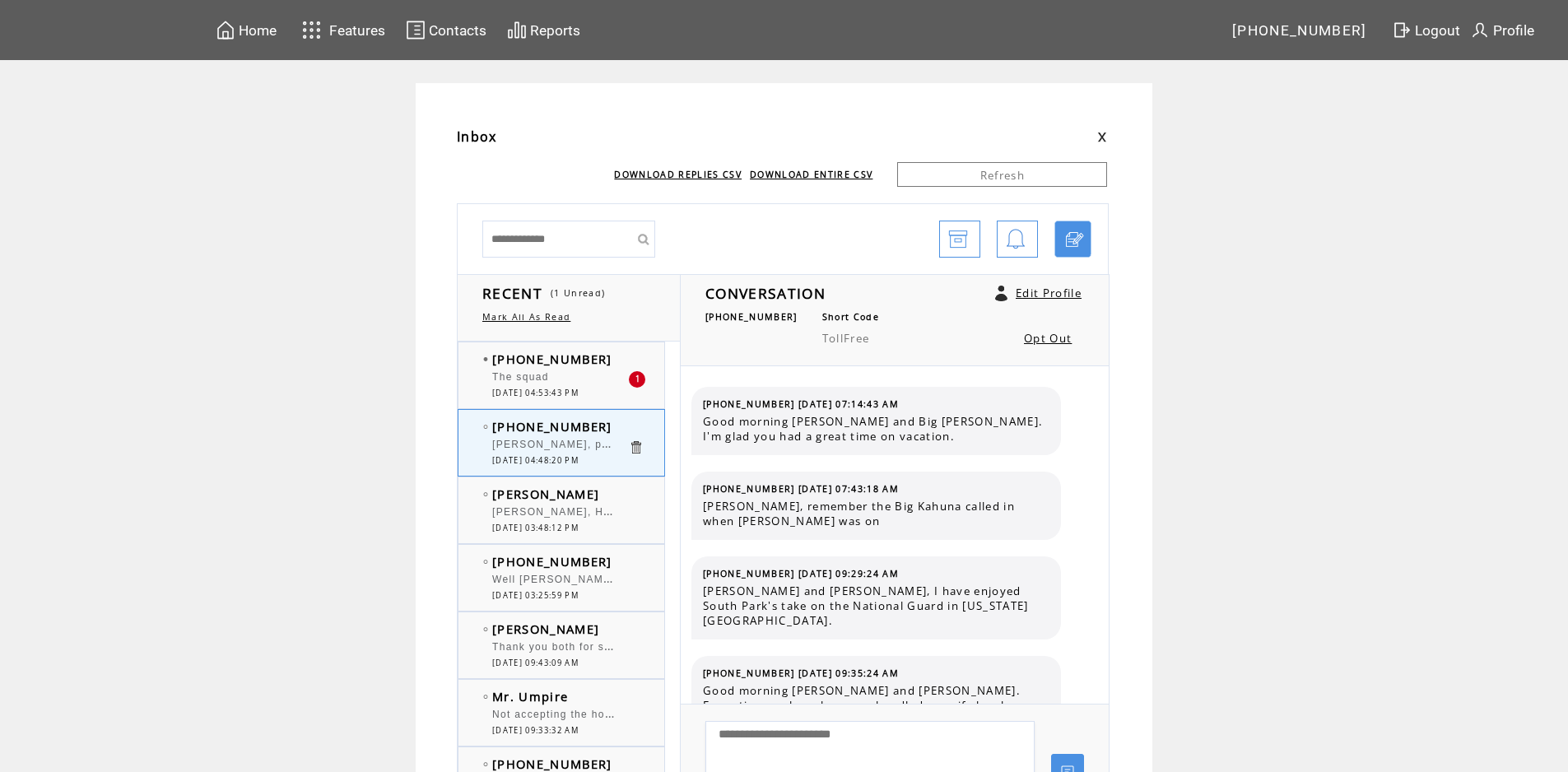
scroll to position [10379, 0]
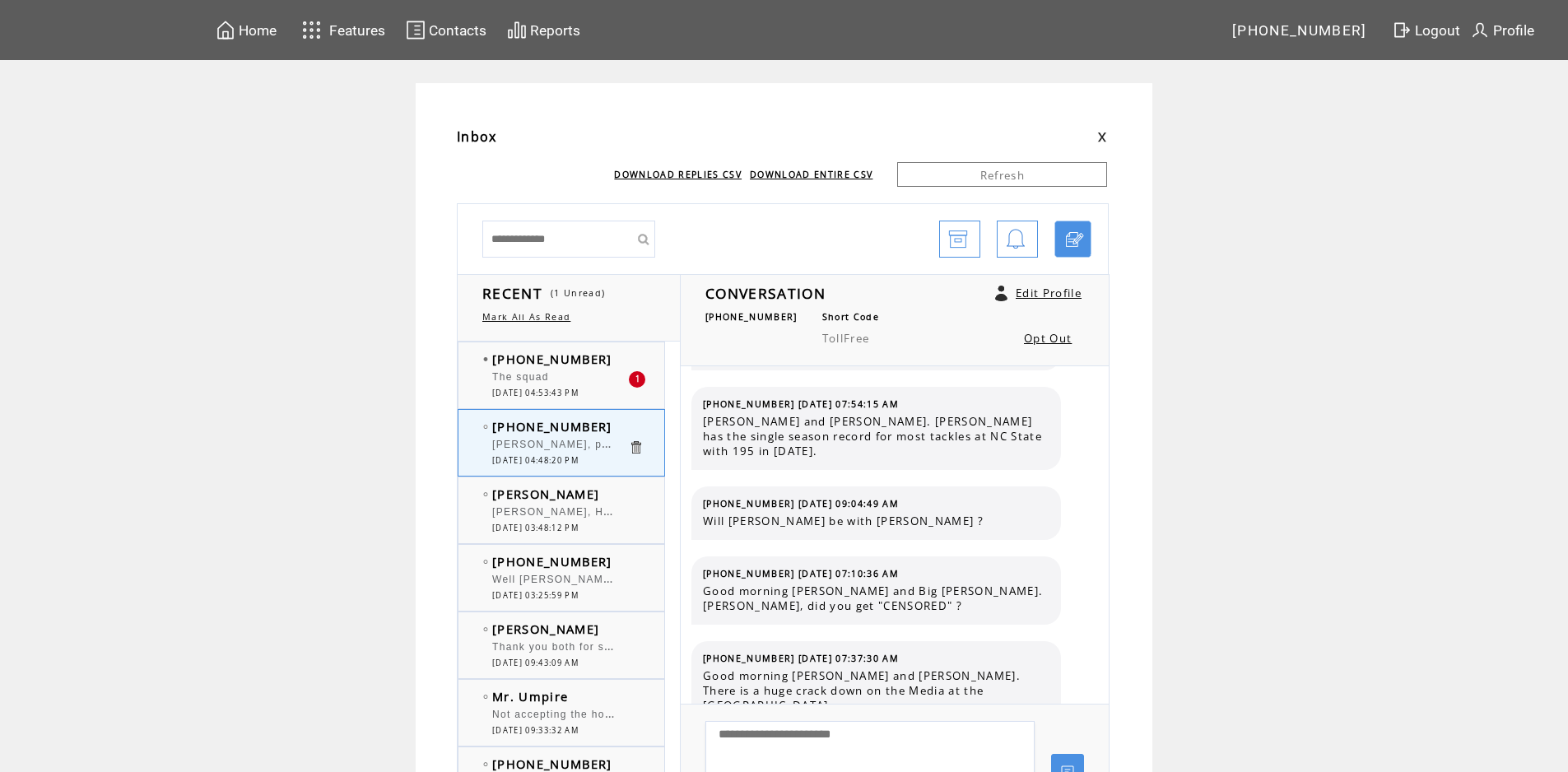
click at [608, 367] on div at bounding box center [560, 369] width 136 height 4
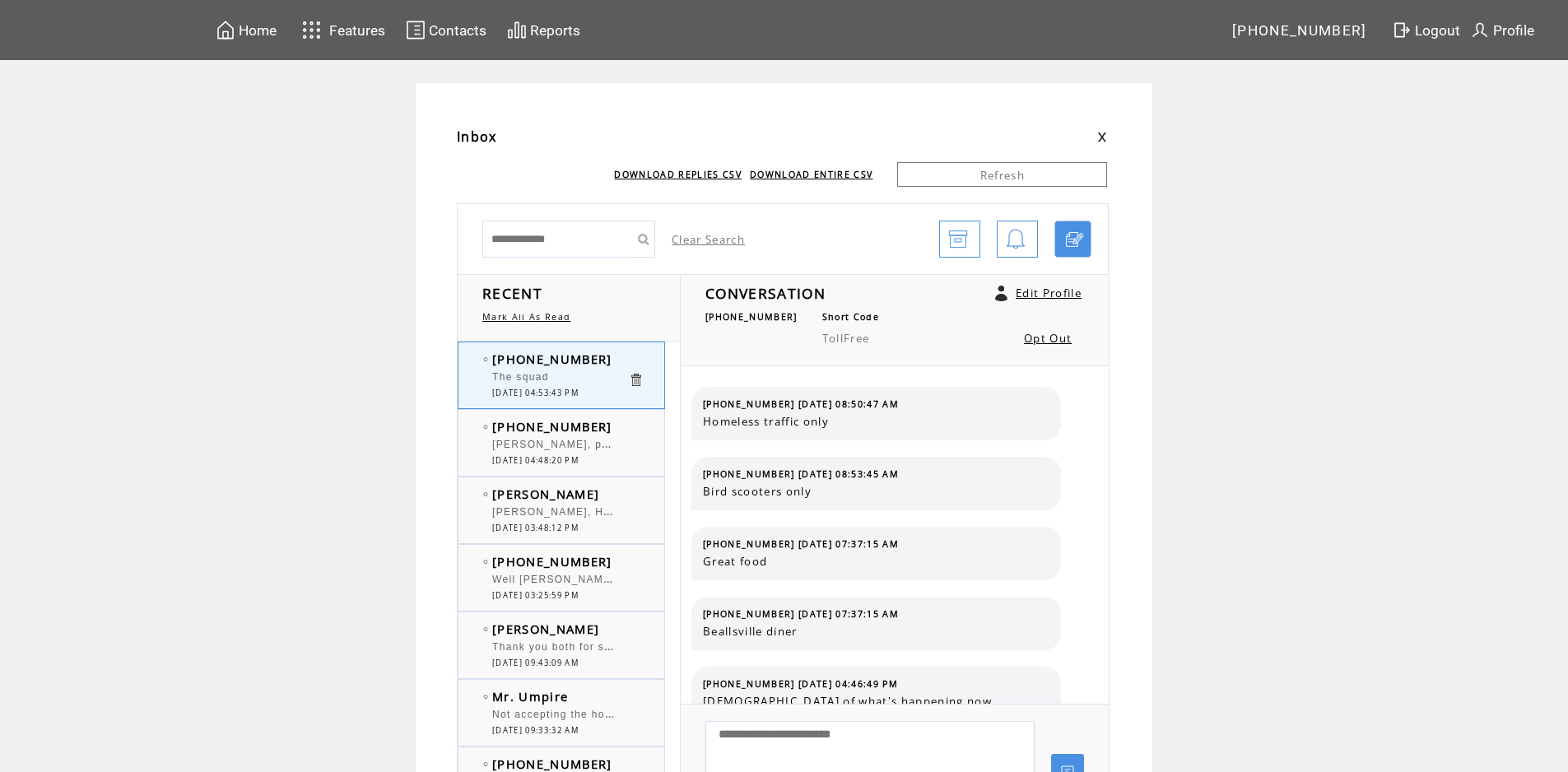
scroll to position [370, 0]
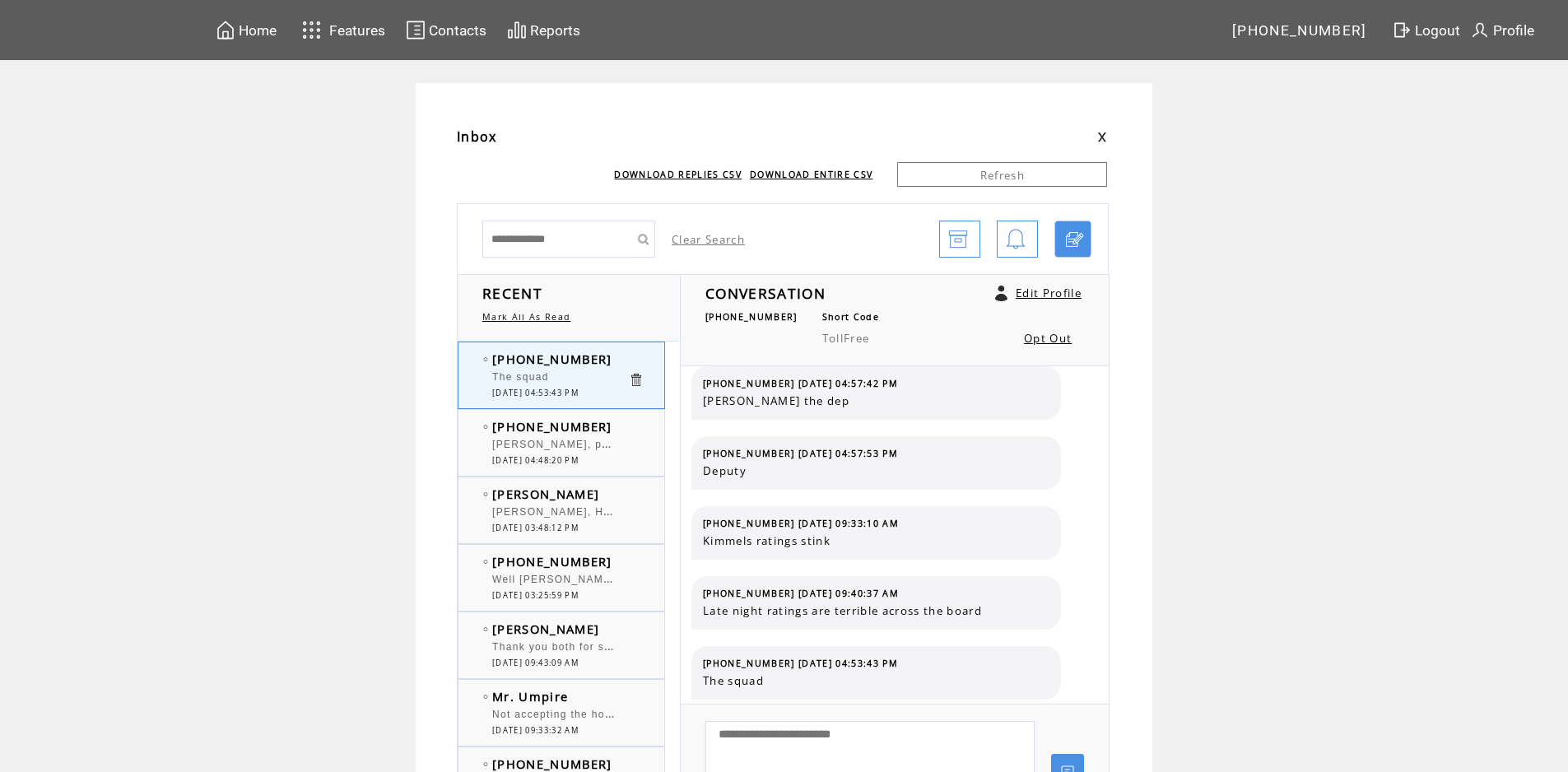
click at [617, 421] on td "[PHONE_NUMBER]" at bounding box center [560, 426] width 136 height 17
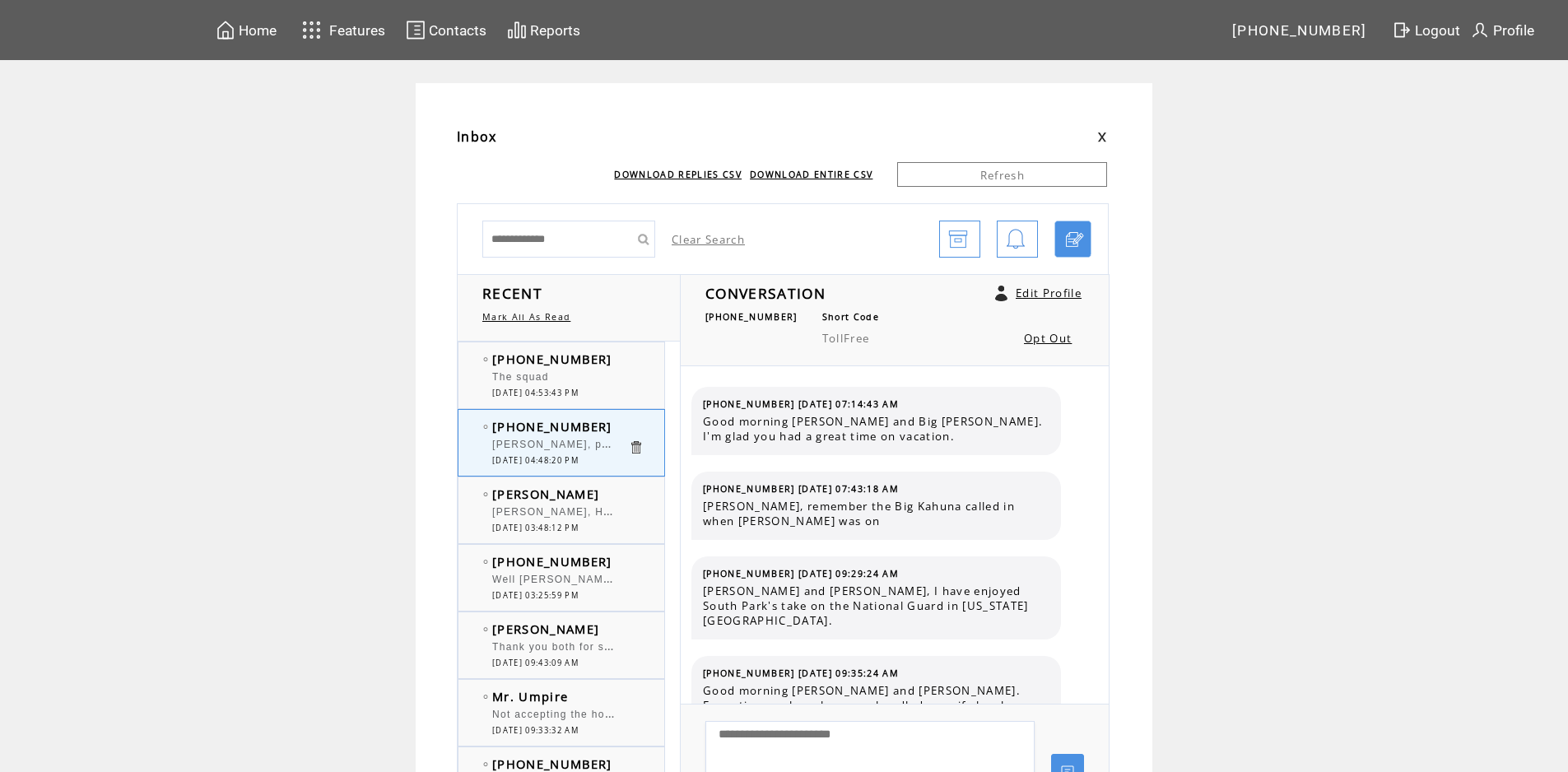
scroll to position [10379, 0]
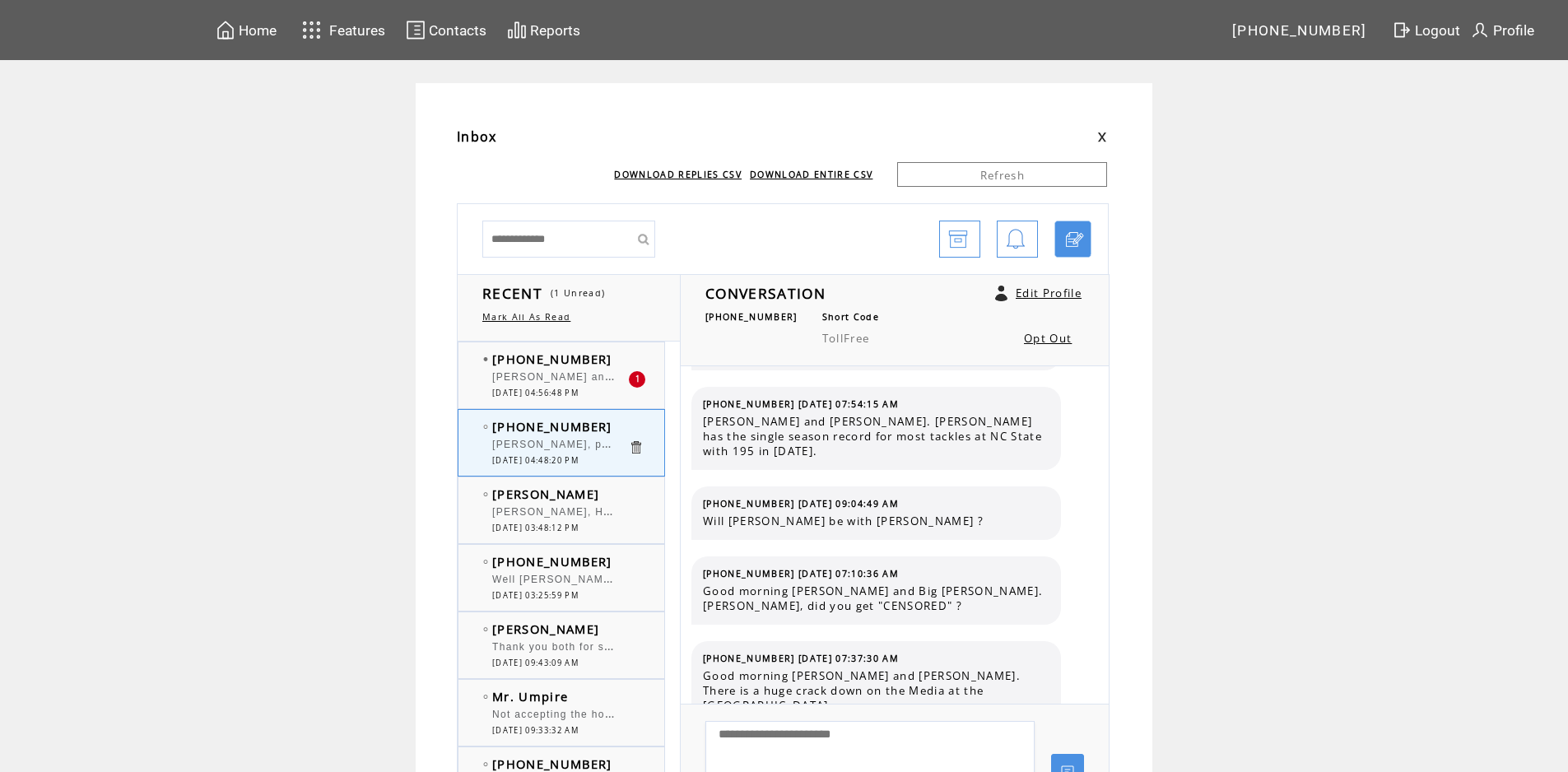
click at [600, 361] on td "[PHONE_NUMBER]" at bounding box center [560, 359] width 136 height 17
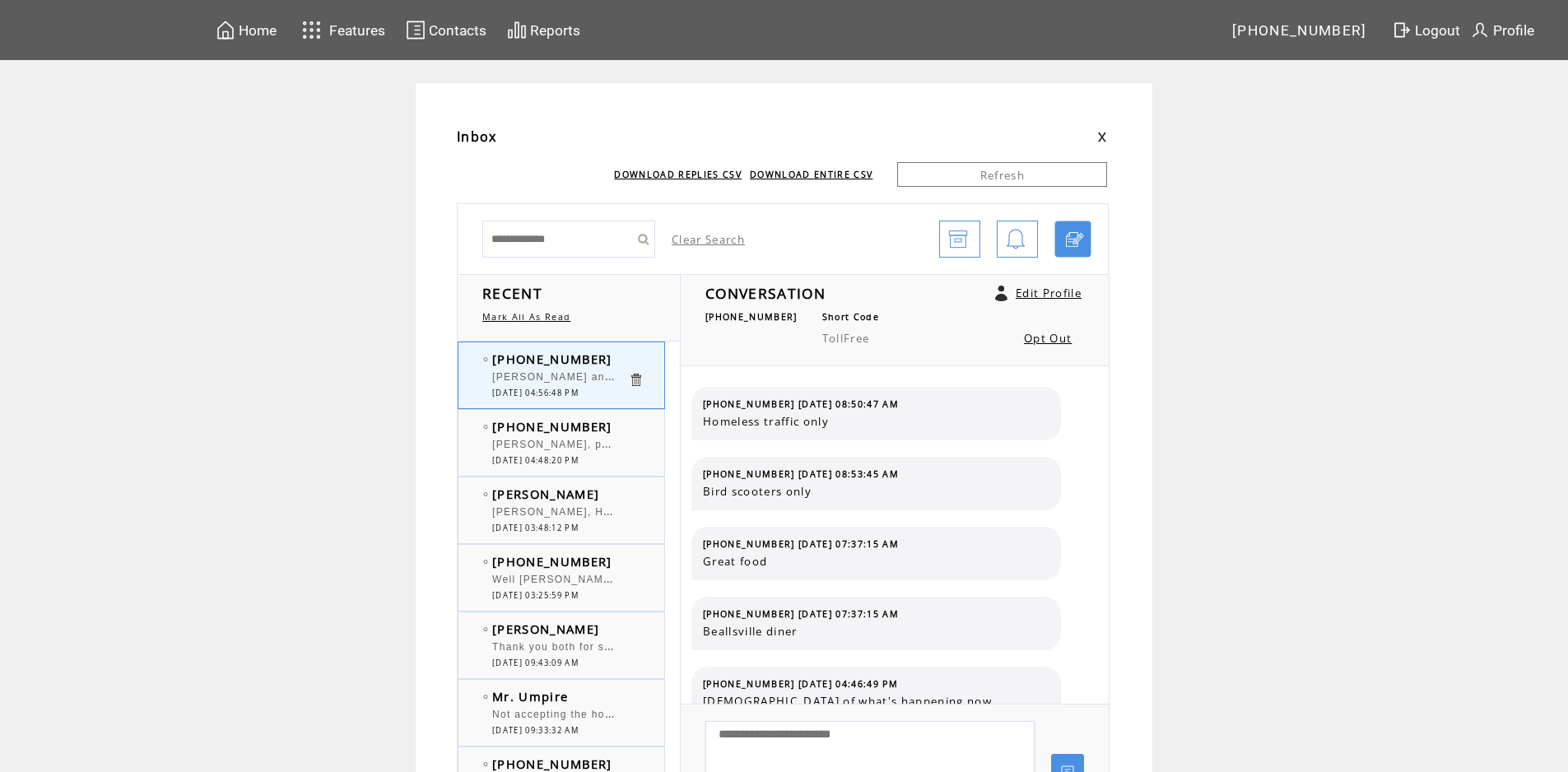
scroll to position [440, 0]
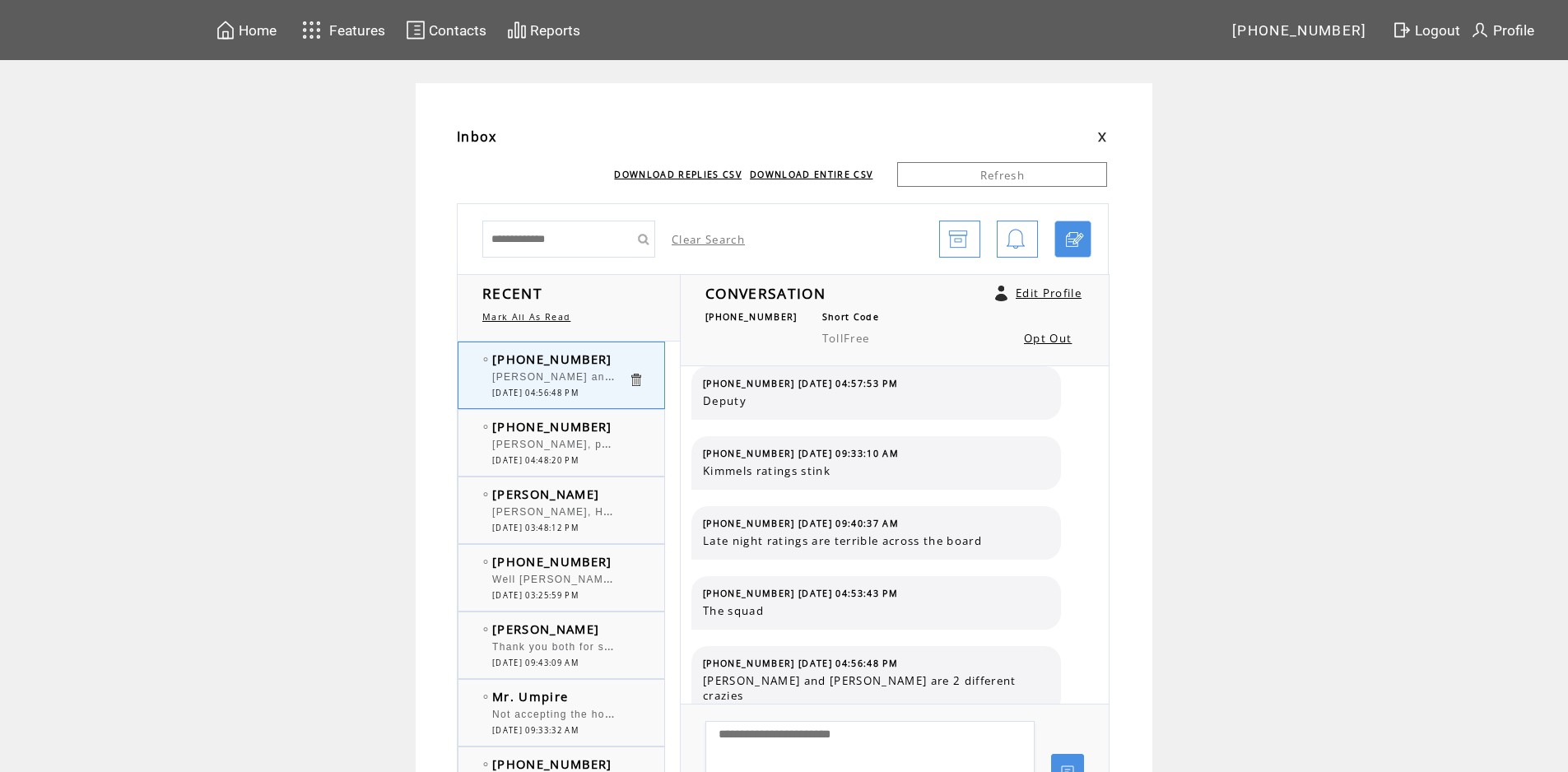
click at [628, 428] on td "[PHONE_NUMBER]" at bounding box center [560, 426] width 136 height 17
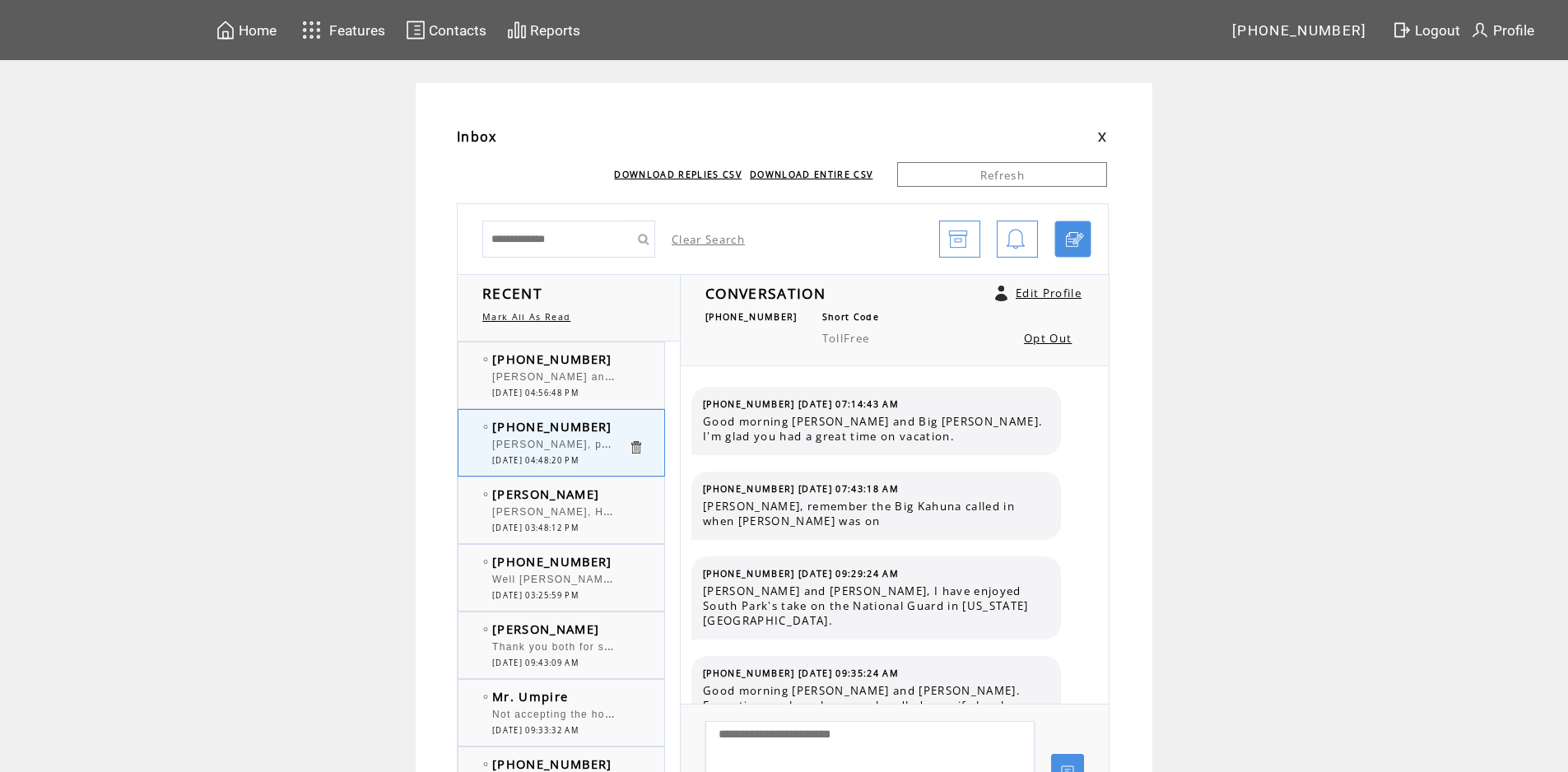
scroll to position [10379, 0]
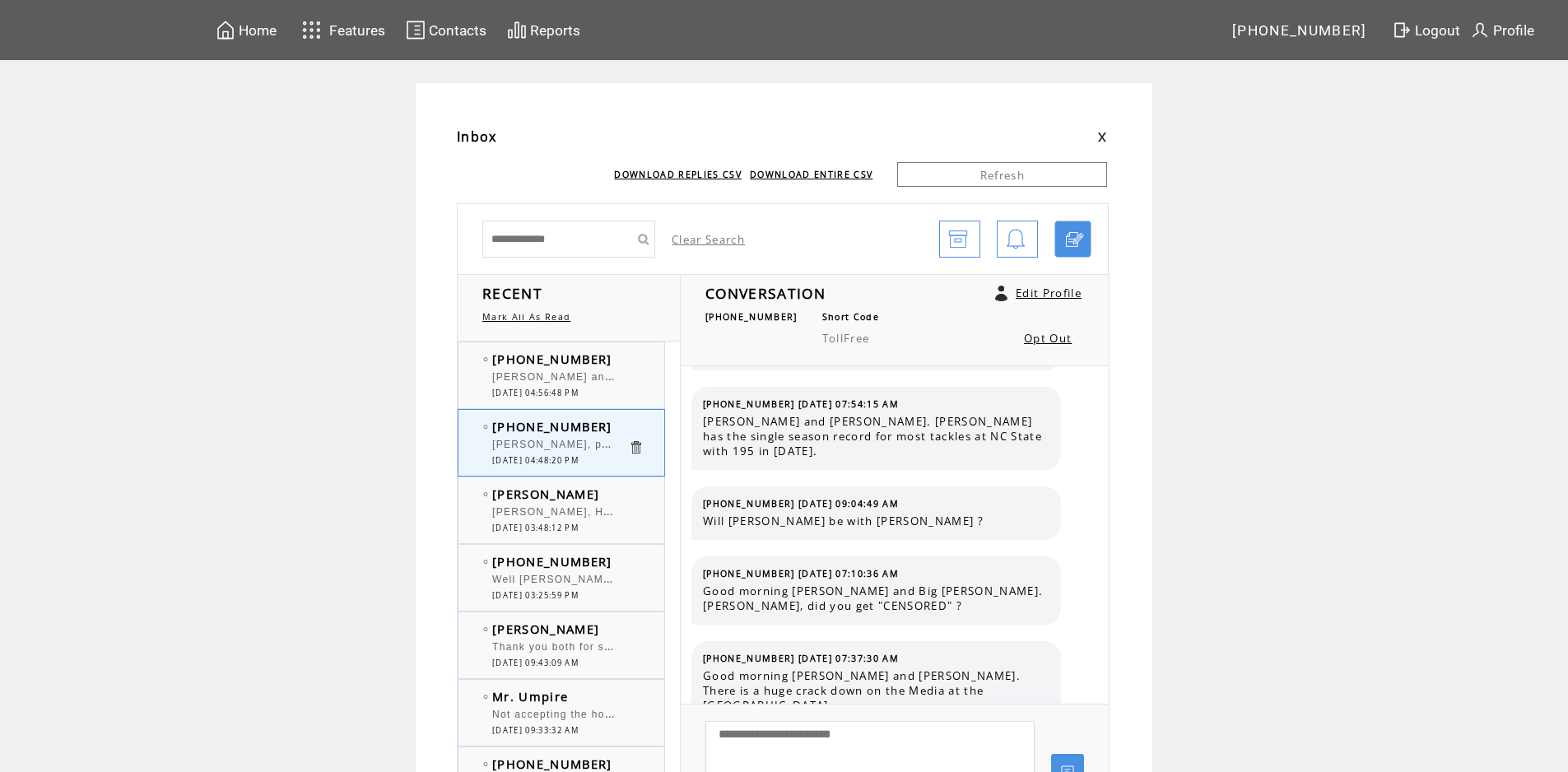
click at [611, 350] on div "[PHONE_NUMBER] [PERSON_NAME] and [PERSON_NAME] are 2 different crazies 0 [DATE]…" at bounding box center [577, 376] width 238 height 66
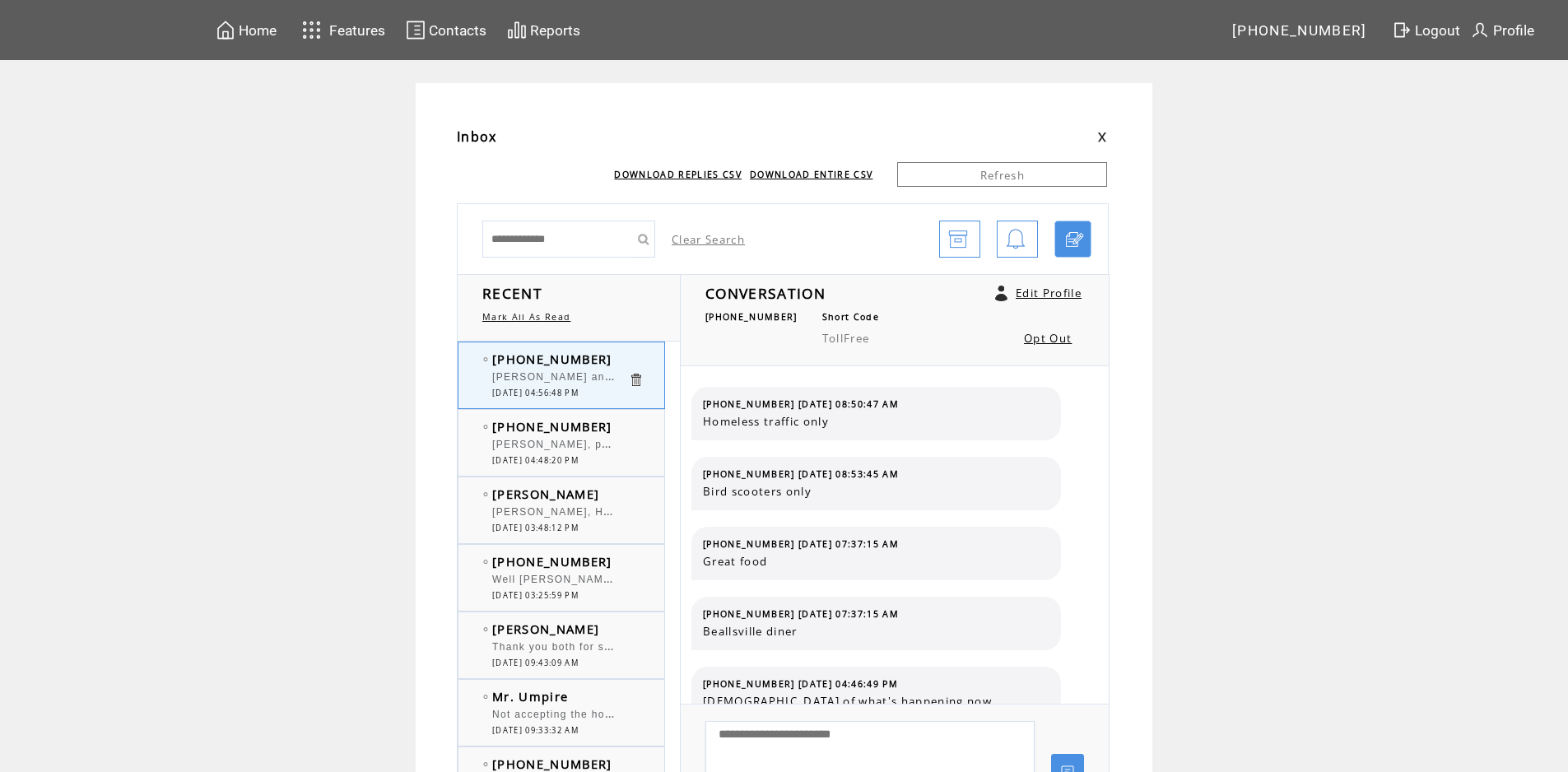
scroll to position [440, 0]
